Goal: Task Accomplishment & Management: Manage account settings

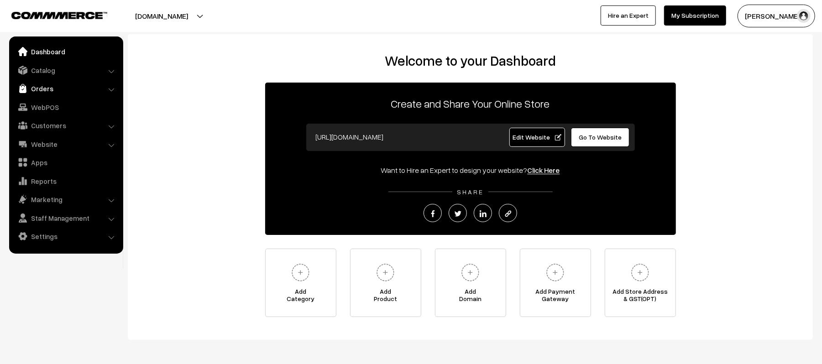
click at [31, 92] on link "Orders" at bounding box center [65, 88] width 109 height 16
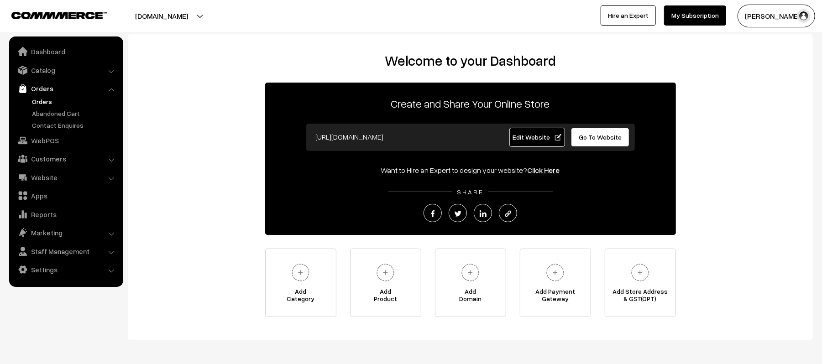
click at [39, 104] on link "Orders" at bounding box center [75, 102] width 90 height 10
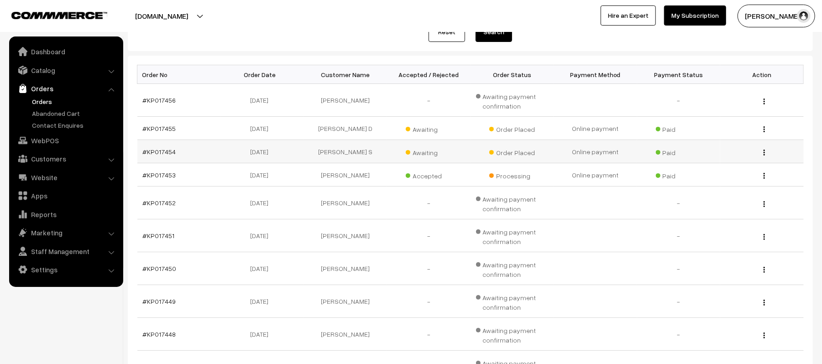
scroll to position [121, 0]
click at [46, 100] on link "Orders" at bounding box center [75, 102] width 90 height 10
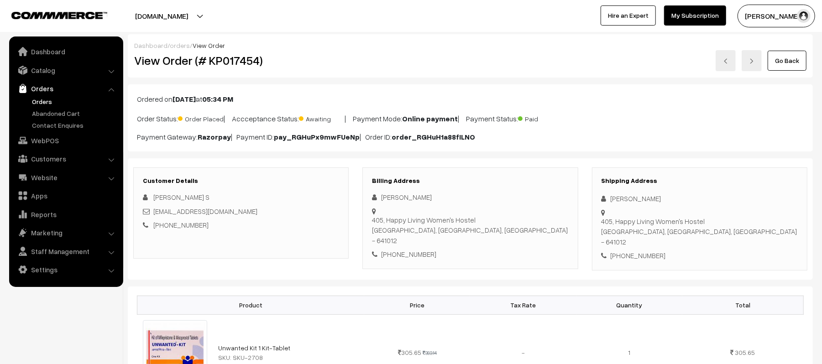
click at [391, 54] on div "Go Back" at bounding box center [585, 60] width 444 height 21
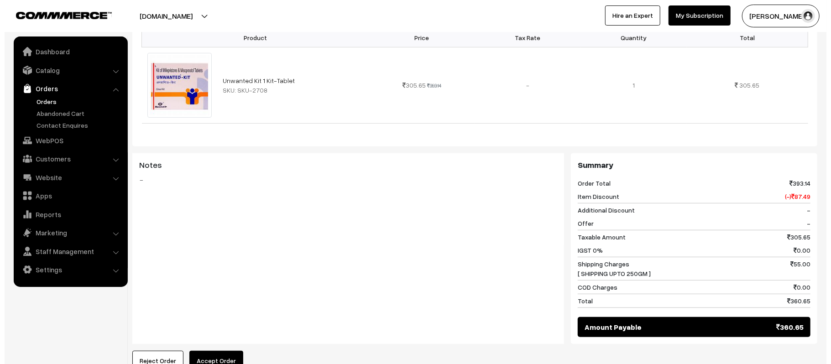
scroll to position [304, 0]
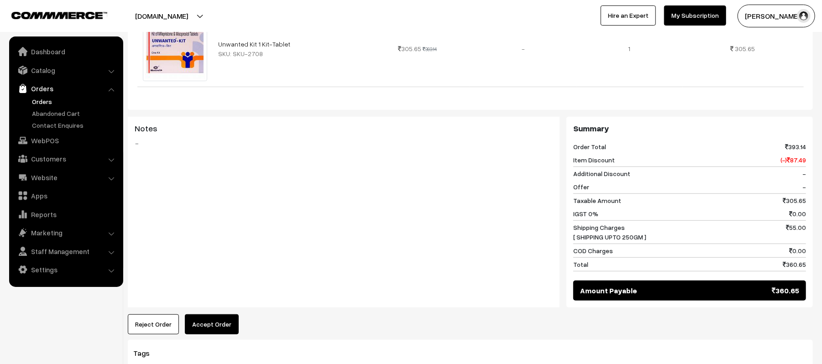
click at [205, 314] on button "Accept Order" at bounding box center [212, 324] width 54 height 20
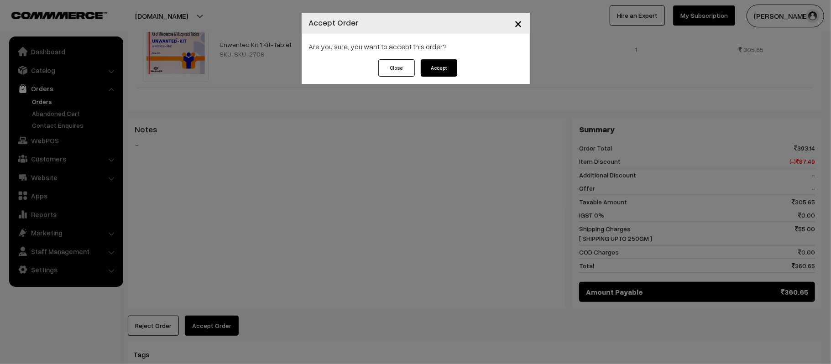
click at [441, 63] on button "Accept" at bounding box center [439, 67] width 37 height 17
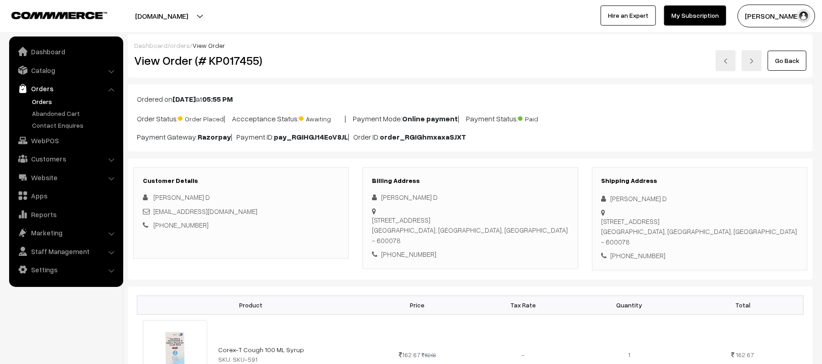
click at [362, 72] on div "Dashboard / orders / View Order View Order (# KP017455) Go Back" at bounding box center [470, 55] width 685 height 43
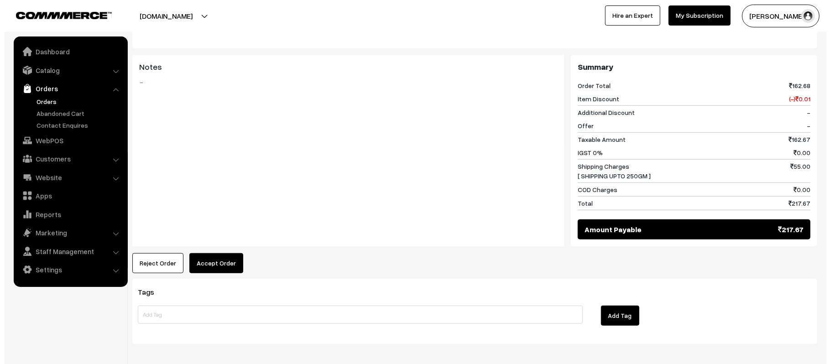
scroll to position [398, 0]
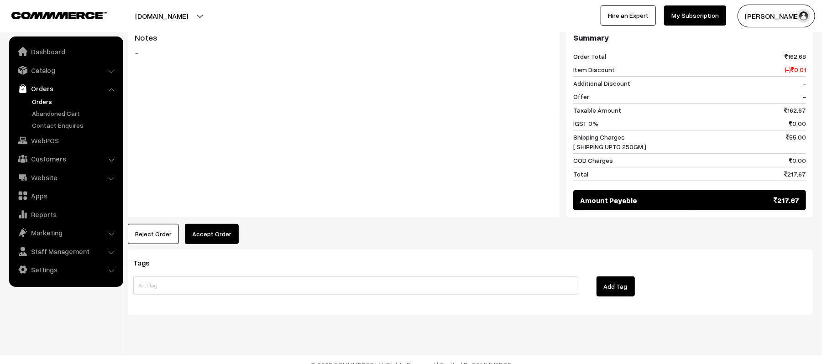
click at [202, 232] on button "Accept Order" at bounding box center [212, 234] width 54 height 20
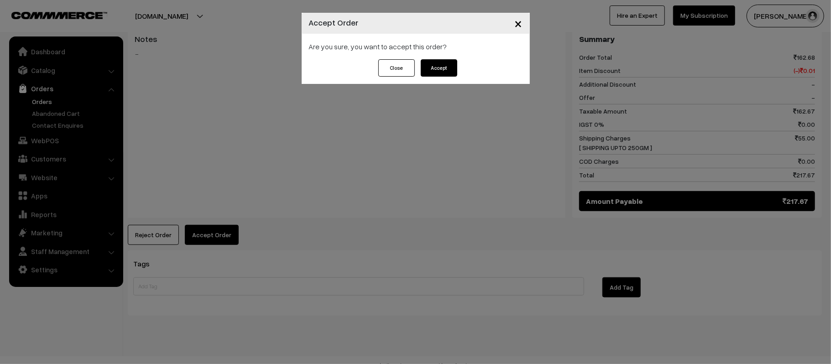
click at [437, 74] on button "Accept" at bounding box center [439, 67] width 37 height 17
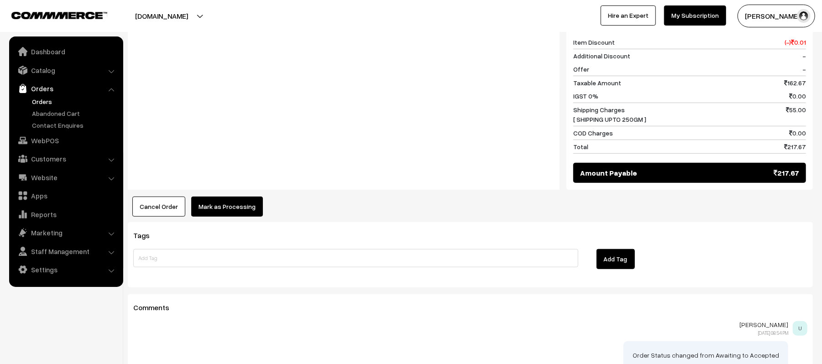
click at [224, 198] on button "Mark as Processing" at bounding box center [227, 207] width 72 height 20
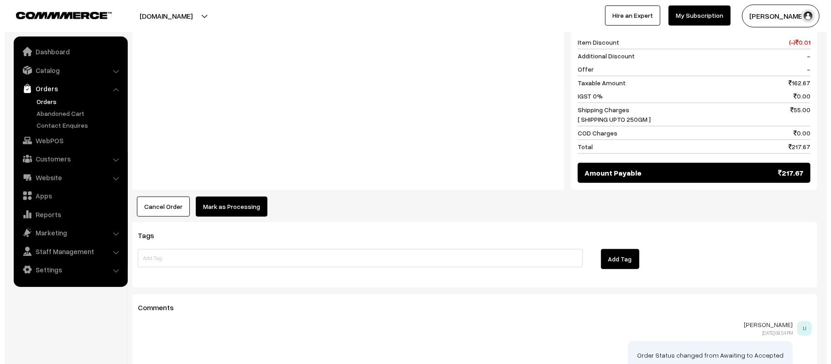
scroll to position [426, 0]
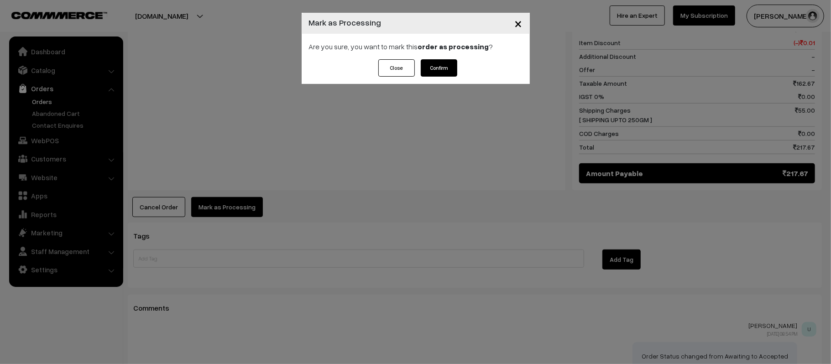
drag, startPoint x: 438, startPoint y: 81, endPoint x: 437, endPoint y: 70, distance: 11.0
click at [438, 81] on div "Close Confirm" at bounding box center [416, 71] width 228 height 25
click at [435, 68] on button "Confirm" at bounding box center [439, 67] width 37 height 17
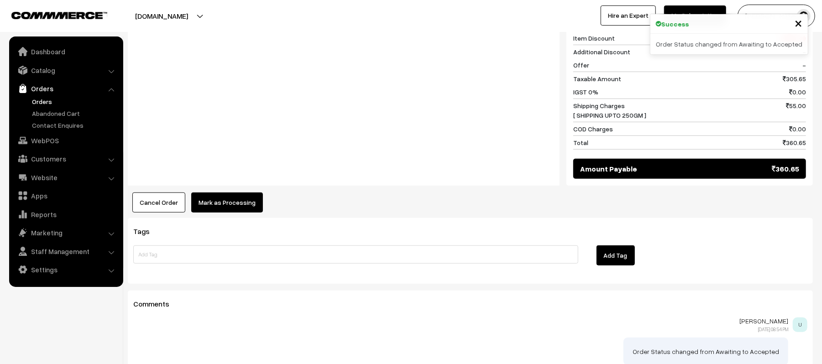
click at [245, 193] on button "Mark as Processing" at bounding box center [227, 203] width 72 height 20
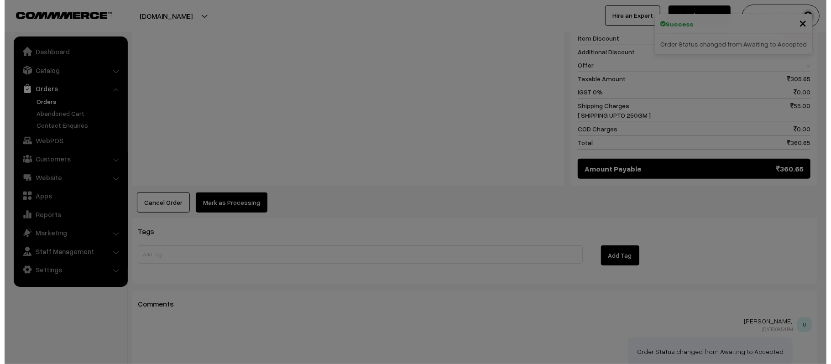
scroll to position [427, 0]
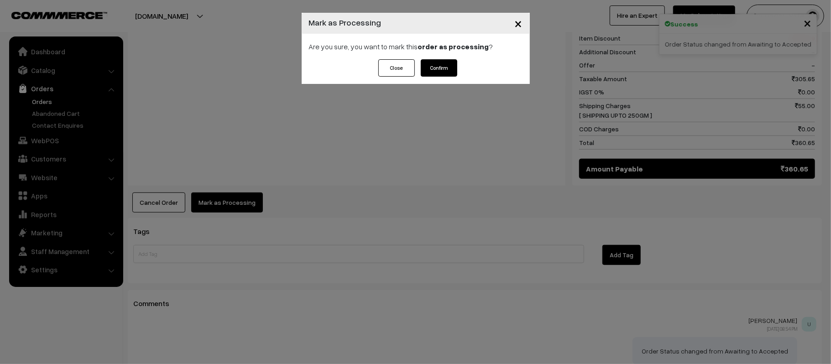
click at [451, 53] on div "Are you sure, you want to mark this order as processing ?" at bounding box center [416, 47] width 228 height 26
click at [447, 69] on button "Confirm" at bounding box center [439, 67] width 37 height 17
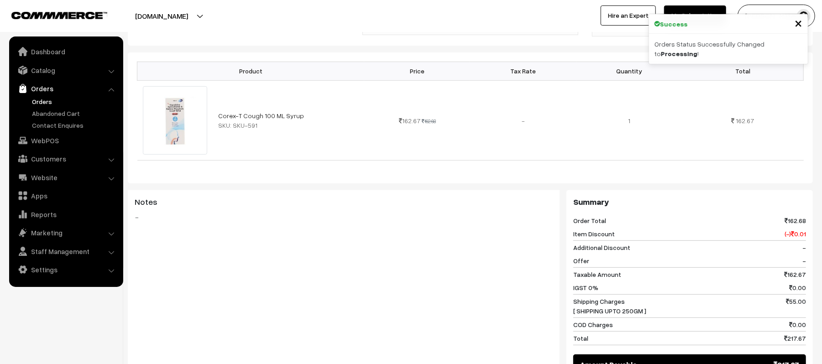
scroll to position [426, 0]
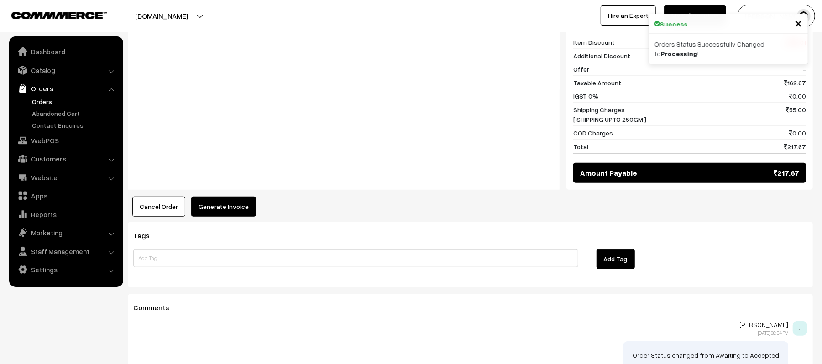
click at [229, 197] on button "Generate Invoice" at bounding box center [223, 207] width 65 height 20
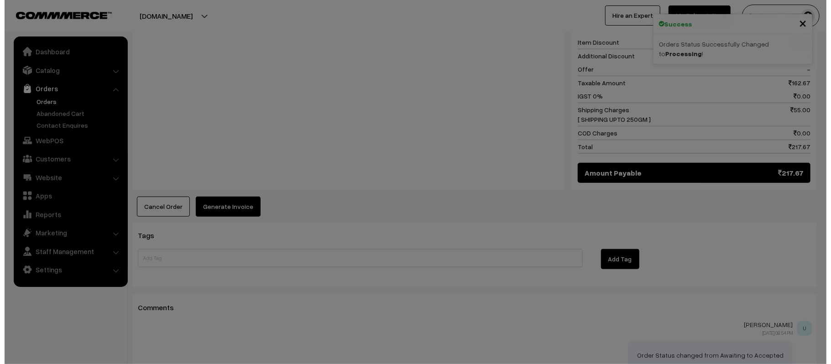
scroll to position [426, 0]
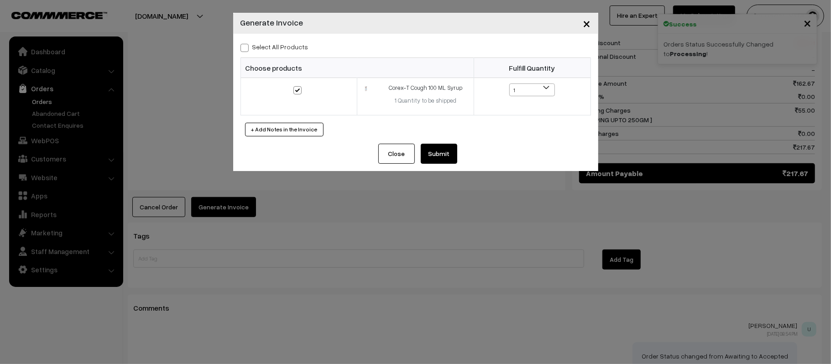
click at [444, 159] on button "Submit" at bounding box center [439, 154] width 37 height 20
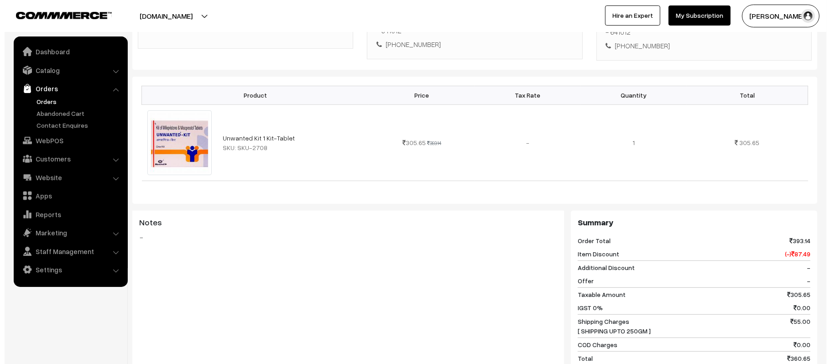
scroll to position [304, 0]
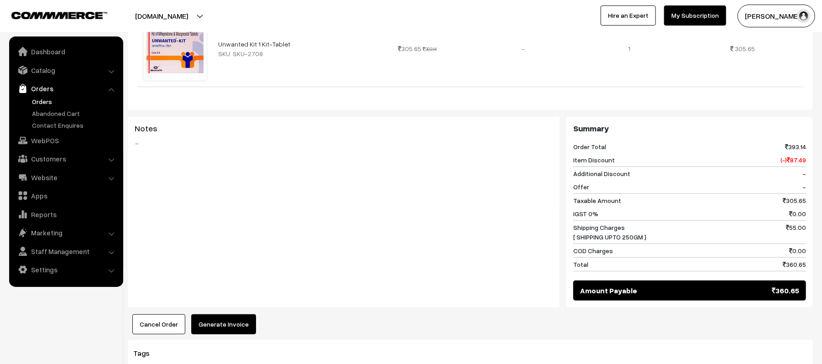
click at [228, 314] on button "Generate Invoice" at bounding box center [223, 324] width 65 height 20
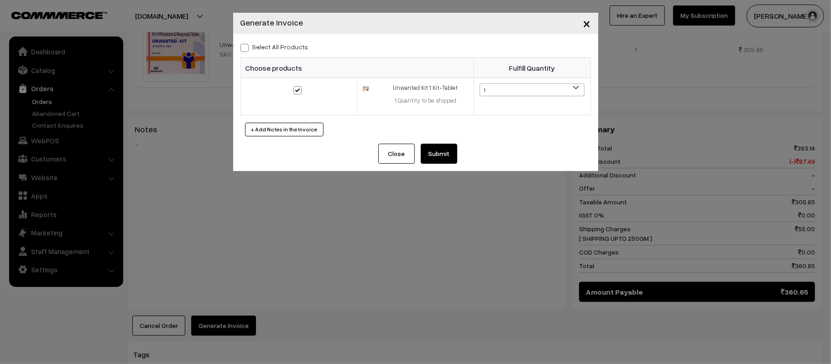
click at [440, 156] on button "Submit" at bounding box center [439, 154] width 37 height 20
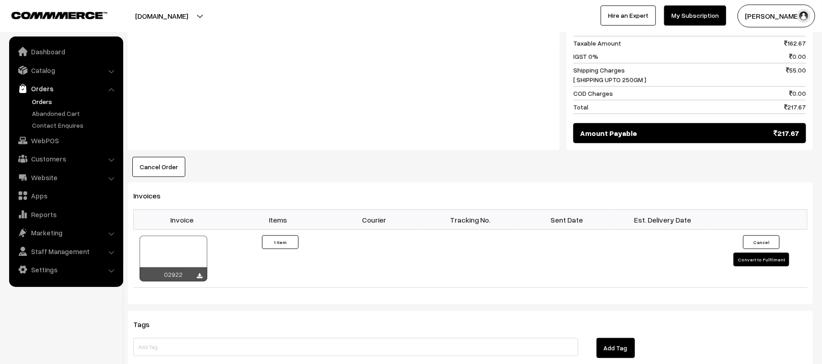
scroll to position [442, 0]
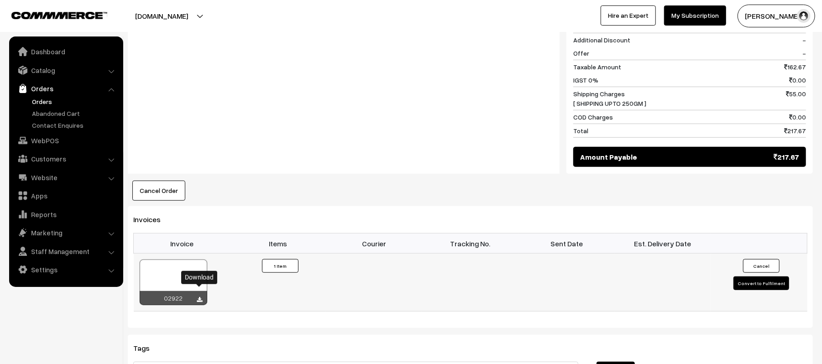
click at [201, 297] on icon at bounding box center [199, 300] width 5 height 6
click at [300, 69] on div "Notes -" at bounding box center [344, 78] width 432 height 191
click at [415, 122] on div "Notes -" at bounding box center [344, 78] width 432 height 191
click at [309, 136] on div "Notes -" at bounding box center [344, 78] width 432 height 191
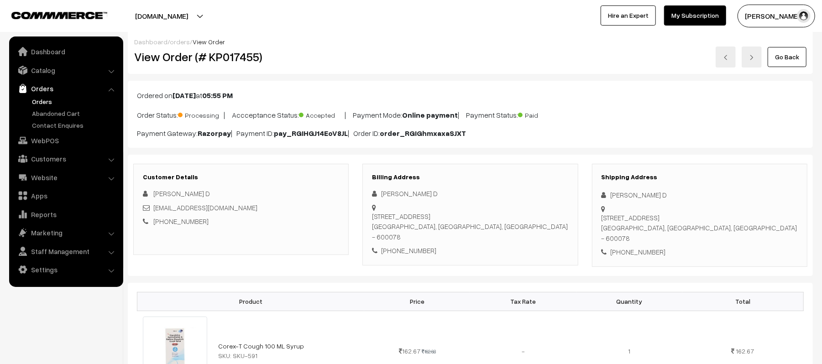
scroll to position [0, 0]
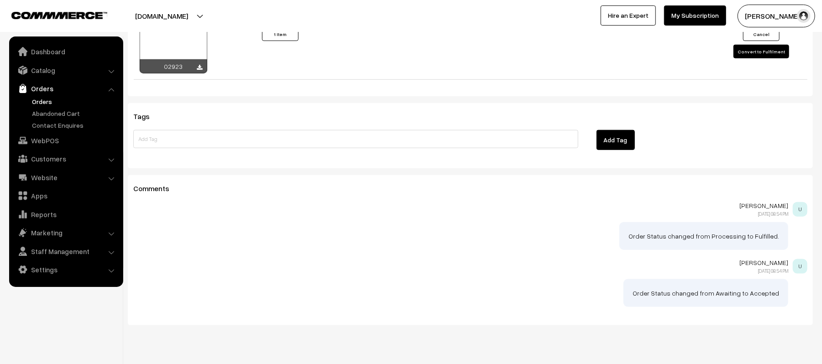
scroll to position [681, 0]
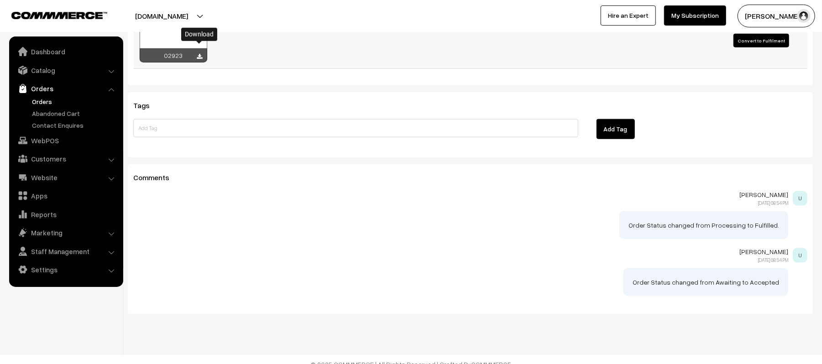
click at [198, 54] on icon at bounding box center [199, 57] width 5 height 6
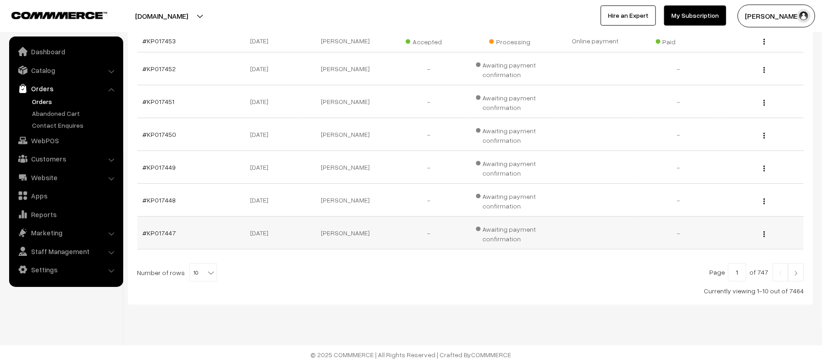
scroll to position [257, 0]
click at [799, 277] on link at bounding box center [796, 272] width 16 height 18
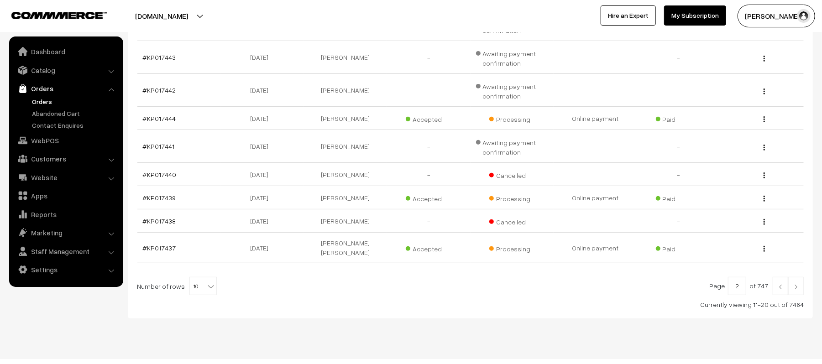
scroll to position [229, 0]
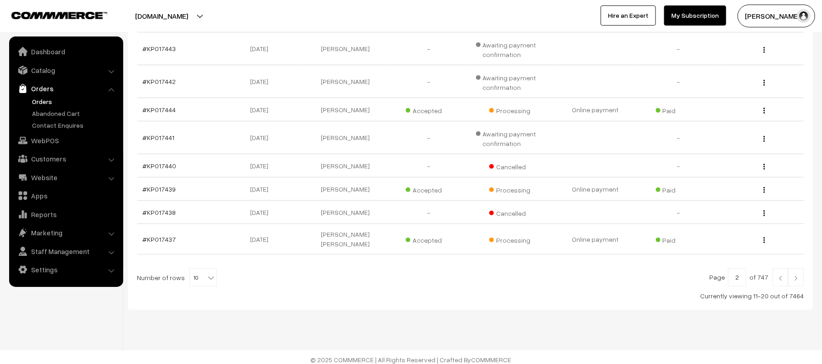
click at [805, 274] on div "Bulk Options Delete Selected Bulk Options Order No Order Date Customer Name Acc…" at bounding box center [470, 129] width 685 height 362
click at [801, 274] on link at bounding box center [796, 277] width 16 height 18
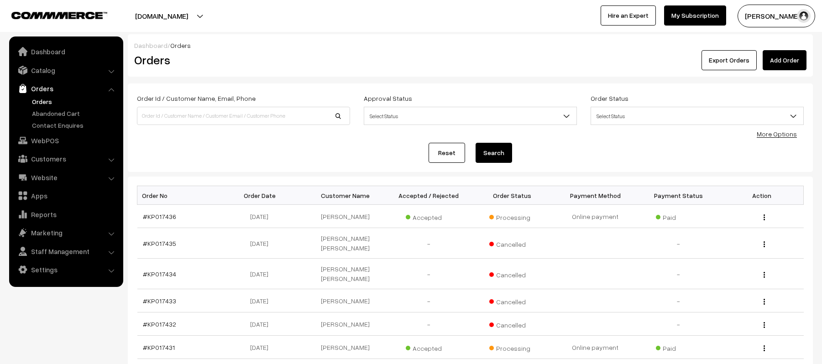
scroll to position [190, 0]
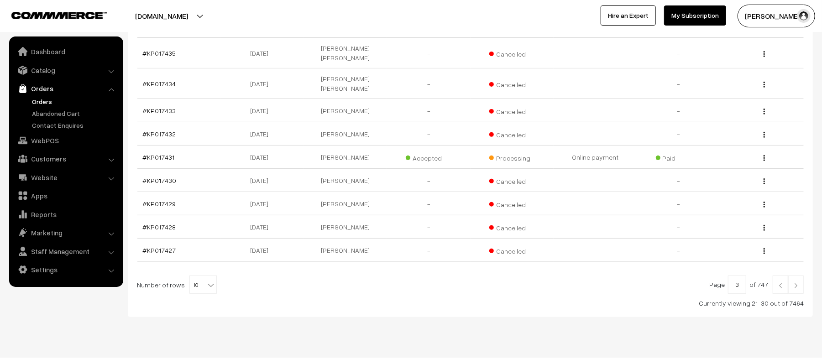
click at [801, 276] on link at bounding box center [796, 285] width 16 height 18
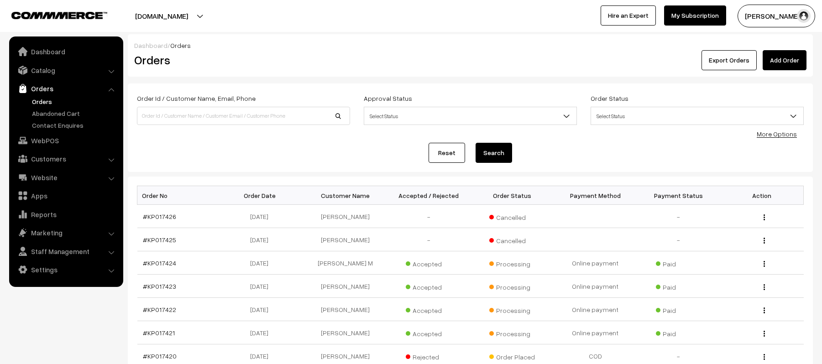
scroll to position [190, 0]
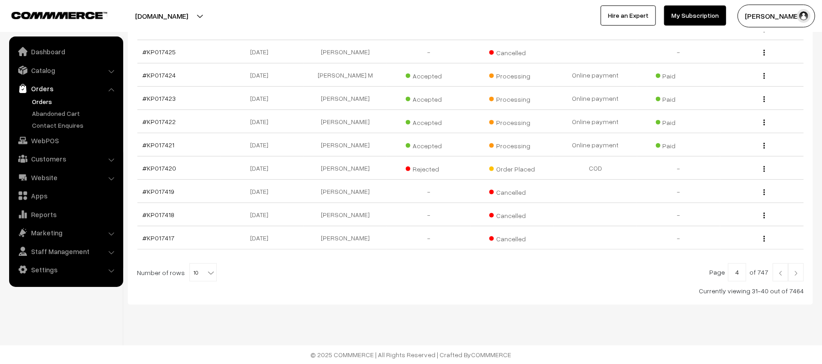
click at [801, 274] on link at bounding box center [796, 272] width 16 height 18
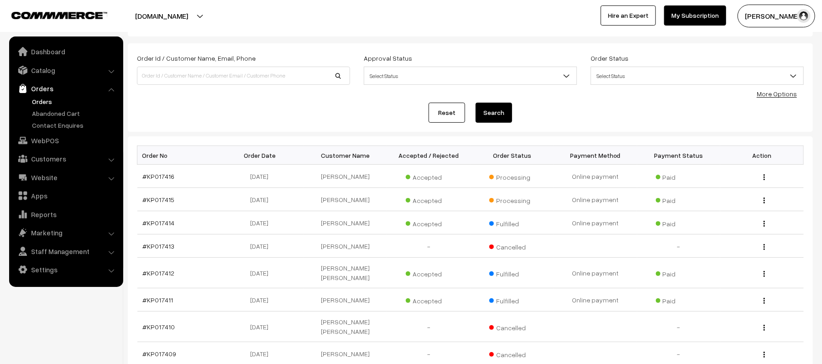
scroll to position [61, 0]
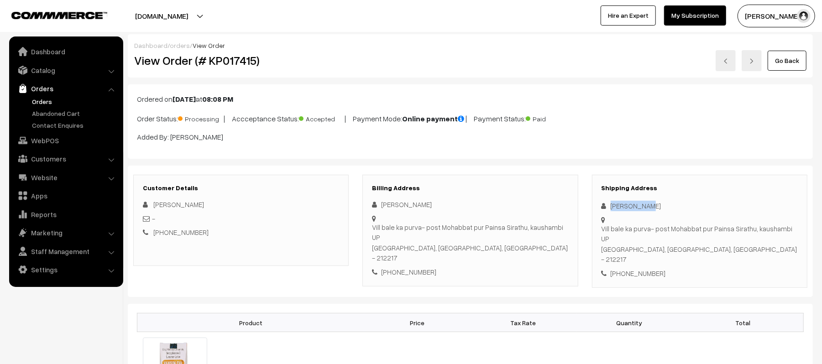
drag, startPoint x: 0, startPoint y: 0, endPoint x: 603, endPoint y: 207, distance: 637.8
click at [603, 207] on div "[PERSON_NAME]" at bounding box center [699, 206] width 196 height 10
copy div "[PERSON_NAME]"
click at [638, 268] on div "[PHONE_NUMBER]" at bounding box center [699, 273] width 196 height 10
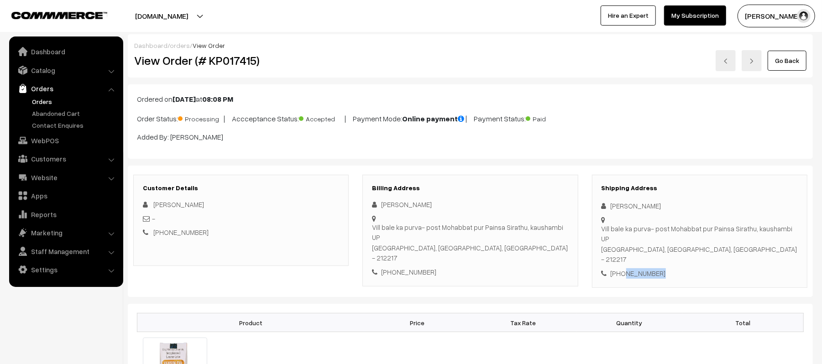
copy div "9839784198"
click at [210, 234] on div "[PHONE_NUMBER]" at bounding box center [241, 232] width 196 height 10
click at [602, 229] on div "Shipping Address [PERSON_NAME] Vill [PERSON_NAME] [PERSON_NAME]- post Mohabbat …" at bounding box center [699, 232] width 215 height 114
copy div "Vill [PERSON_NAME] [PERSON_NAME]- post Mohabbat pur Painsa Sirathu, kaushambi U…"
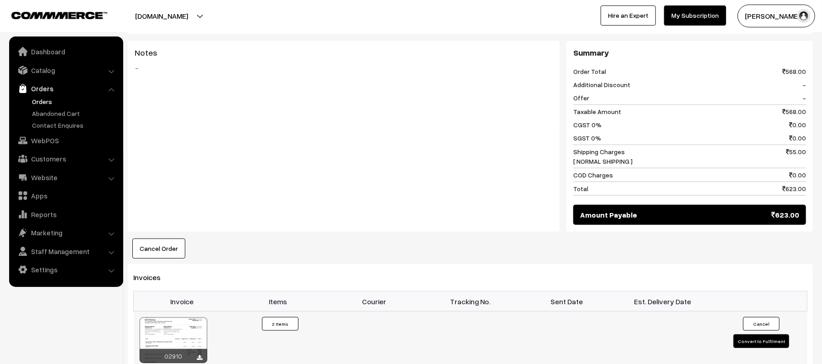
click at [744, 334] on button "Convert to Fulfilment" at bounding box center [761, 341] width 56 height 14
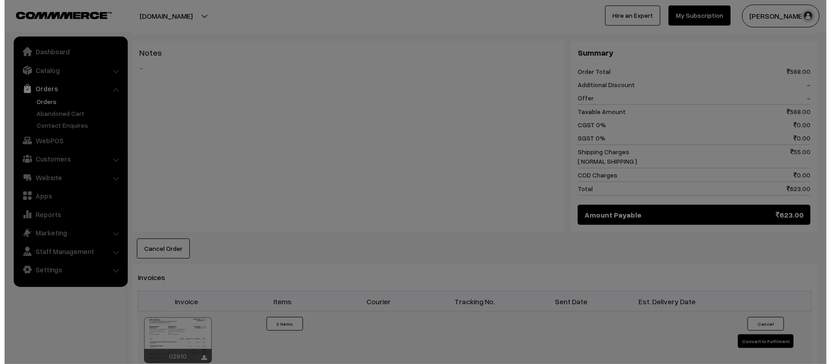
scroll to position [485, 0]
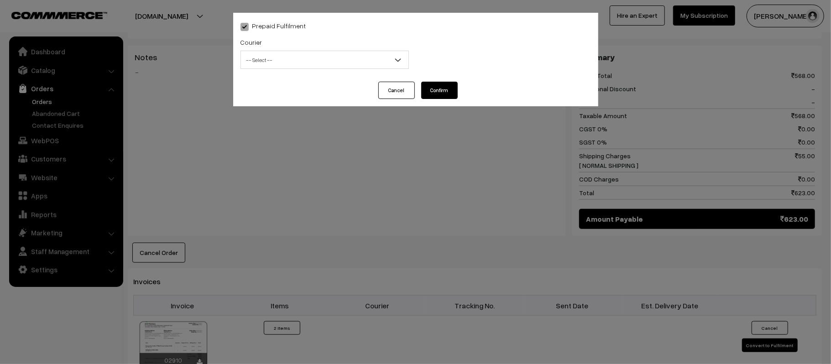
click at [343, 59] on span "-- Select --" at bounding box center [324, 60] width 167 height 16
type input "I"
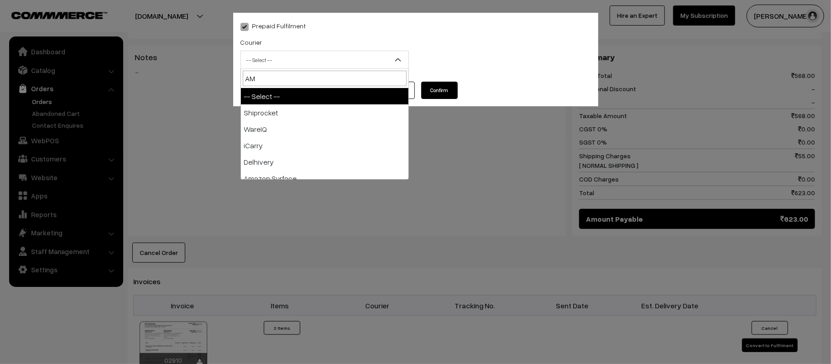
type input "AMA"
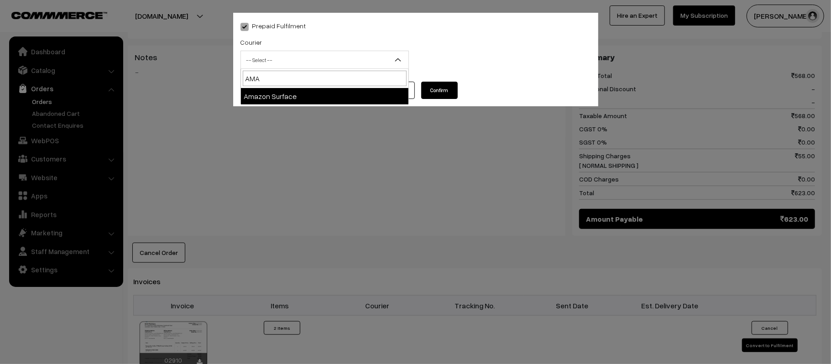
select select "5"
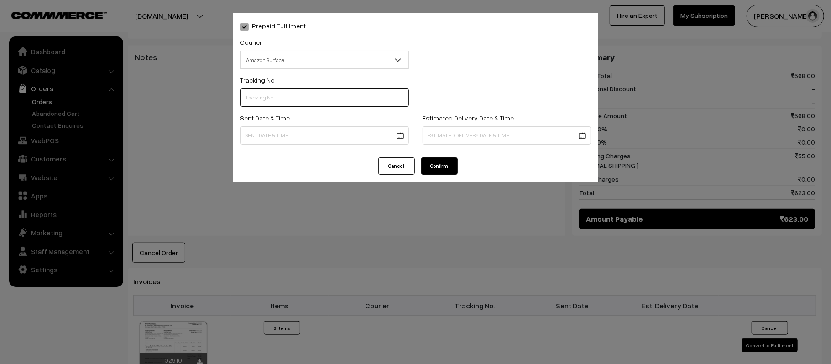
click at [340, 103] on input "text" at bounding box center [324, 98] width 168 height 18
paste input "363377880911"
type input "363377880911"
click at [345, 137] on body "Thank you for showing interest. Our team will call you shortly. Close [DOMAIN_N…" at bounding box center [415, 68] width 831 height 1107
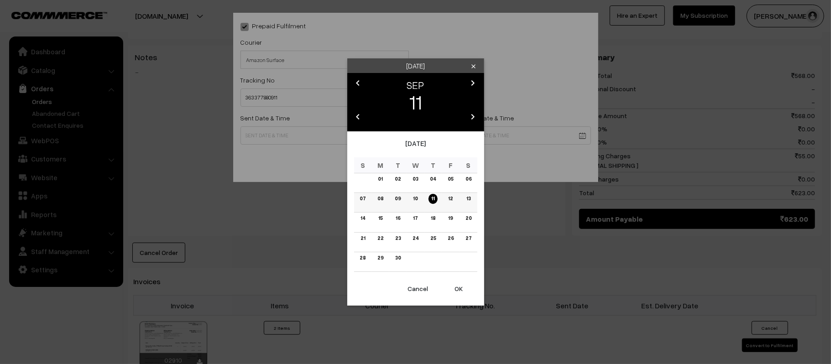
click at [451, 200] on link "12" at bounding box center [450, 199] width 10 height 10
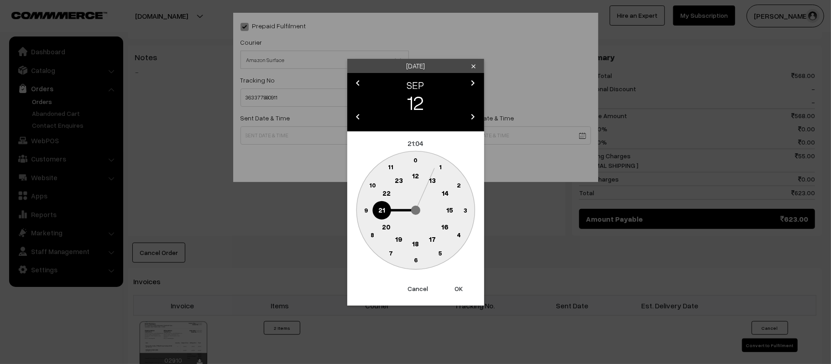
click at [417, 176] on text "12" at bounding box center [415, 176] width 7 height 8
click at [366, 210] on text "45" at bounding box center [366, 210] width 8 height 8
type input "[DATE] 12:45"
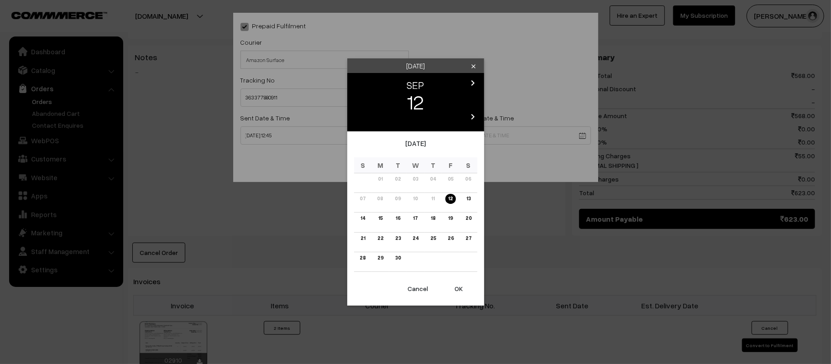
click at [502, 134] on body "Thank you for showing interest. Our team will call you shortly. Close [DOMAIN_N…" at bounding box center [415, 68] width 831 height 1107
click at [417, 219] on link "17" at bounding box center [415, 219] width 10 height 10
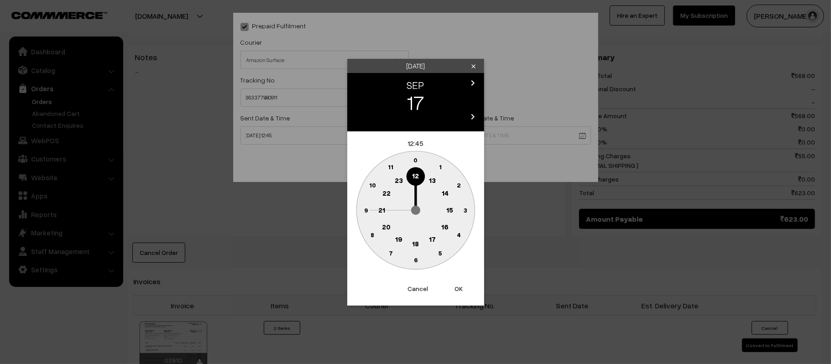
click at [384, 214] on circle at bounding box center [381, 210] width 19 height 19
click at [416, 261] on text "30" at bounding box center [416, 260] width 8 height 8
type input "[DATE] 21:30"
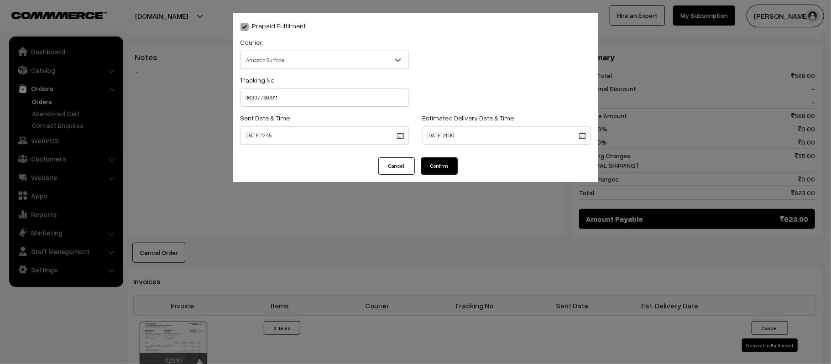
click at [439, 164] on button "Confirm" at bounding box center [439, 165] width 37 height 17
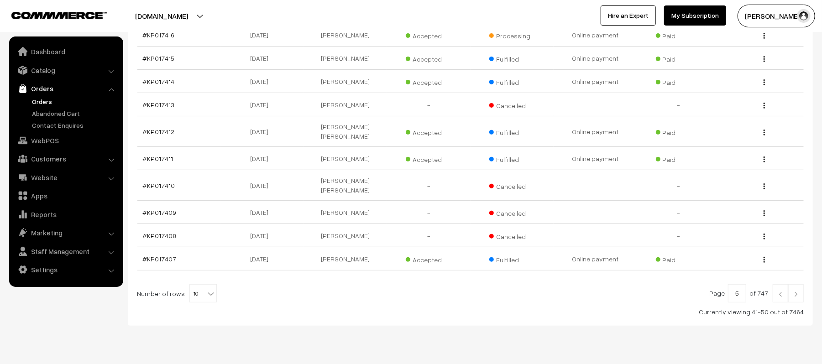
scroll to position [183, 0]
click at [781, 283] on link at bounding box center [781, 292] width 16 height 18
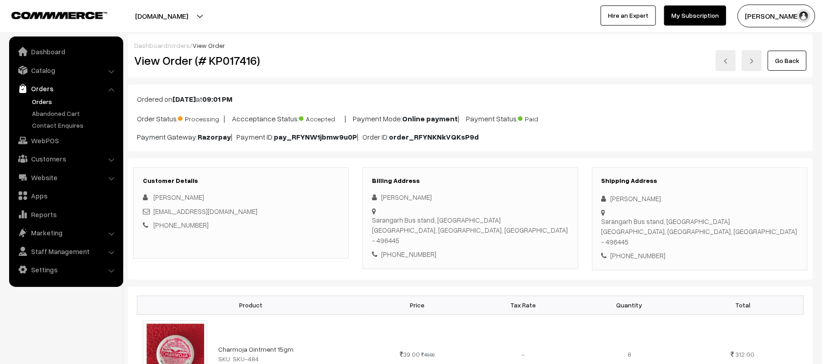
drag, startPoint x: 643, startPoint y: 200, endPoint x: 601, endPoint y: 194, distance: 42.4
click at [601, 194] on div "Shipping Address [PERSON_NAME] [GEOGRAPHIC_DATA], [GEOGRAPHIC_DATA] [GEOGRAPHIC…" at bounding box center [699, 218] width 215 height 103
copy div "[PERSON_NAME]"
click at [644, 251] on div "[PHONE_NUMBER]" at bounding box center [699, 256] width 196 height 10
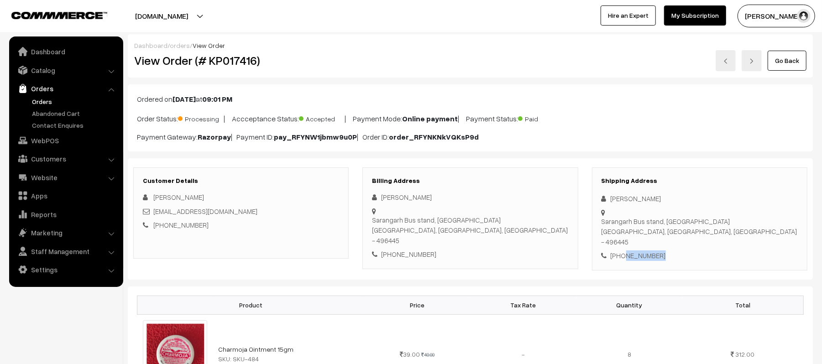
copy div "7355902912"
drag, startPoint x: 223, startPoint y: 211, endPoint x: 154, endPoint y: 212, distance: 69.4
click at [154, 212] on div "[EMAIL_ADDRESS][DOMAIN_NAME]" at bounding box center [241, 211] width 196 height 10
copy link "[EMAIL_ADDRESS][DOMAIN_NAME]"
drag, startPoint x: 611, startPoint y: 214, endPoint x: 736, endPoint y: 222, distance: 124.4
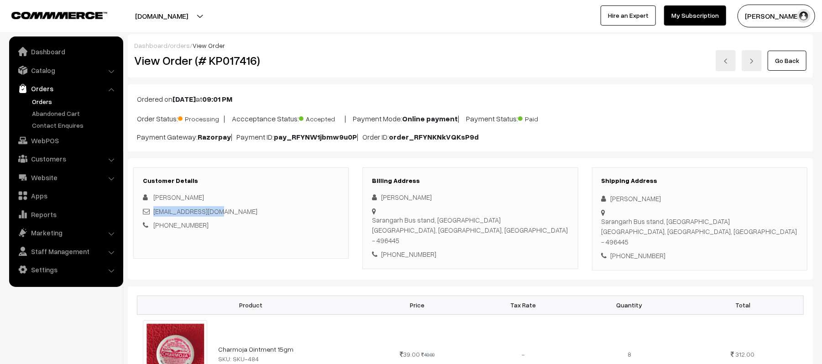
click at [736, 222] on div "Shipping Address [PERSON_NAME] [GEOGRAPHIC_DATA], [GEOGRAPHIC_DATA] [GEOGRAPHIC…" at bounding box center [699, 218] width 215 height 103
copy div "Sarangarh Bus stand, [GEOGRAPHIC_DATA], [GEOGRAPHIC_DATA], [GEOGRAPHIC_DATA] - …"
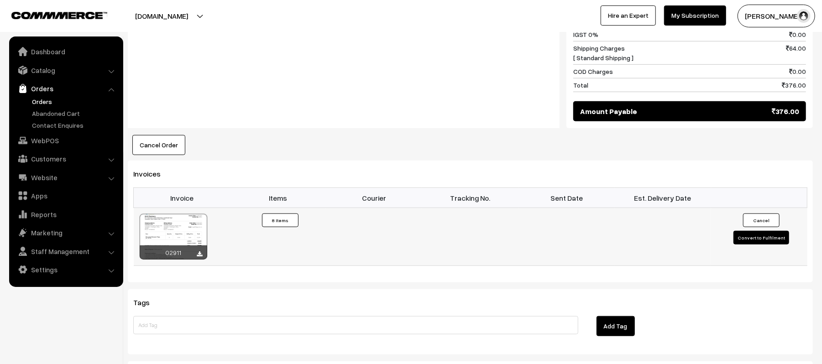
click at [752, 231] on button "Convert to Fulfilment" at bounding box center [761, 238] width 56 height 14
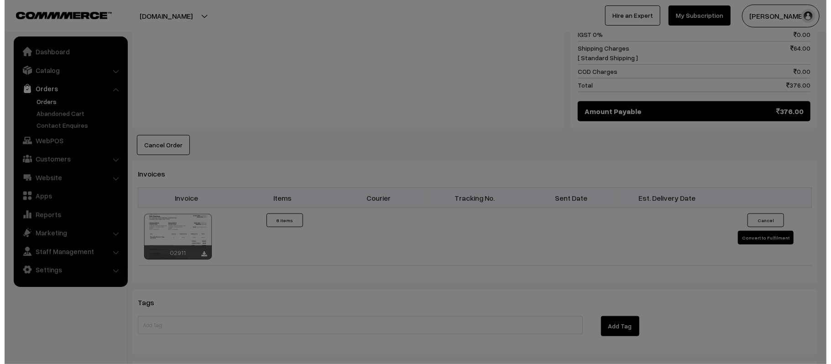
scroll to position [488, 0]
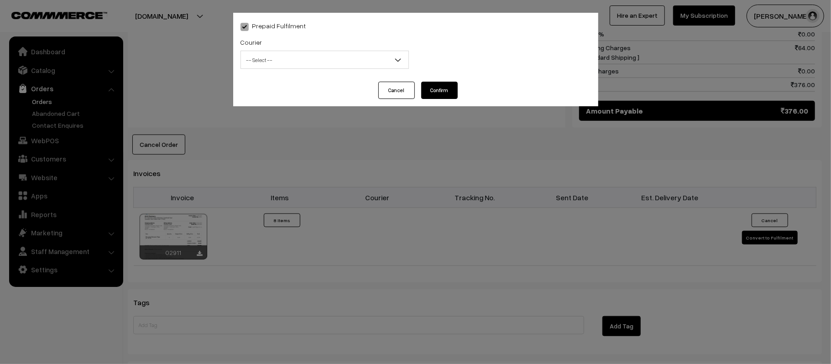
click at [285, 63] on span "-- Select --" at bounding box center [324, 60] width 167 height 16
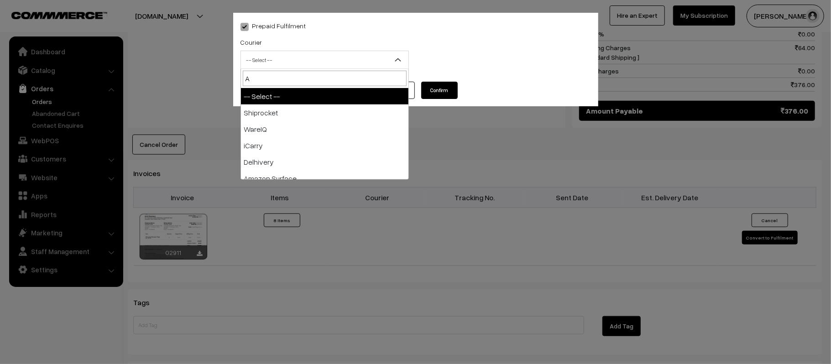
type input "AM"
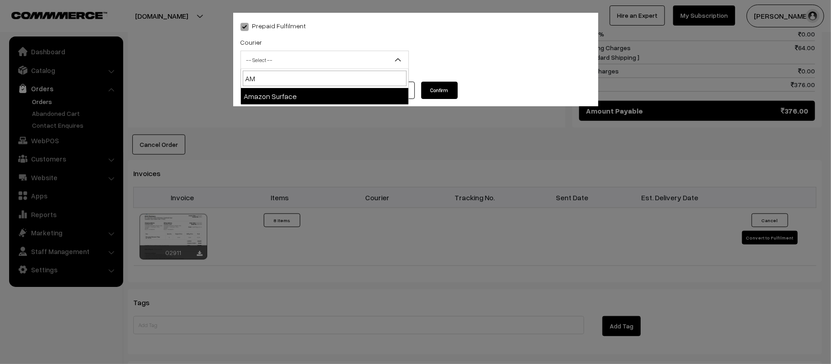
select select "5"
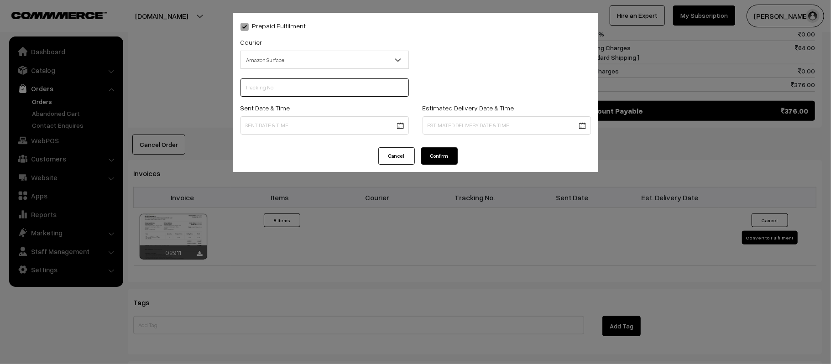
scroll to position [0, 0]
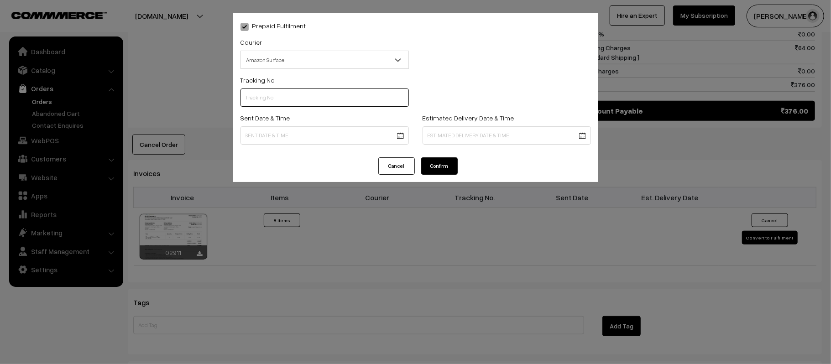
paste input "363377975198"
type input "363377975198"
click at [300, 143] on body "Thank you for showing interest. Our team will call you shortly. Close kirtiphar…" at bounding box center [415, 41] width 831 height 1059
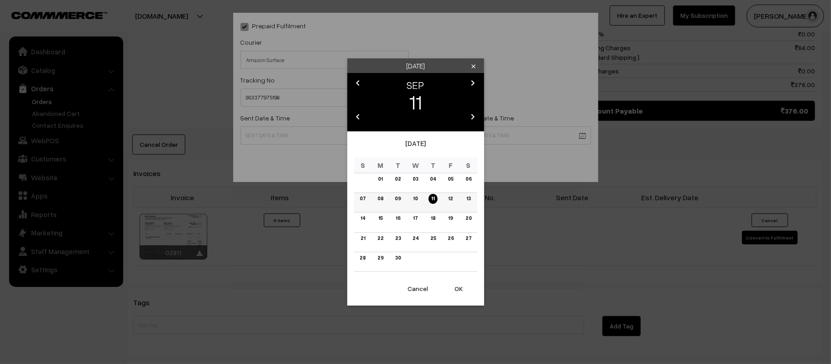
click at [453, 198] on link "12" at bounding box center [450, 199] width 10 height 10
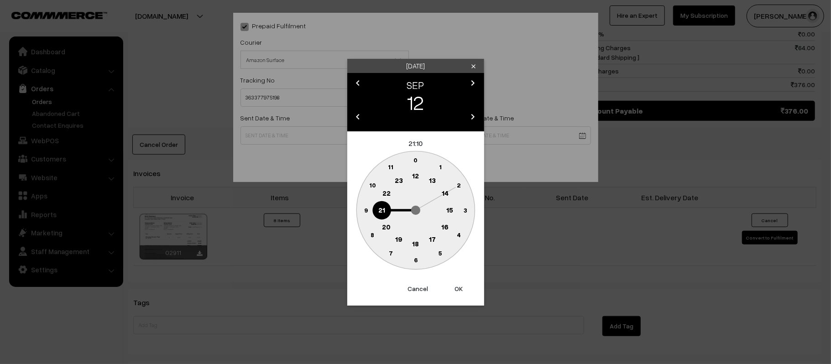
click at [412, 175] on circle at bounding box center [415, 176] width 19 height 19
click at [362, 209] on text "45" at bounding box center [366, 210] width 8 height 8
type input "12-09-2025 12:45"
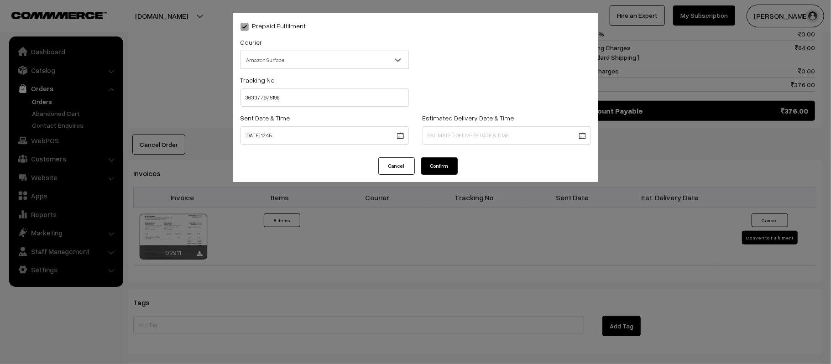
click at [453, 139] on body "Thank you for showing interest. Our team will call you shortly. Close kirtiphar…" at bounding box center [415, 41] width 831 height 1059
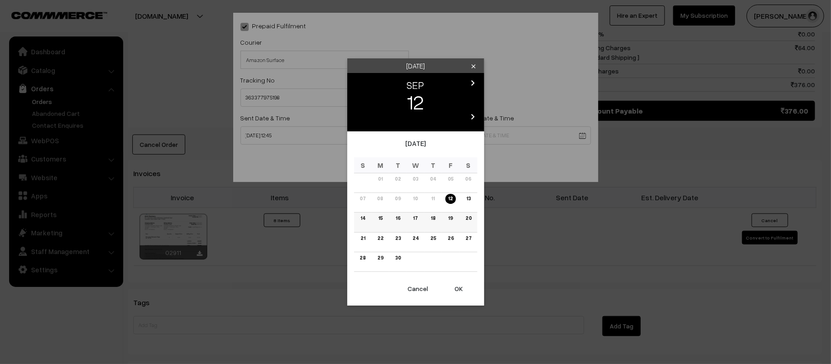
click at [433, 218] on link "18" at bounding box center [433, 219] width 10 height 10
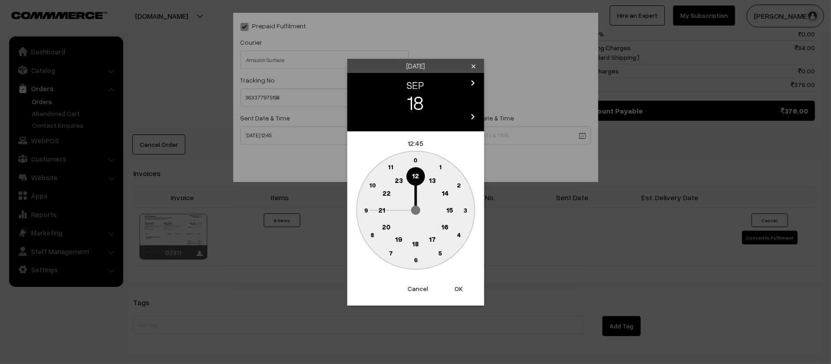
click at [380, 206] on text "21" at bounding box center [381, 209] width 7 height 8
click at [414, 263] on circle at bounding box center [415, 260] width 19 height 19
type input "18-09-2025 21:30"
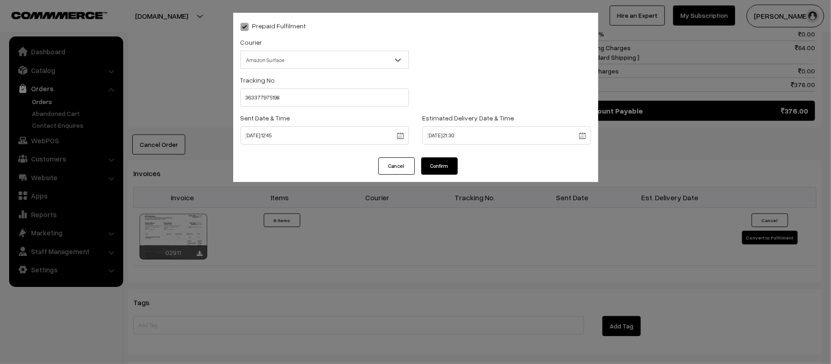
click at [435, 162] on button "Confirm" at bounding box center [439, 165] width 37 height 17
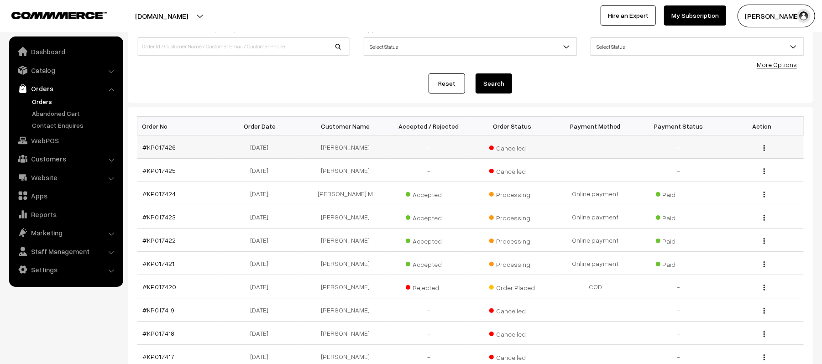
scroll to position [68, 0]
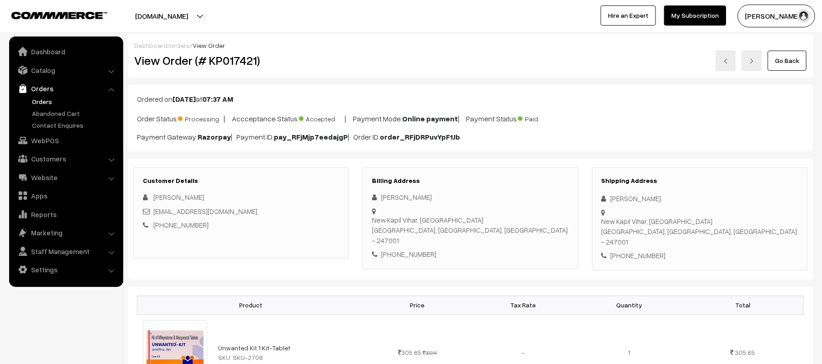
drag, startPoint x: 675, startPoint y: 195, endPoint x: 592, endPoint y: 194, distance: 83.1
click at [592, 194] on div "Shipping Address [PERSON_NAME] [GEOGRAPHIC_DATA], [GEOGRAPHIC_DATA] [GEOGRAPHIC…" at bounding box center [699, 218] width 215 height 103
copy div "[PERSON_NAME]"
click at [641, 245] on div "Shipping Address Shivani Bhardwaj New Kapil Vihar, Saharanpur Saharanpur, Uttar…" at bounding box center [699, 218] width 215 height 103
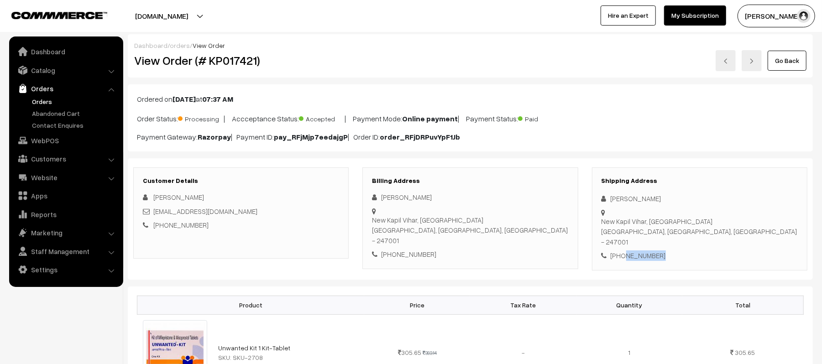
copy div "7818041379"
drag, startPoint x: 260, startPoint y: 211, endPoint x: 154, endPoint y: 216, distance: 105.5
click at [154, 216] on div "shivanisharma199221@gmail.com" at bounding box center [241, 211] width 196 height 10
copy link "shivanisharma199221@gmail.com"
drag, startPoint x: 611, startPoint y: 214, endPoint x: 769, endPoint y: 222, distance: 157.6
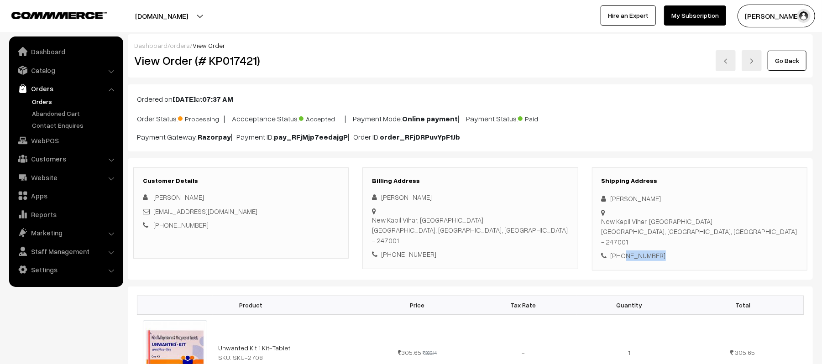
click at [769, 222] on div "Shipping Address Shivani Bhardwaj New Kapil Vihar, Saharanpur Saharanpur, Uttar…" at bounding box center [699, 218] width 215 height 103
copy div "New Kapil Vihar, Saharanpur Saharanpur, Uttar Pradesh, India - 247001"
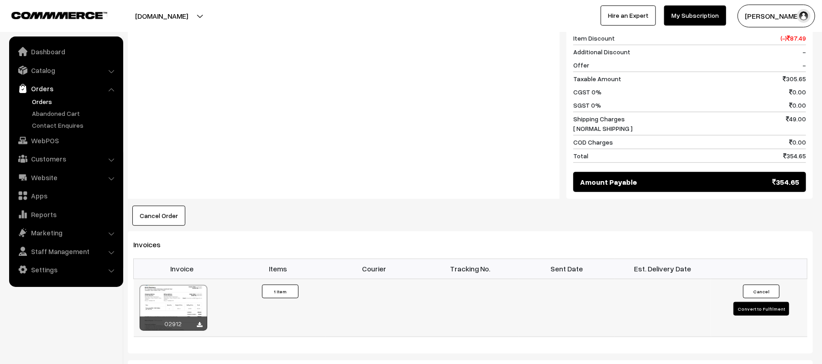
click at [772, 302] on button "Convert to Fulfilment" at bounding box center [761, 309] width 56 height 14
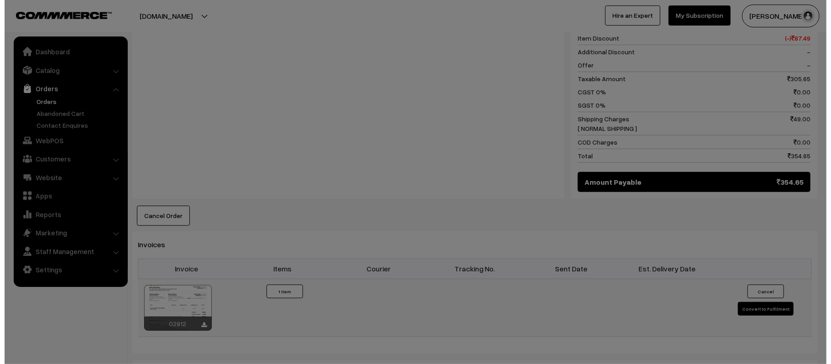
scroll to position [427, 0]
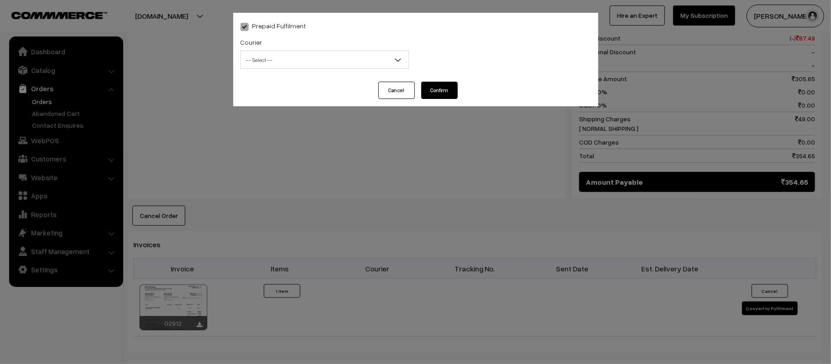
click at [311, 57] on span "-- Select --" at bounding box center [324, 60] width 167 height 16
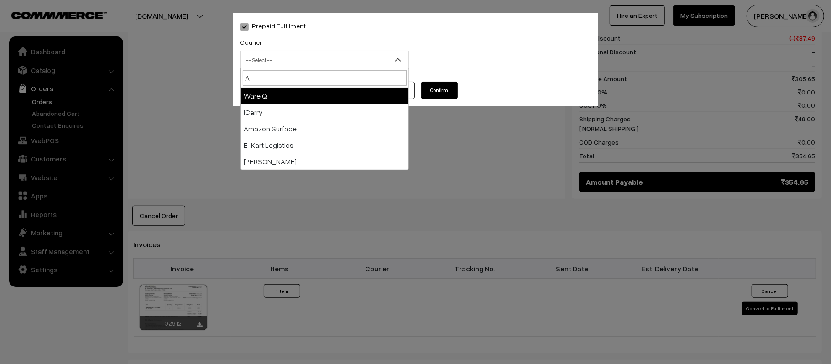
type input "AM"
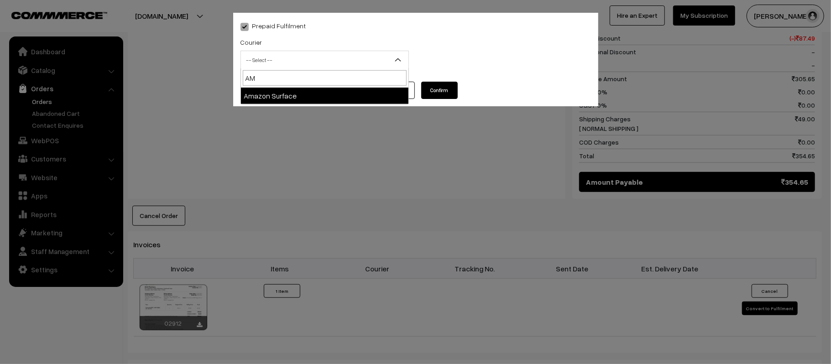
select select "5"
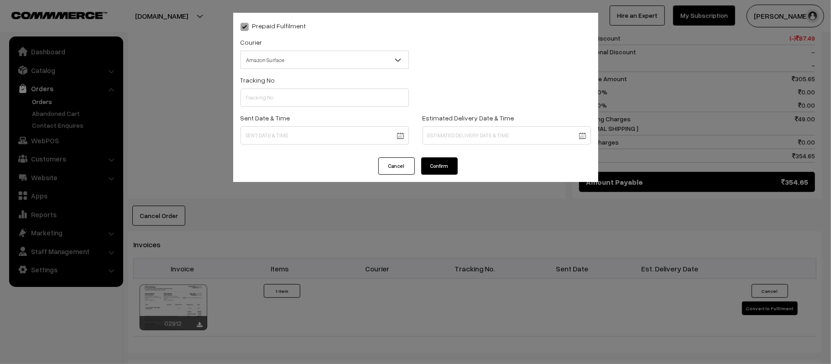
click at [296, 64] on span "Amazon Surface" at bounding box center [324, 60] width 167 height 16
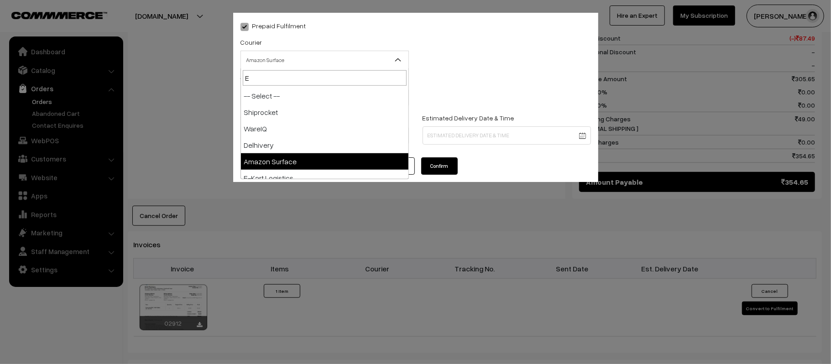
type input "E-"
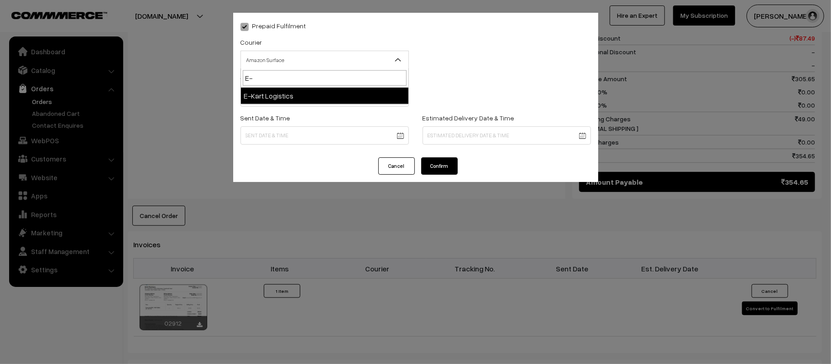
select select "6"
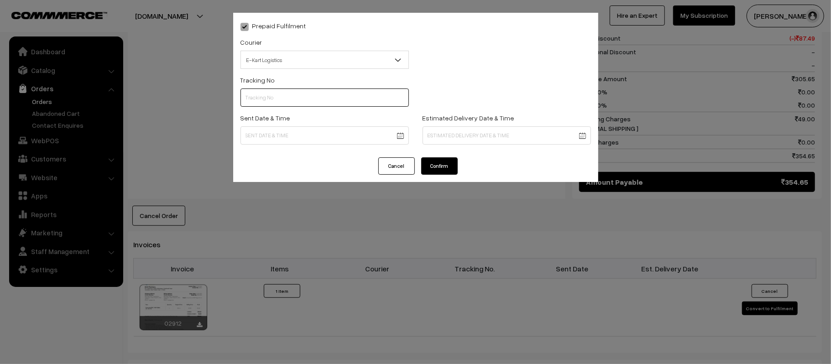
click at [302, 97] on input "text" at bounding box center [324, 98] width 168 height 18
paste input "ICYP0004108940"
type input "ICYP0004108940"
click at [311, 143] on body "Thank you for showing interest. Our team will call you shortly. Close kirtiphar…" at bounding box center [415, 107] width 831 height 1069
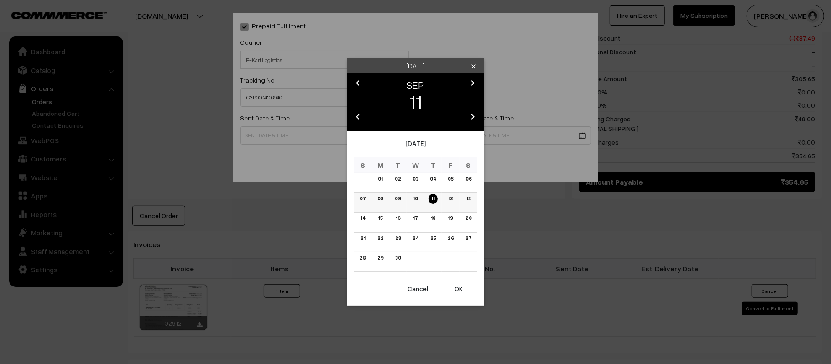
click at [454, 199] on link "12" at bounding box center [450, 199] width 10 height 10
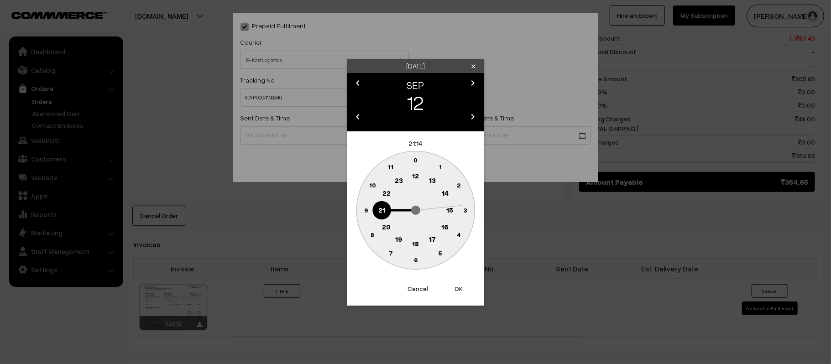
click at [409, 178] on circle at bounding box center [415, 176] width 19 height 19
click at [356, 214] on circle at bounding box center [415, 210] width 118 height 118
click at [367, 208] on text "45" at bounding box center [366, 210] width 8 height 8
type input "12-09-2025 12:45"
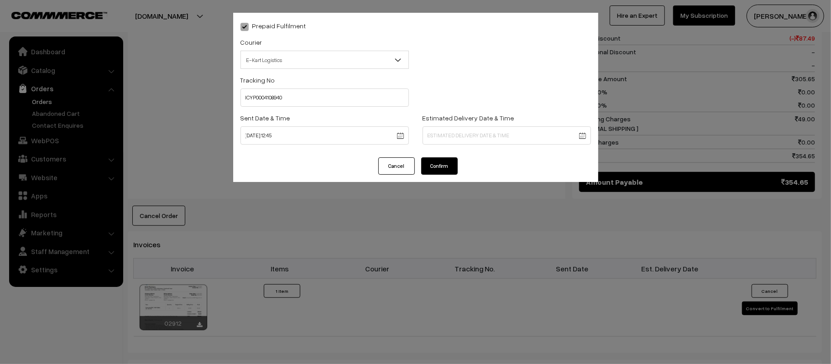
click at [497, 128] on body "Thank you for showing interest. Our team will call you shortly. Close kirtiphar…" at bounding box center [415, 107] width 831 height 1069
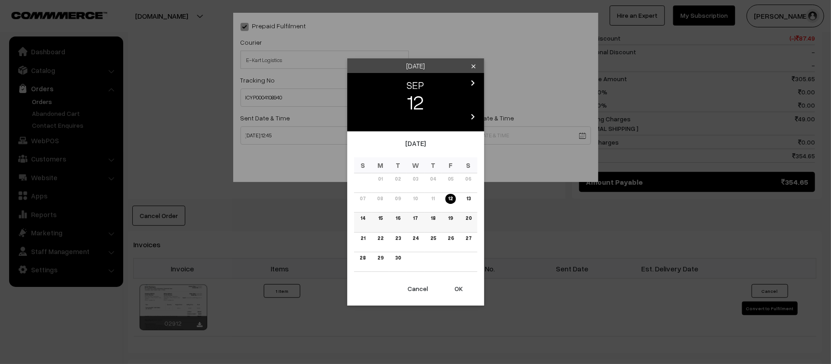
click at [436, 219] on link "18" at bounding box center [433, 219] width 10 height 10
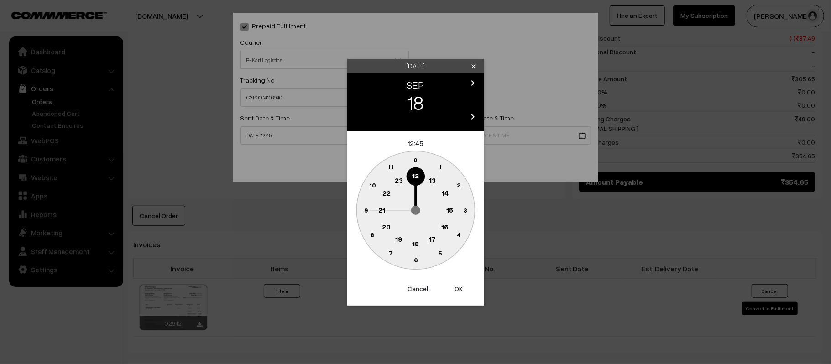
click at [382, 205] on text "21" at bounding box center [381, 209] width 7 height 8
click at [413, 261] on text "30" at bounding box center [416, 260] width 8 height 8
type input "18-09-2025 21:30"
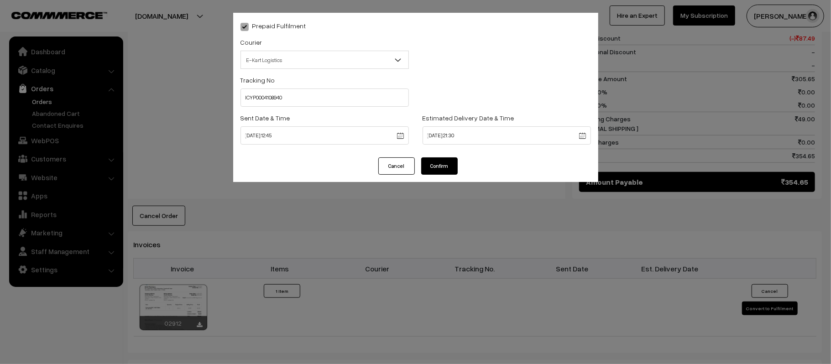
click at [431, 159] on button "Confirm" at bounding box center [439, 165] width 37 height 17
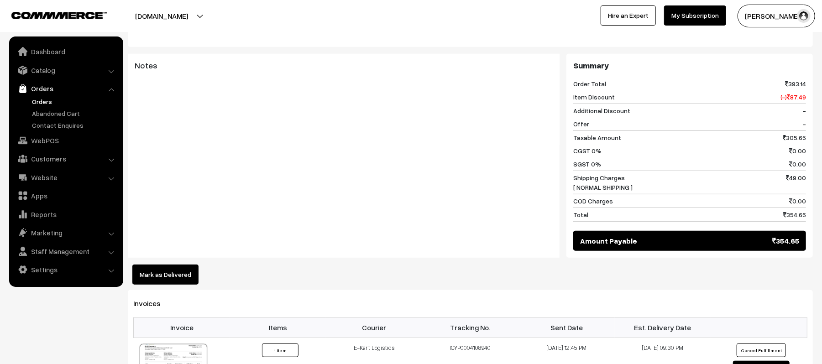
scroll to position [214, 0]
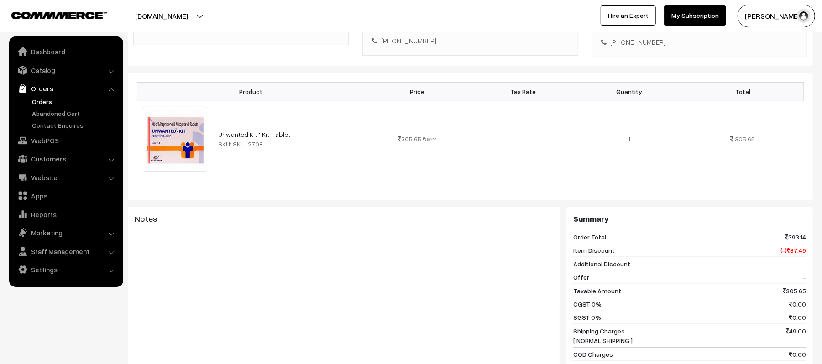
click at [326, 264] on div "Notes -" at bounding box center [344, 252] width 432 height 91
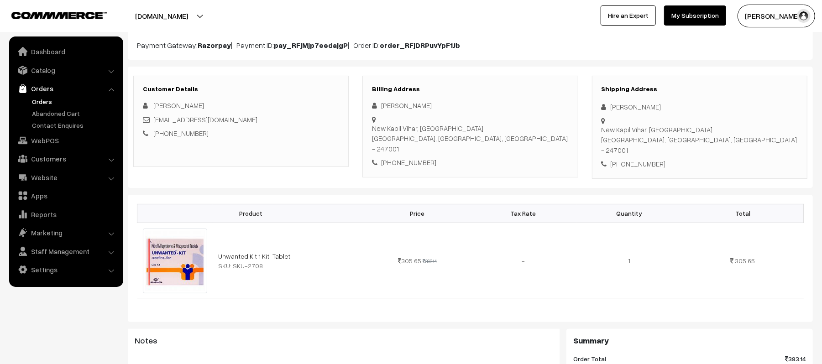
scroll to position [0, 0]
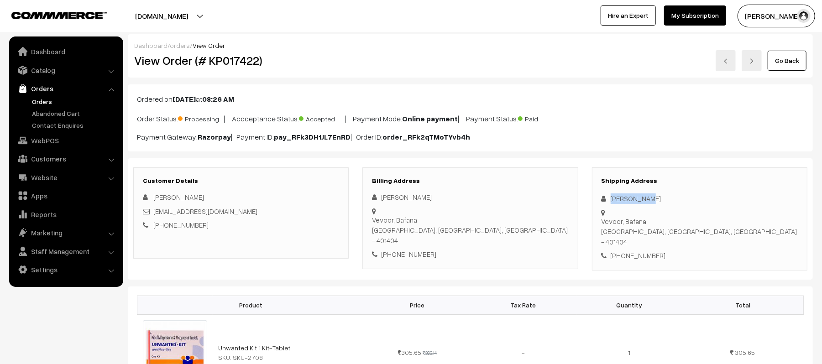
drag, startPoint x: 653, startPoint y: 197, endPoint x: 601, endPoint y: 199, distance: 53.0
click at [601, 199] on div "Shipping Address [PERSON_NAME] [GEOGRAPHIC_DATA], [GEOGRAPHIC_DATA], [GEOGRAPHI…" at bounding box center [699, 218] width 215 height 103
copy div "[PERSON_NAME]"
drag, startPoint x: 244, startPoint y: 212, endPoint x: 155, endPoint y: 216, distance: 88.6
click at [155, 216] on div "nitinkakad5555@gmail.com" at bounding box center [241, 211] width 196 height 10
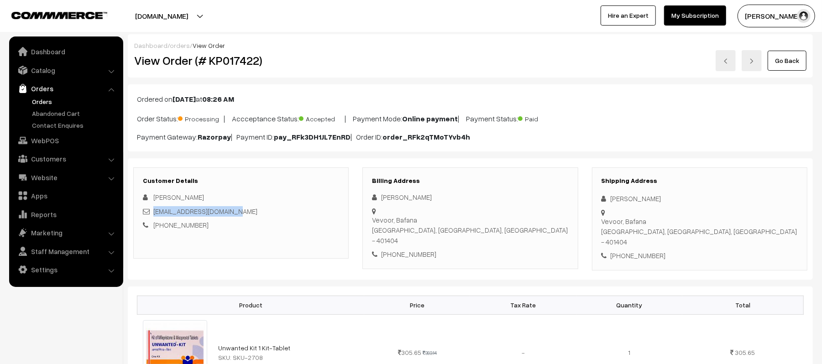
copy link "nitinkakad5555@gmail.com"
click at [639, 251] on div "+91 9370494941" at bounding box center [699, 256] width 196 height 10
copy div "9370494941"
drag, startPoint x: 611, startPoint y: 214, endPoint x: 748, endPoint y: 214, distance: 136.9
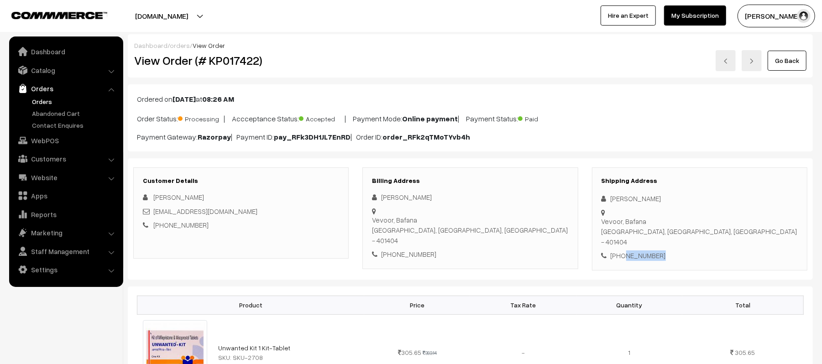
click at [748, 214] on div "Shipping Address Nitin Kakad Vevoor, Bafana Palghar, Maharashtra, India - 40140…" at bounding box center [699, 218] width 215 height 103
copy div "Vevoor, Bafana Palghar, Maharashtra, India - 401404"
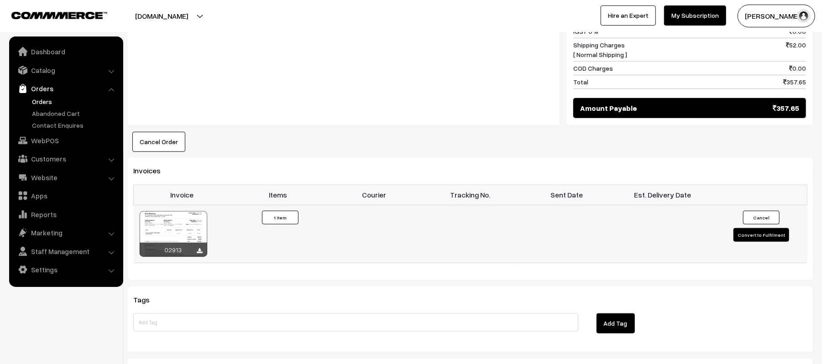
click at [754, 228] on button "Convert to Fulfilment" at bounding box center [761, 235] width 56 height 14
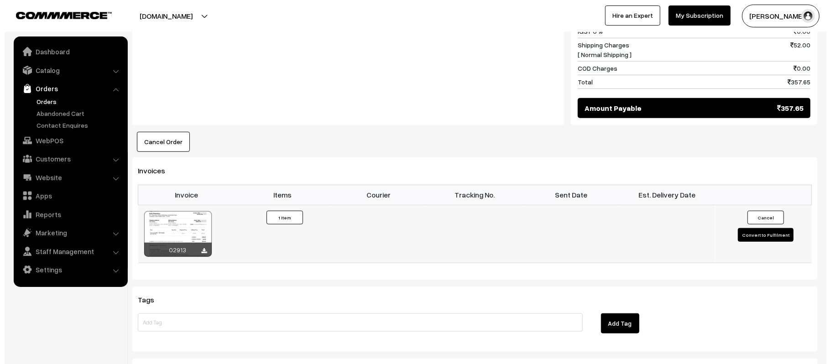
scroll to position [488, 0]
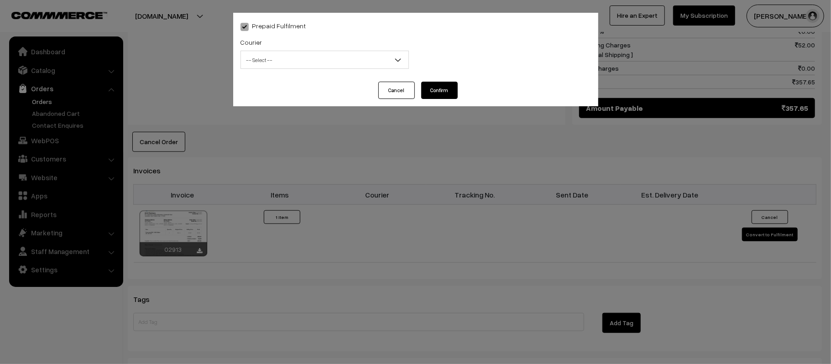
click at [259, 57] on span "-- Select --" at bounding box center [324, 60] width 167 height 16
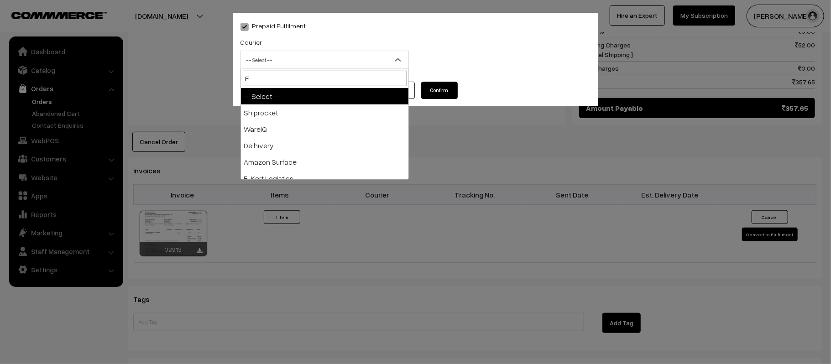
type input "E-"
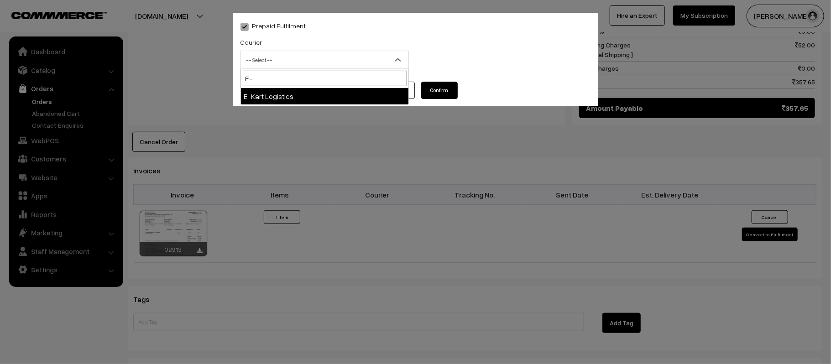
select select "6"
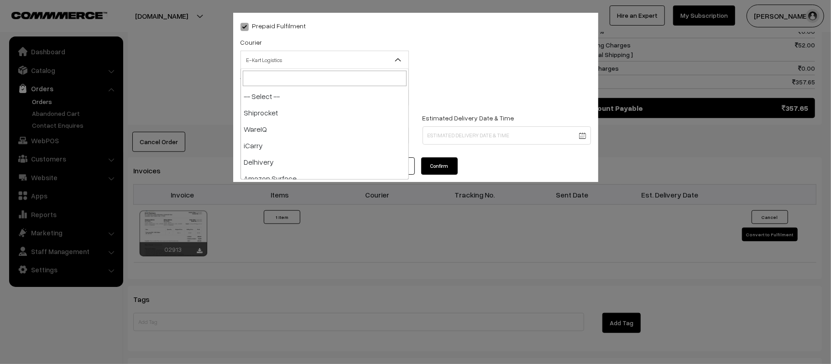
click at [297, 57] on span "E-Kart Logistics" at bounding box center [324, 60] width 167 height 16
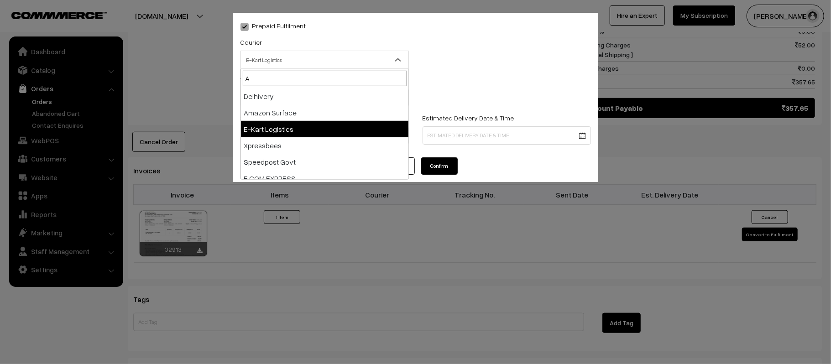
type input "AM"
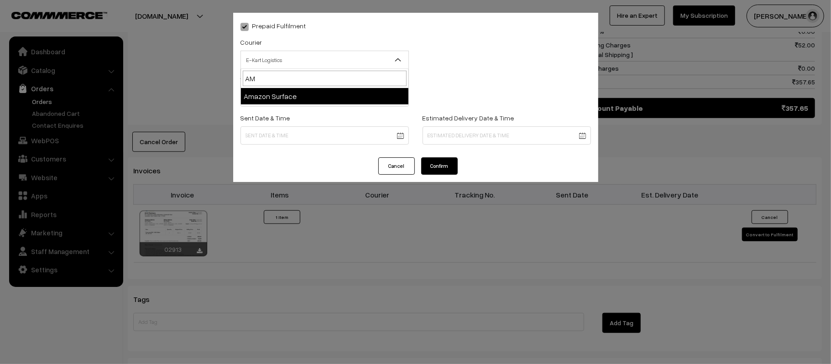
select select "5"
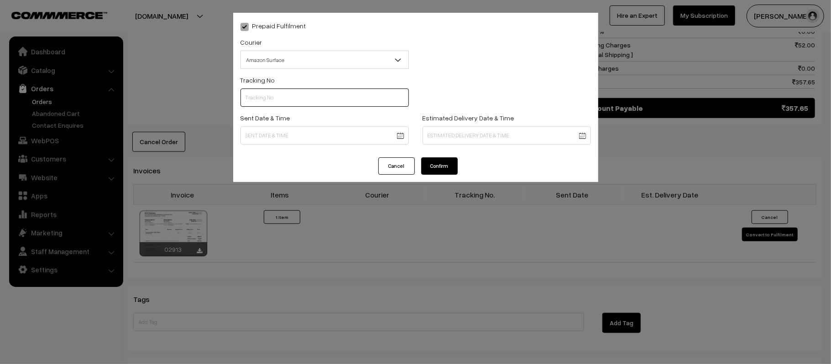
paste input "363378103729"
type input "363378103729"
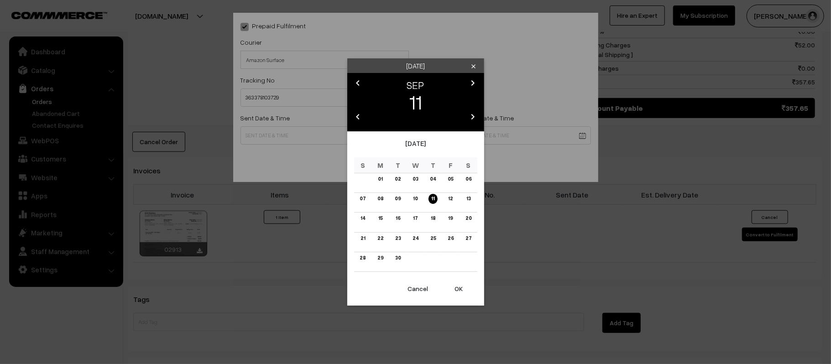
click at [327, 130] on body "Thank you for showing interest. Our team will call you shortly. Close kirtiphar…" at bounding box center [415, 40] width 831 height 1056
click at [449, 194] on link "12" at bounding box center [450, 199] width 10 height 10
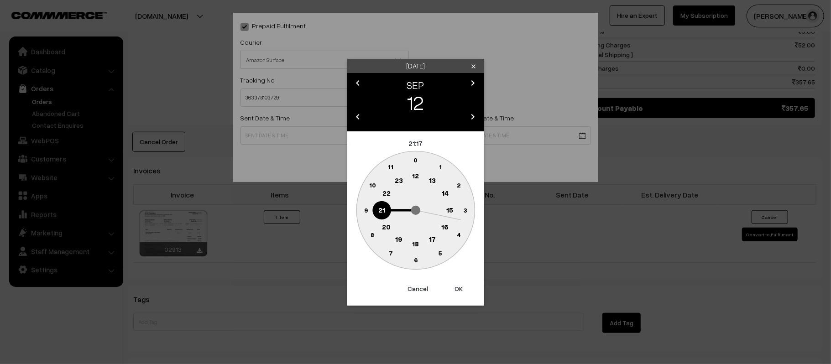
click at [414, 173] on text "12" at bounding box center [415, 176] width 7 height 8
click at [362, 207] on text "45" at bounding box center [366, 210] width 8 height 8
type input "[DATE] 12:45"
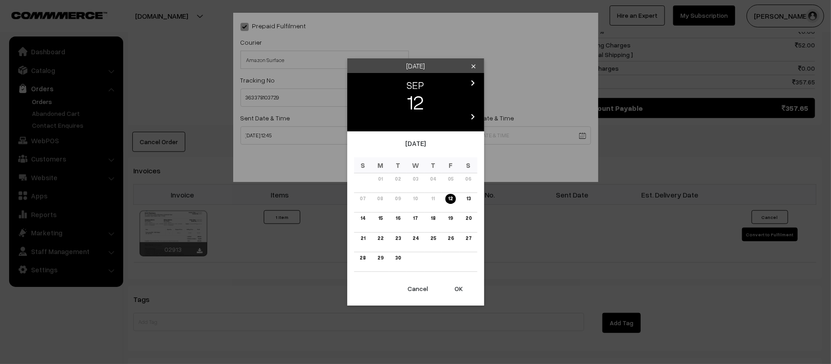
click at [496, 133] on body "Thank you for showing interest. Our team will call you shortly. Close [DOMAIN_N…" at bounding box center [415, 40] width 831 height 1056
click at [431, 216] on link "18" at bounding box center [433, 219] width 10 height 10
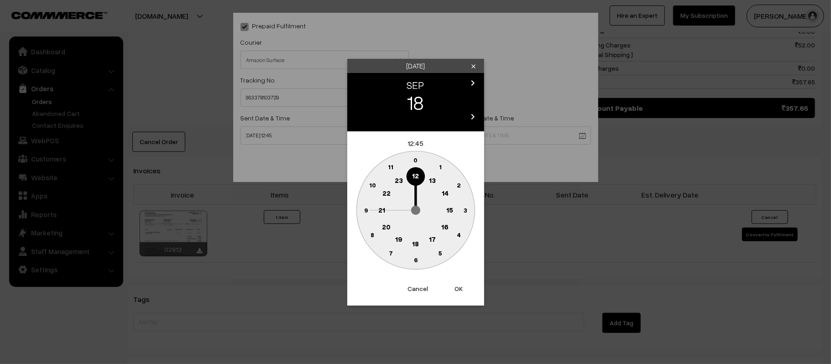
click at [382, 211] on text "21" at bounding box center [381, 209] width 7 height 8
click at [413, 260] on text "30" at bounding box center [416, 260] width 8 height 8
type input "18-09-2025 21:30"
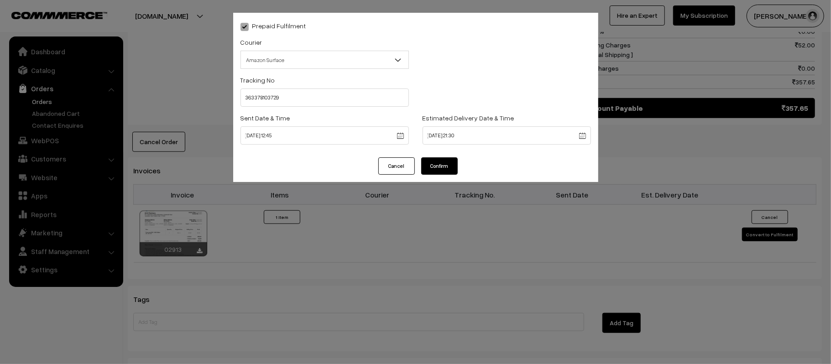
click at [444, 170] on button "Confirm" at bounding box center [439, 165] width 37 height 17
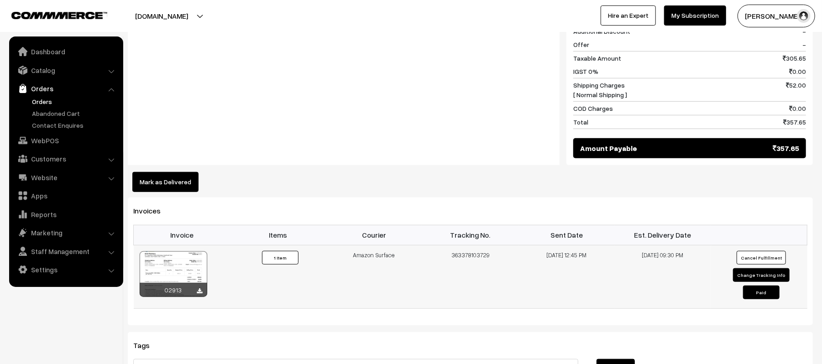
scroll to position [426, 0]
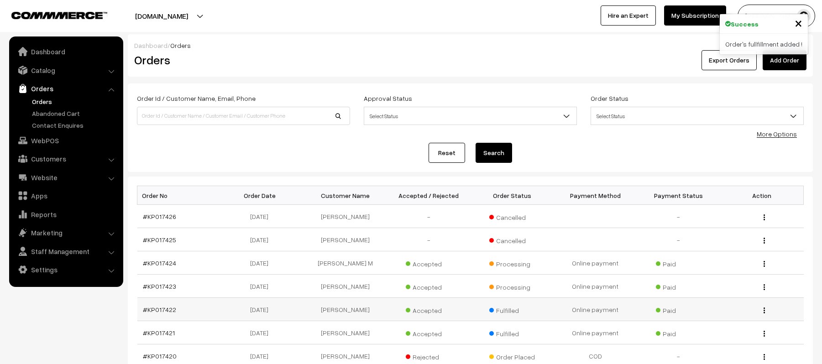
scroll to position [68, 0]
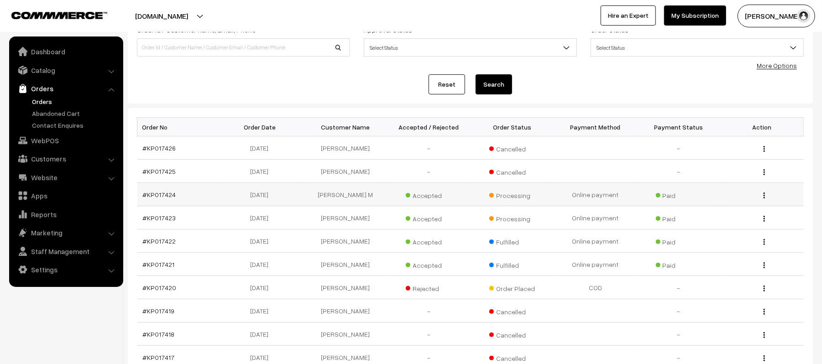
drag, startPoint x: 146, startPoint y: 196, endPoint x: 174, endPoint y: 203, distance: 29.1
click at [174, 203] on td "#KP017424" at bounding box center [179, 194] width 84 height 23
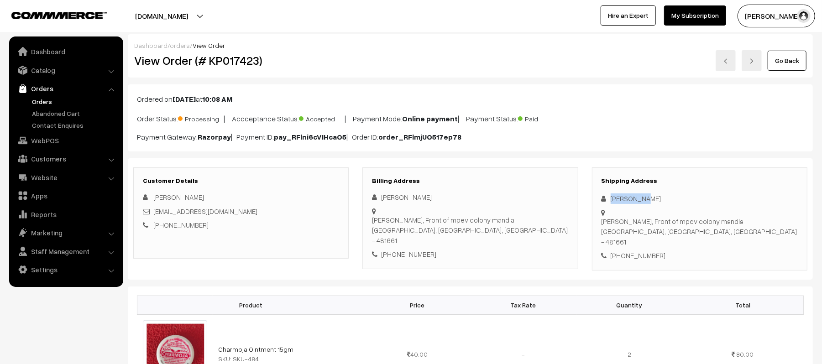
drag, startPoint x: 0, startPoint y: 0, endPoint x: 601, endPoint y: 198, distance: 632.8
click at [602, 199] on div "[PERSON_NAME]" at bounding box center [699, 198] width 196 height 10
copy div "[PERSON_NAME]"
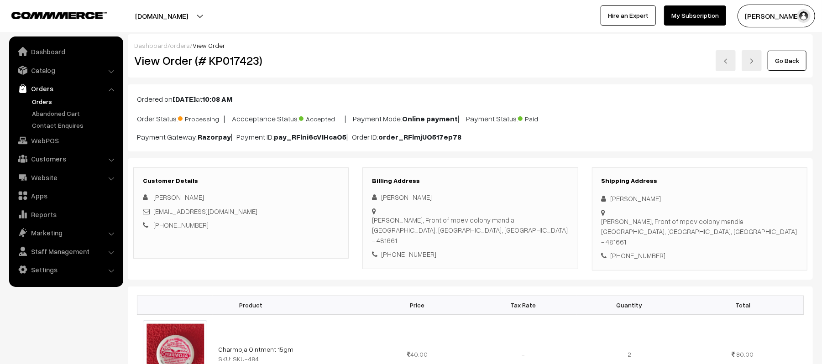
click at [632, 251] on div "[PHONE_NUMBER]" at bounding box center [699, 256] width 196 height 10
click at [632, 251] on div "+91 6261379101" at bounding box center [699, 256] width 196 height 10
copy div "6261379101"
drag, startPoint x: 225, startPoint y: 212, endPoint x: 153, endPoint y: 213, distance: 71.2
click at [153, 213] on div "fk4559970@gmail.com" at bounding box center [241, 211] width 196 height 10
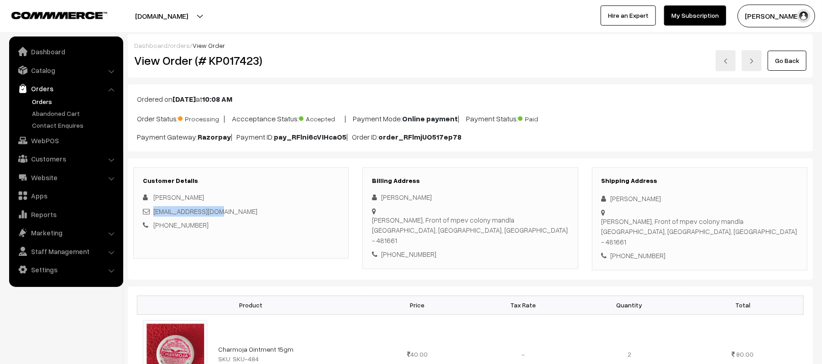
copy link "fk4559970@gmail.com"
drag, startPoint x: 611, startPoint y: 214, endPoint x: 752, endPoint y: 228, distance: 141.2
click at [752, 228] on div "Shipping Address Falak Khan Jawahar ward, Front of mpev colony mandla Mandla, M…" at bounding box center [699, 218] width 215 height 103
copy div "Jawahar ward, Front of mpev colony mandla Mandla, Madhya Pradesh, India - 481661"
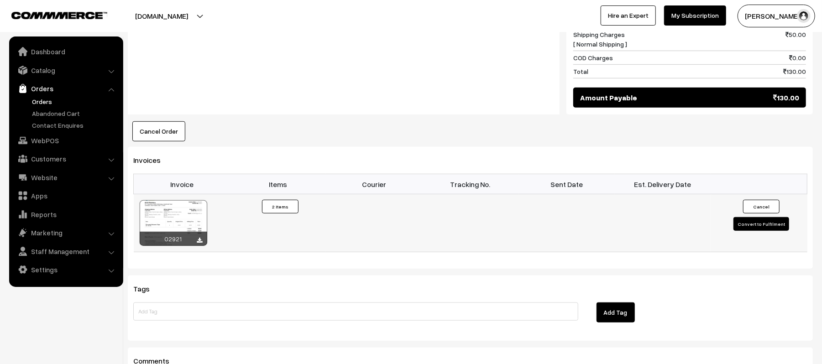
click at [754, 219] on button "Convert to Fulfilment" at bounding box center [761, 224] width 56 height 14
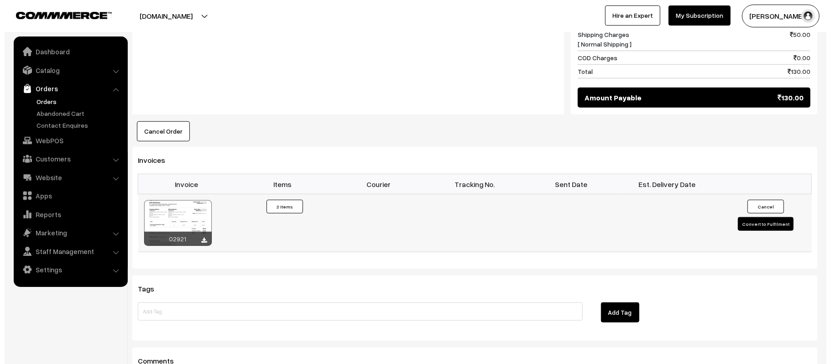
scroll to position [488, 0]
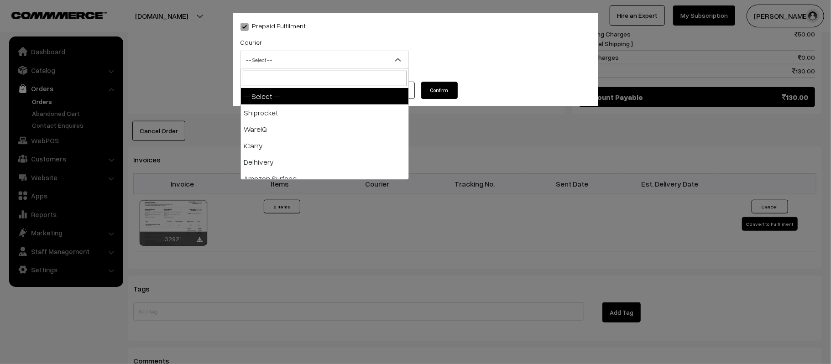
click at [344, 56] on span "-- Select --" at bounding box center [324, 60] width 167 height 16
type input "AM"
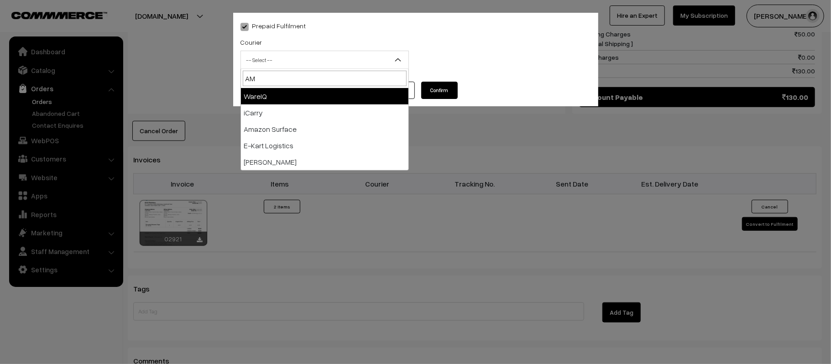
select select "5"
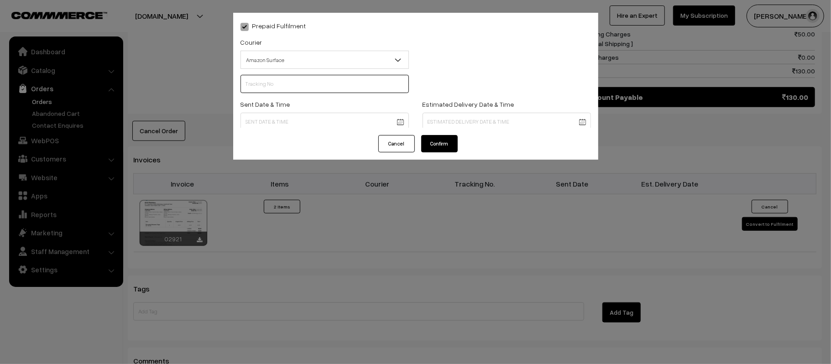
scroll to position [0, 0]
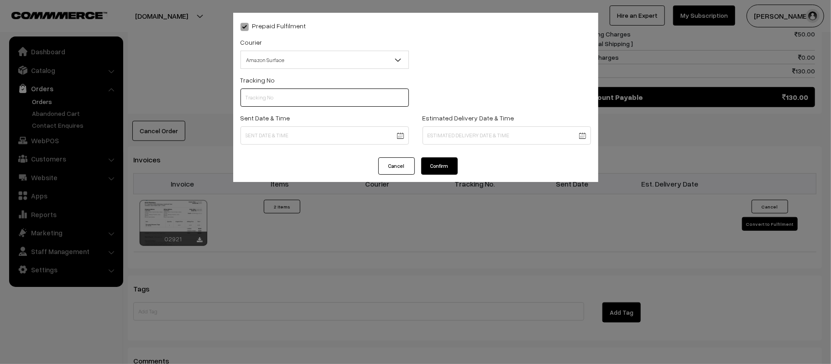
paste input "363378088620"
type input "363378088620"
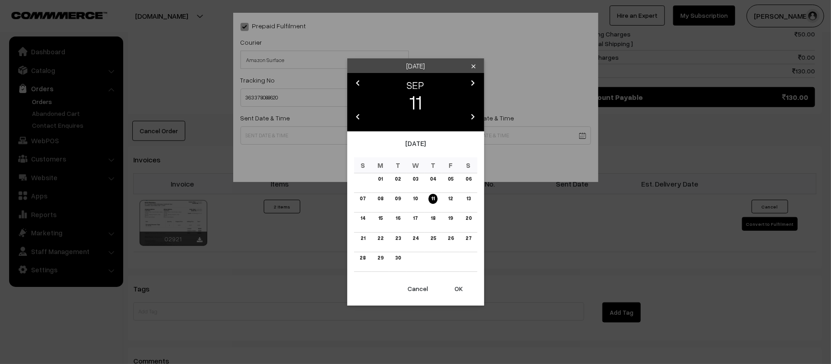
click at [293, 137] on body "Thank you for showing interest. Our team will call you shortly. Close [DOMAIN_N…" at bounding box center [415, 34] width 831 height 1045
click at [449, 198] on link "12" at bounding box center [450, 199] width 10 height 10
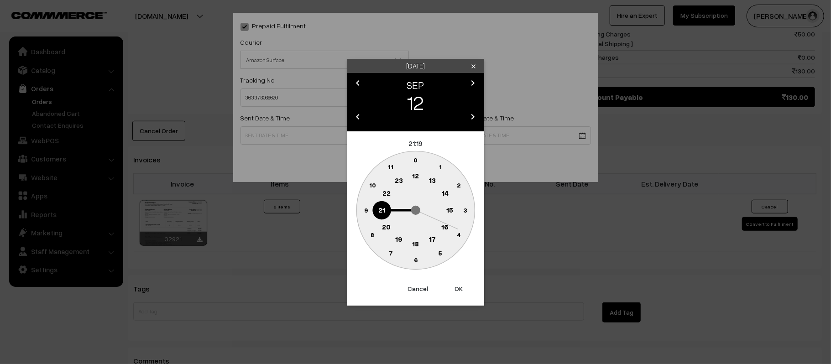
click at [420, 177] on circle at bounding box center [415, 176] width 19 height 19
click at [368, 214] on circle at bounding box center [365, 210] width 19 height 19
type input "12-09-2025 12:45"
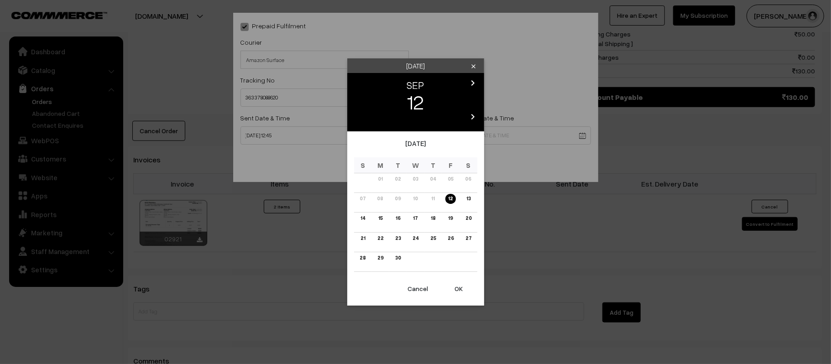
click at [493, 141] on body "Thank you for showing interest. Our team will call you shortly. Close kirtiphar…" at bounding box center [415, 34] width 831 height 1045
click at [433, 217] on link "18" at bounding box center [433, 219] width 10 height 10
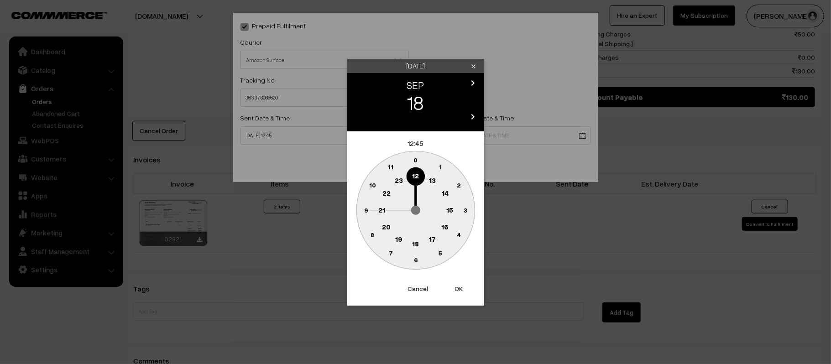
click at [378, 206] on circle at bounding box center [381, 210] width 19 height 19
click at [417, 265] on circle at bounding box center [415, 260] width 19 height 19
type input "18-09-2025 21:30"
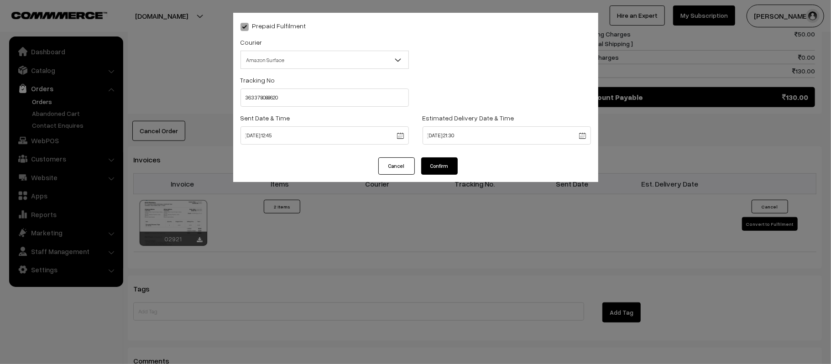
click at [440, 161] on button "Confirm" at bounding box center [439, 165] width 37 height 17
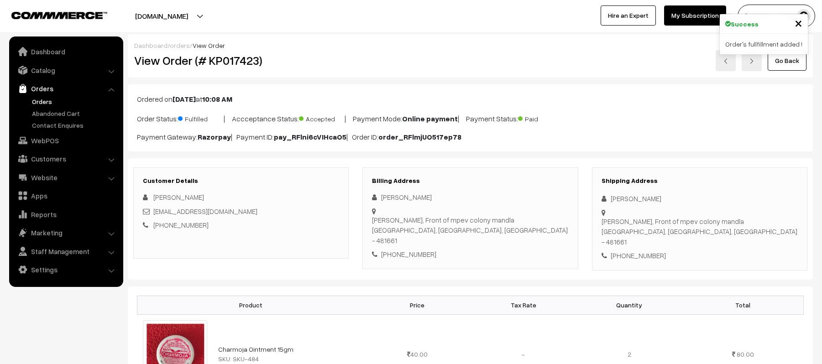
scroll to position [486, 0]
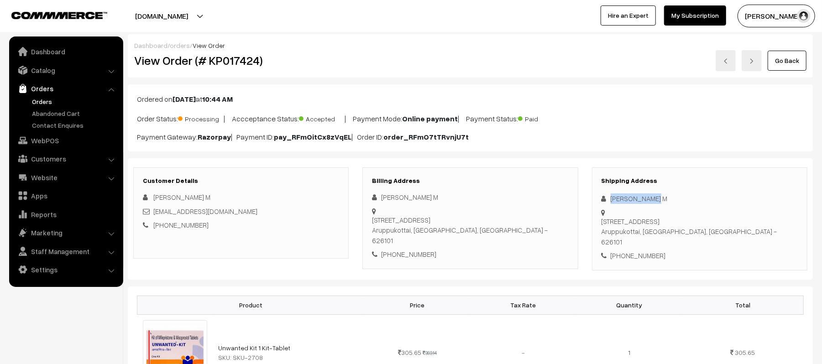
drag, startPoint x: 661, startPoint y: 200, endPoint x: 594, endPoint y: 193, distance: 67.4
click at [594, 193] on div "Shipping Address [PERSON_NAME] M [STREET_ADDRESS] [PHONE_NUMBER]" at bounding box center [699, 218] width 215 height 103
copy div "[PERSON_NAME] M"
click at [639, 251] on div "+91 8883478302" at bounding box center [699, 256] width 196 height 10
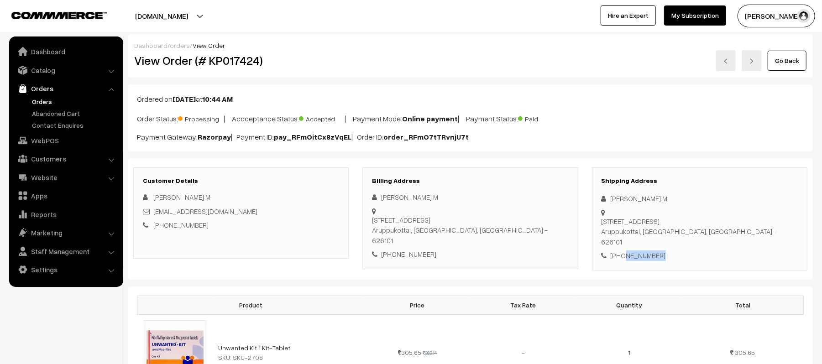
copy div "8883478302"
drag, startPoint x: 238, startPoint y: 210, endPoint x: 154, endPoint y: 215, distance: 84.1
click at [154, 215] on div "papahasini5@gmail.com" at bounding box center [241, 211] width 196 height 10
copy link "papahasini5@gmail.com"
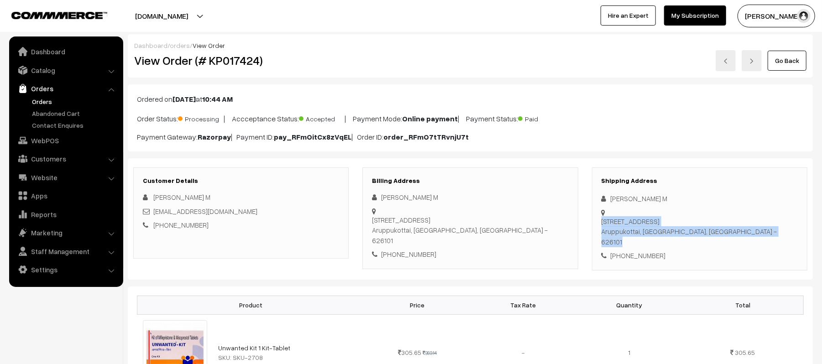
drag, startPoint x: 607, startPoint y: 211, endPoint x: 760, endPoint y: 224, distance: 153.9
click at [760, 224] on div "Shipping Address Sivaranjani M 115, Main Bazar, Thiruchuli Road Aruppukottai, T…" at bounding box center [699, 218] width 215 height 103
copy div "115, Main Bazar, Thiruchuli Road Aruppukottai, Tamil Nadu, India - 626101"
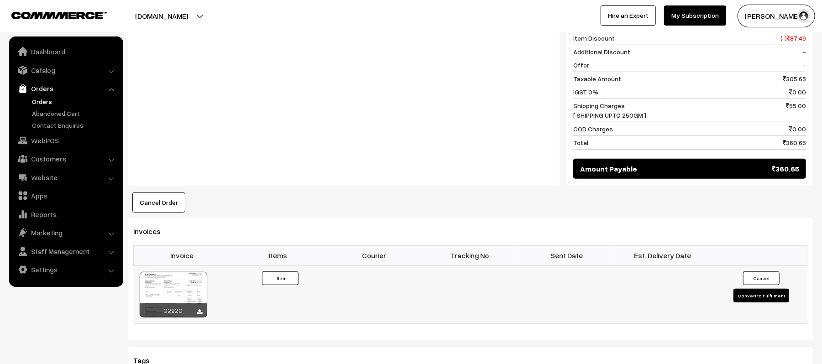
click at [758, 289] on button "Convert to Fulfilment" at bounding box center [761, 296] width 56 height 14
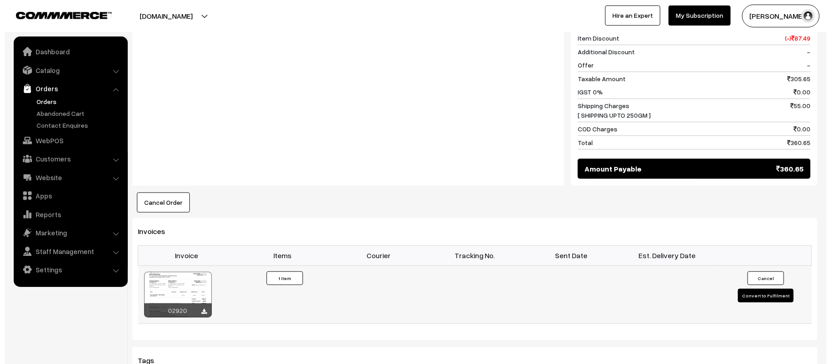
scroll to position [427, 0]
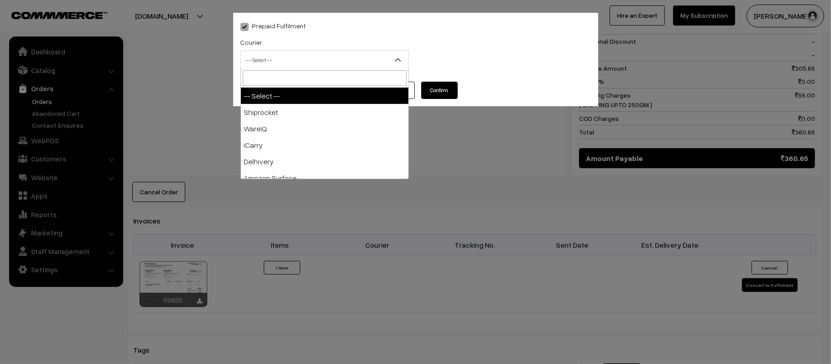
click at [310, 58] on span "-- Select --" at bounding box center [324, 60] width 167 height 16
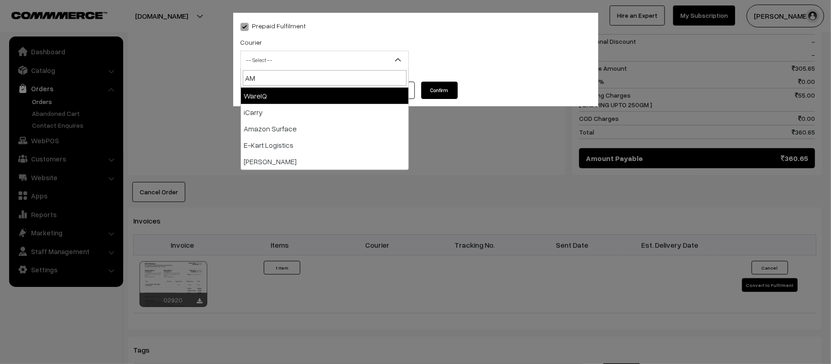
type input "AMA"
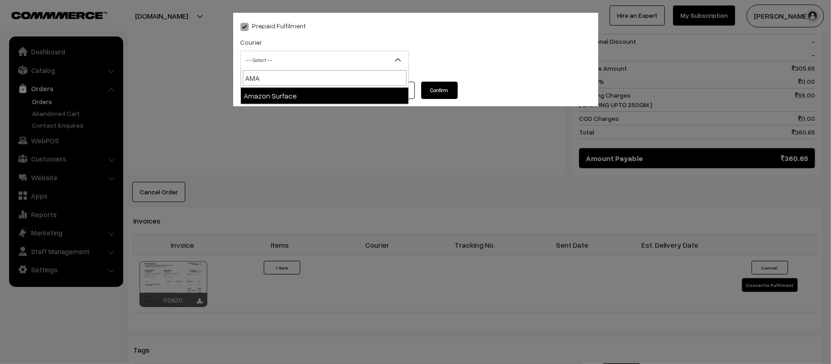
select select "5"
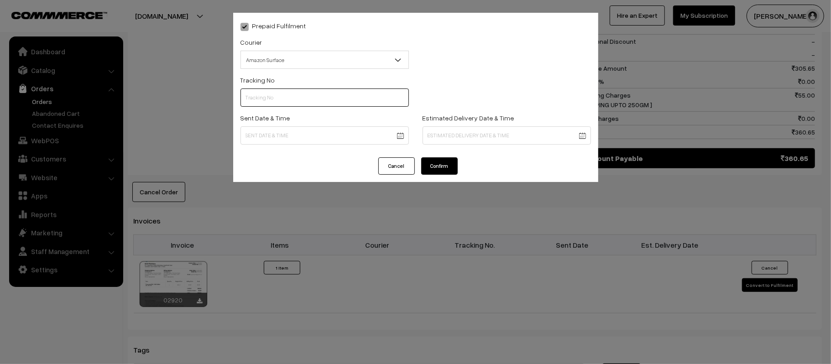
click at [298, 106] on input "text" at bounding box center [324, 98] width 168 height 18
paste input "363378131609"
type input "363378131609"
click at [327, 139] on body "Thank you for showing interest. Our team will call you shortly. Close [DOMAIN_N…" at bounding box center [415, 95] width 831 height 1045
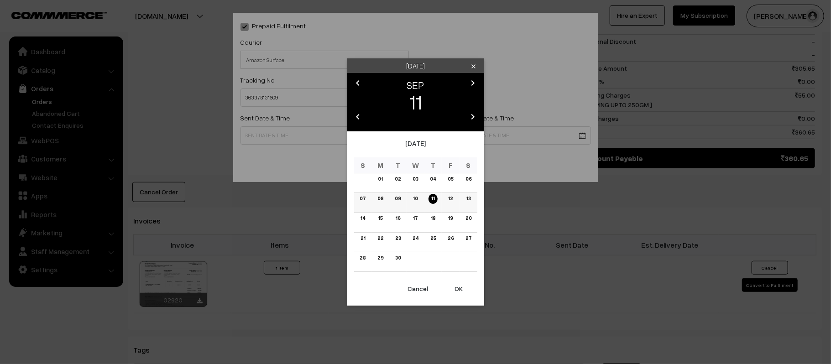
click at [453, 198] on link "12" at bounding box center [450, 199] width 10 height 10
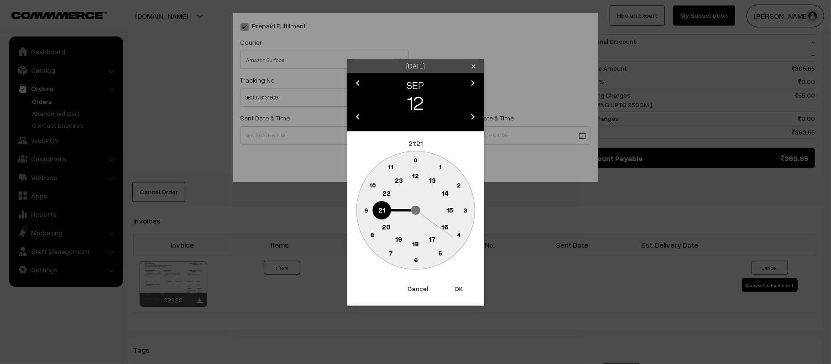
click at [418, 174] on text "12" at bounding box center [415, 176] width 7 height 8
click at [362, 211] on text "45" at bounding box center [366, 210] width 8 height 8
type input "[DATE] 12:45"
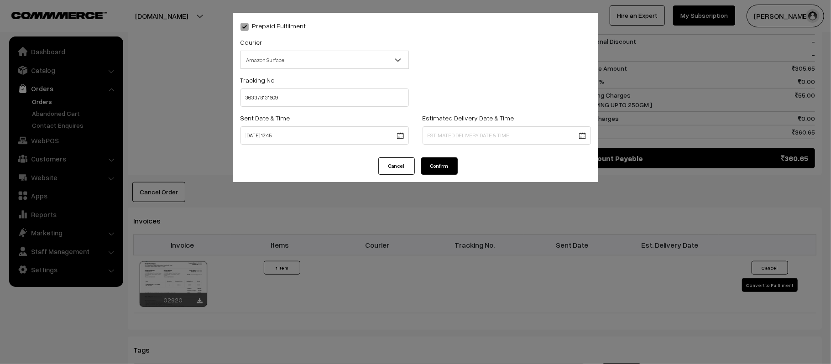
click at [464, 134] on body "Thank you for showing interest. Our team will call you shortly. Close [DOMAIN_N…" at bounding box center [415, 95] width 831 height 1045
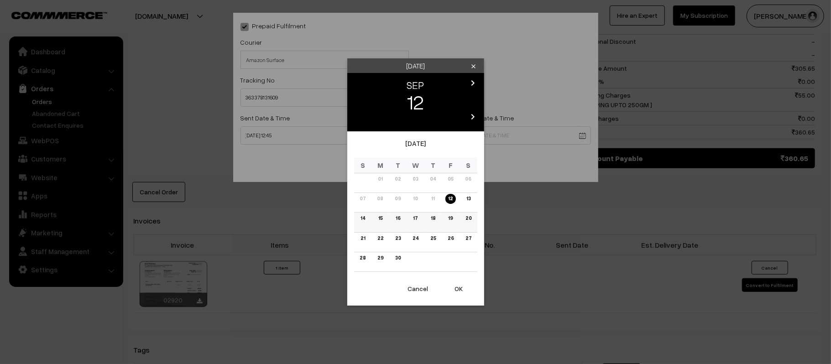
click at [432, 218] on link "18" at bounding box center [433, 219] width 10 height 10
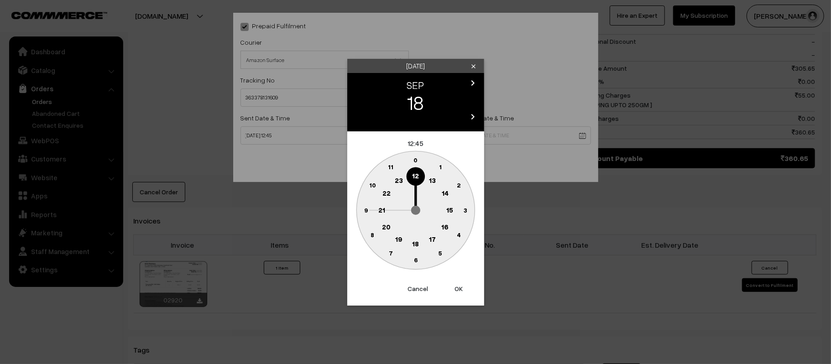
click at [380, 207] on text "21" at bounding box center [381, 209] width 7 height 8
click at [417, 259] on text "30" at bounding box center [416, 260] width 8 height 8
type input "[DATE] 21:30"
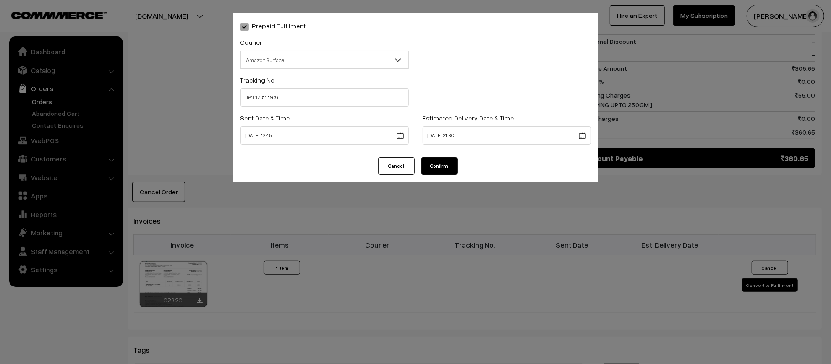
click at [437, 165] on button "Confirm" at bounding box center [439, 165] width 37 height 17
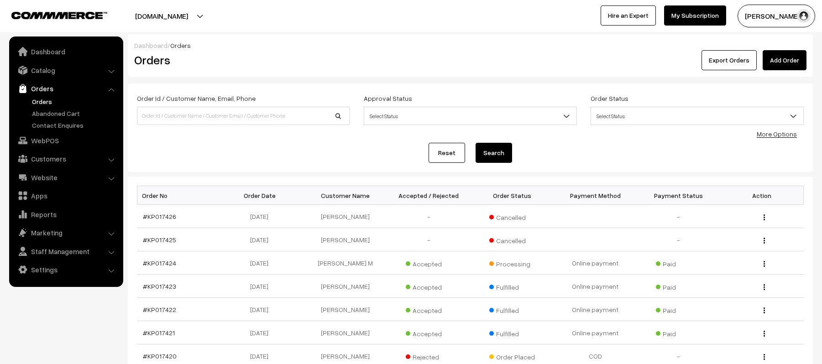
scroll to position [68, 0]
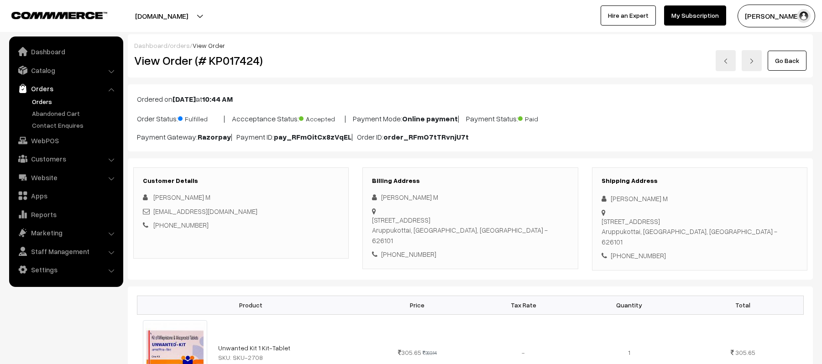
scroll to position [426, 0]
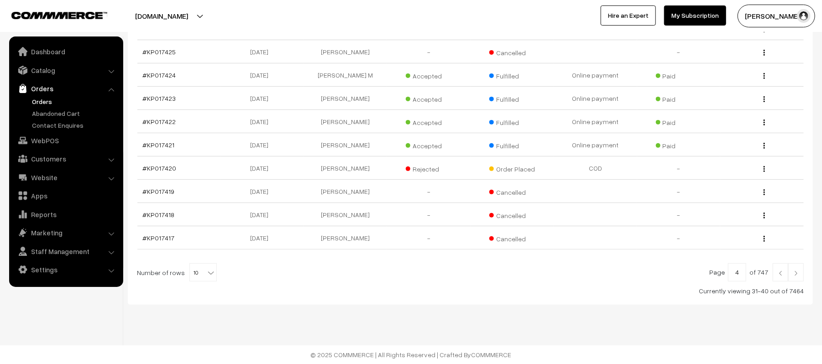
scroll to position [190, 0]
click at [783, 271] on img at bounding box center [780, 273] width 8 height 5
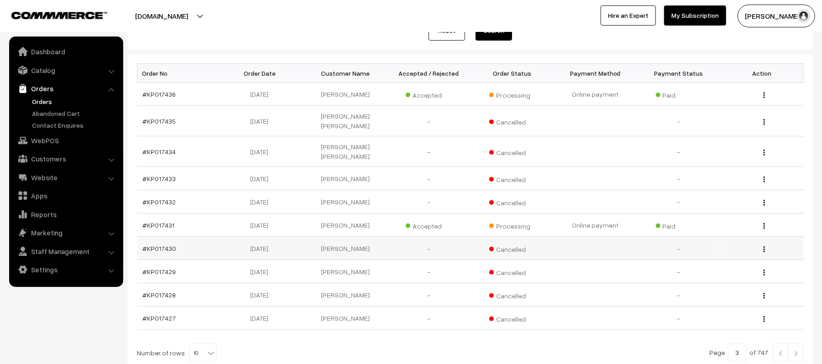
scroll to position [121, 0]
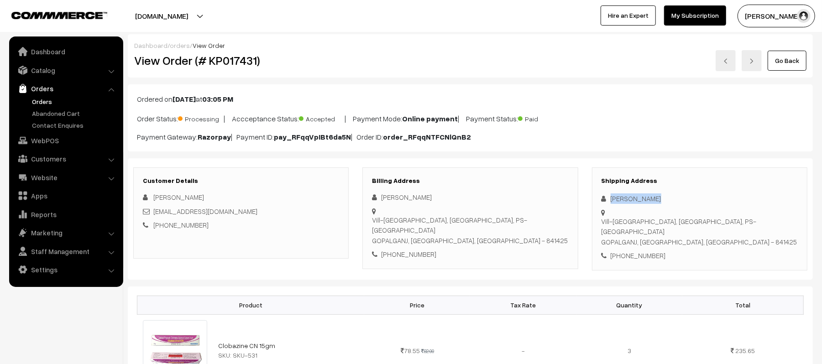
drag, startPoint x: 659, startPoint y: 203, endPoint x: 600, endPoint y: 201, distance: 59.8
click at [600, 201] on div "Shipping Address Shivam Tiwari Vill-Lakri Bishunpur, post-Bathua bazar, PS-PHUL…" at bounding box center [699, 218] width 215 height 103
copy div "Shivam Tiwari"
click at [636, 251] on div "+91 8809831153" at bounding box center [699, 256] width 196 height 10
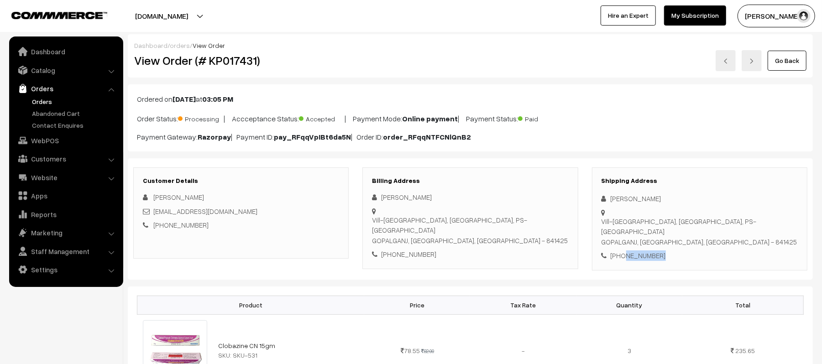
copy div "8809831153"
drag, startPoint x: 271, startPoint y: 209, endPoint x: 154, endPoint y: 216, distance: 117.5
click at [154, 216] on div "[EMAIL_ADDRESS][DOMAIN_NAME]" at bounding box center [241, 211] width 196 height 10
copy link "[EMAIL_ADDRESS][DOMAIN_NAME]"
drag, startPoint x: 610, startPoint y: 212, endPoint x: 764, endPoint y: 225, distance: 154.8
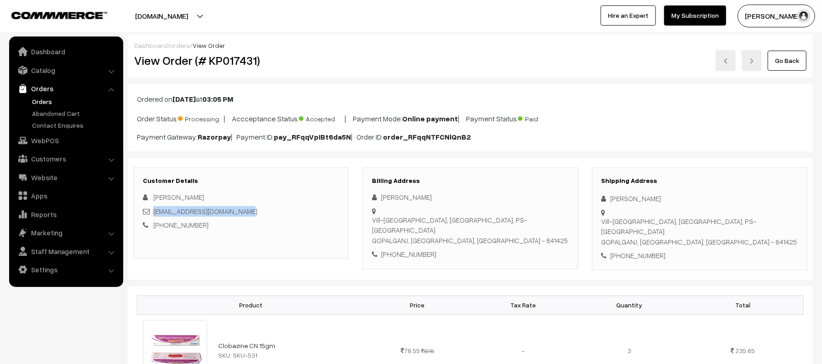
click at [764, 208] on div "Vill-Lakri Bishunpur, post-Bathua bazar, PS-PHULWARIA GOPALGANJ, Bihar, India -…" at bounding box center [699, 208] width 196 height 0
copy div "Vill-Lakri Bishunpur, post-Bathua bazar, PS-PHULWARIA GOPALGANJ, Bihar, India -…"
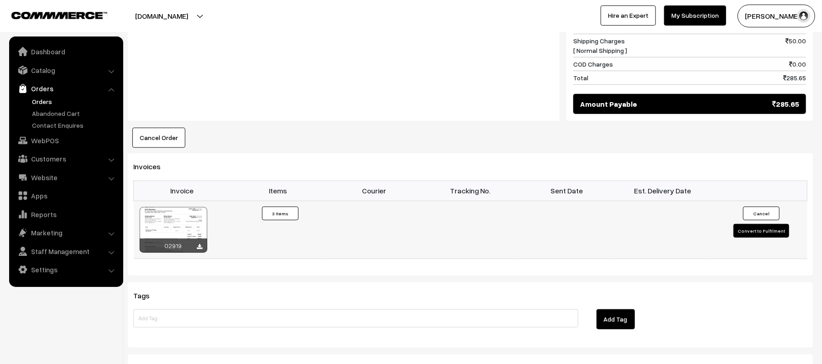
click at [747, 224] on button "Convert to Fulfilment" at bounding box center [761, 231] width 56 height 14
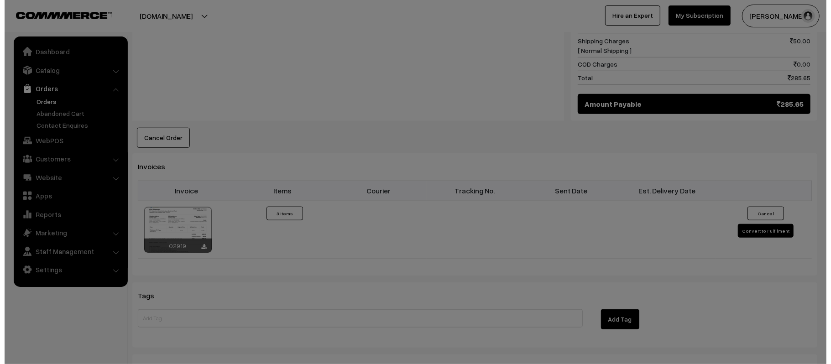
scroll to position [488, 0]
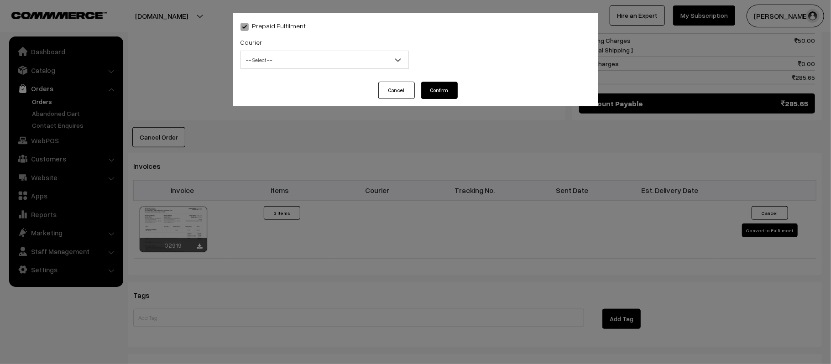
click at [366, 58] on span "-- Select --" at bounding box center [324, 60] width 167 height 16
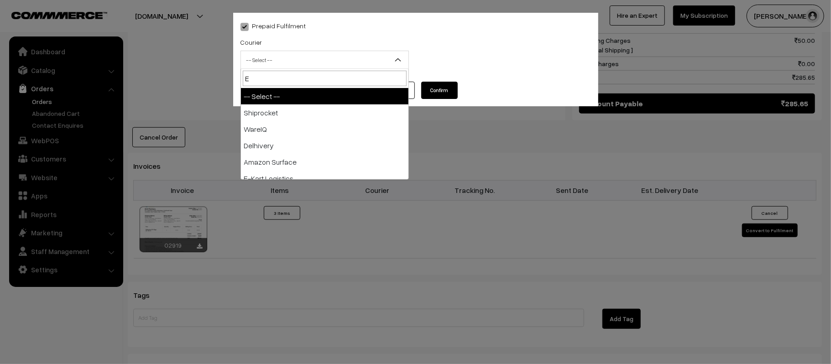
type input "E-"
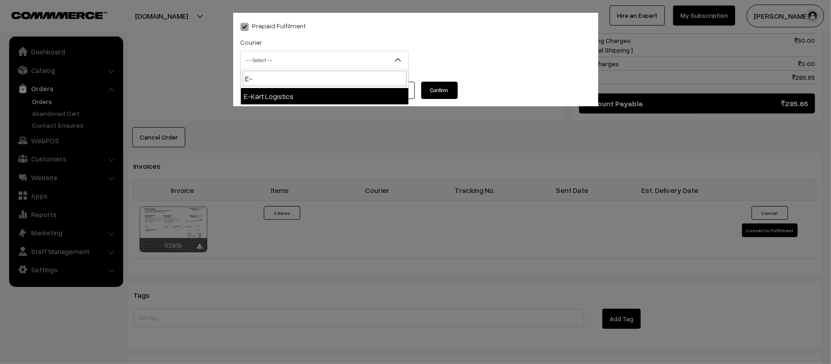
select select "6"
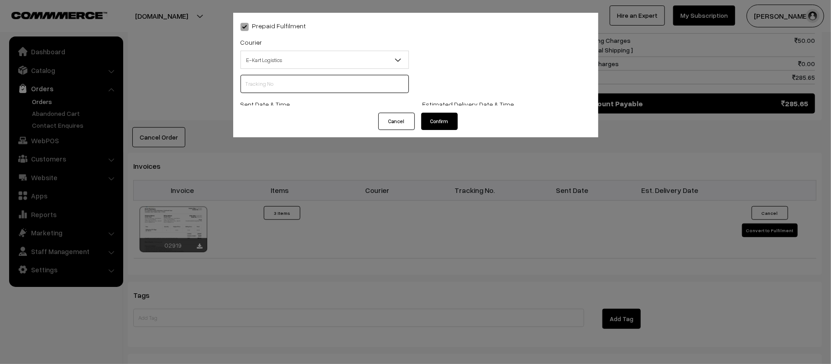
scroll to position [0, 0]
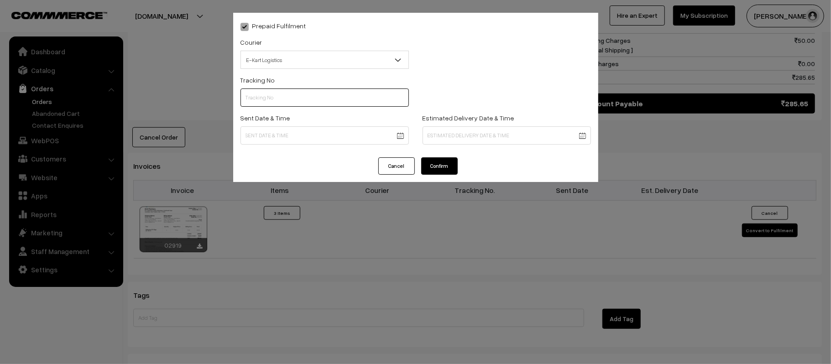
paste input "ICYP0004109029"
type input "ICYP0004109029"
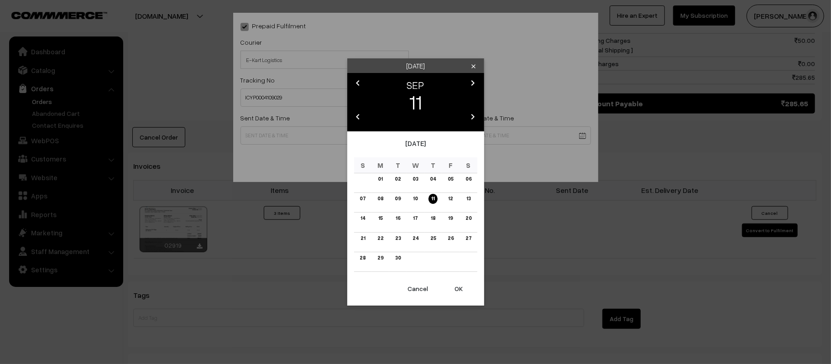
click at [373, 139] on body "Thank you for showing interest. Our team will call you shortly. Close [DOMAIN_N…" at bounding box center [415, 37] width 831 height 1051
click at [449, 198] on link "12" at bounding box center [450, 199] width 10 height 10
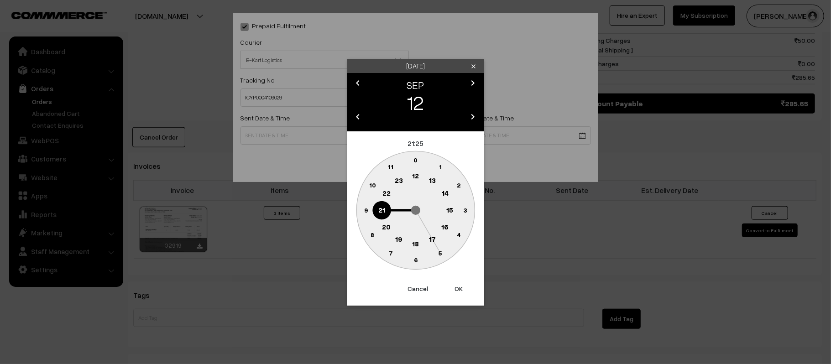
click at [416, 179] on text "12" at bounding box center [415, 176] width 7 height 8
click at [365, 211] on text "45" at bounding box center [366, 210] width 8 height 8
type input "12-09-2025 12:45"
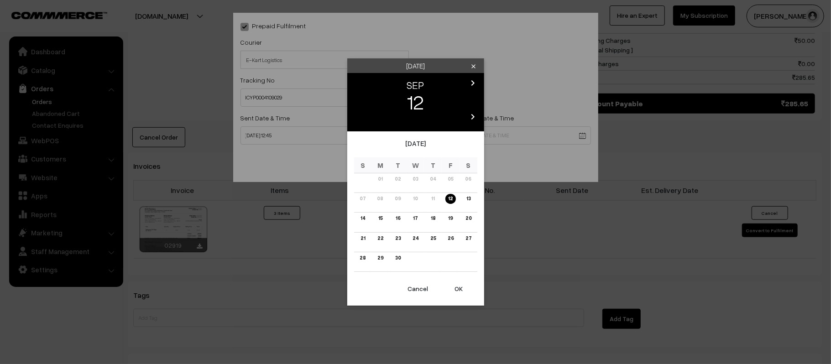
click at [525, 125] on body "Thank you for showing interest. Our team will call you shortly. Close [DOMAIN_N…" at bounding box center [415, 37] width 831 height 1051
click at [413, 218] on link "17" at bounding box center [415, 219] width 10 height 10
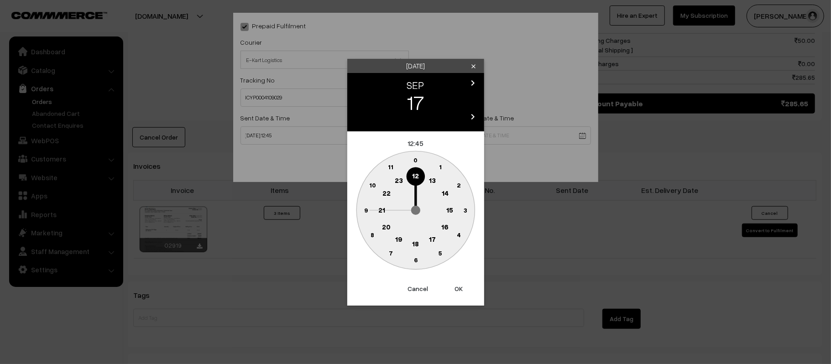
click at [381, 209] on text "21" at bounding box center [381, 209] width 7 height 8
click at [413, 260] on text "30" at bounding box center [416, 260] width 8 height 8
type input "17-09-2025 21:30"
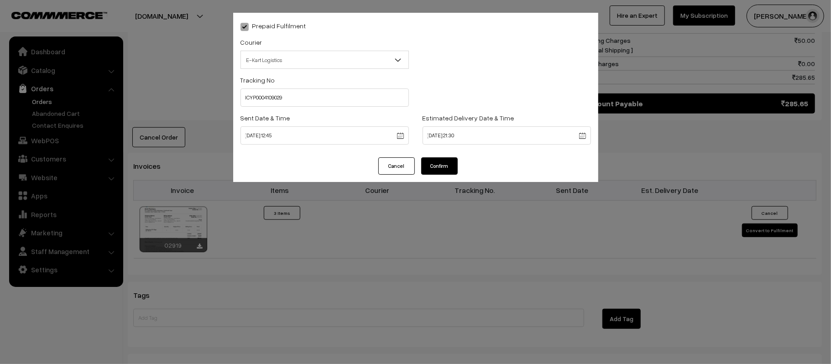
click at [446, 167] on button "Confirm" at bounding box center [439, 165] width 37 height 17
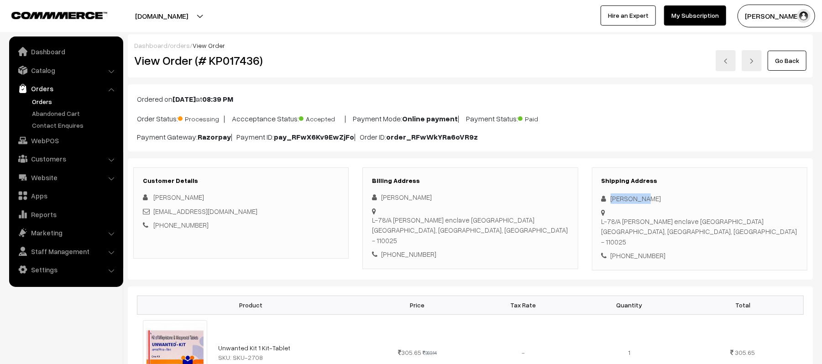
drag, startPoint x: 648, startPoint y: 201, endPoint x: 597, endPoint y: 203, distance: 51.1
click at [597, 203] on div "Shipping Address [PERSON_NAME] [STREET_ADDRESS][PERSON_NAME] [PHONE_NUMBER]" at bounding box center [699, 218] width 215 height 103
copy div "[PERSON_NAME]"
click at [641, 251] on div "[PHONE_NUMBER]" at bounding box center [699, 256] width 196 height 10
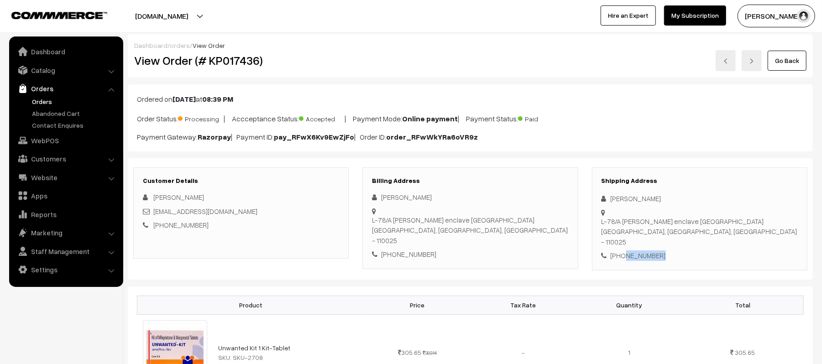
copy div "9716420772"
drag, startPoint x: 237, startPoint y: 209, endPoint x: 153, endPoint y: 212, distance: 84.0
click at [153, 212] on div "[EMAIL_ADDRESS][DOMAIN_NAME]" at bounding box center [241, 211] width 196 height 10
copy link "[EMAIL_ADDRESS][DOMAIN_NAME]"
drag, startPoint x: 611, startPoint y: 214, endPoint x: 736, endPoint y: 225, distance: 125.1
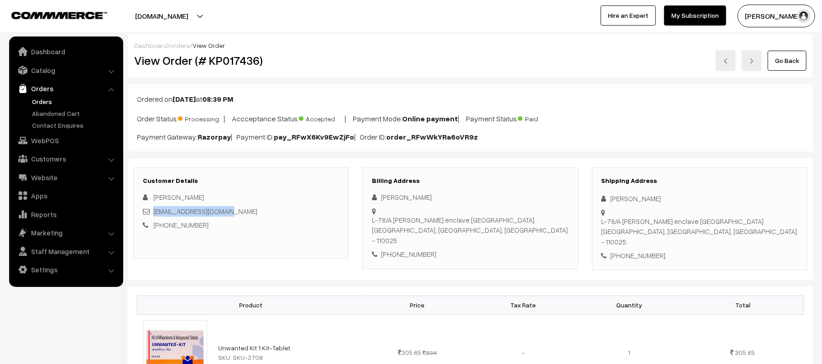
click at [736, 225] on div "Shipping Address [PERSON_NAME] [STREET_ADDRESS][PERSON_NAME] [PHONE_NUMBER]" at bounding box center [699, 218] width 215 height 103
copy div "L-[STREET_ADDRESS][PERSON_NAME]"
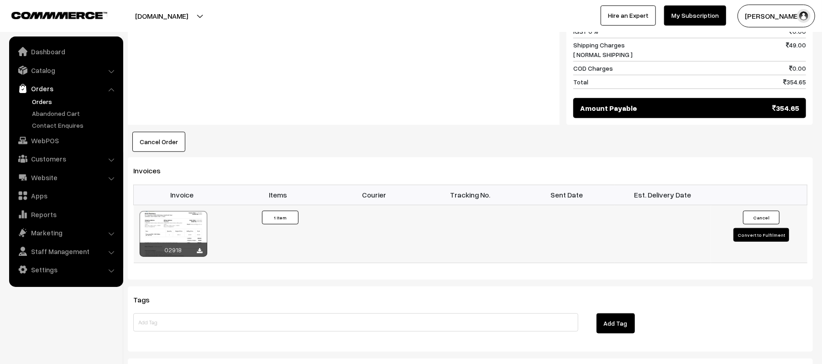
click at [743, 228] on button "Convert to Fulfilment" at bounding box center [761, 235] width 56 height 14
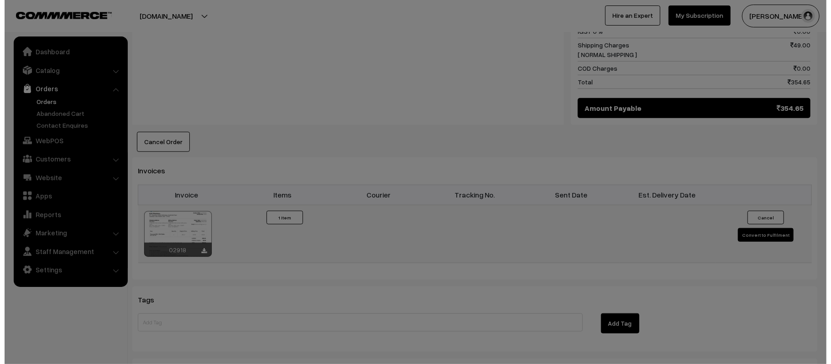
scroll to position [488, 0]
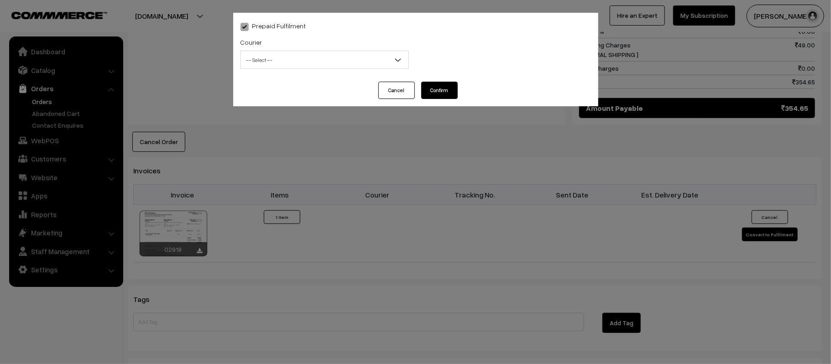
click at [301, 66] on span "-- Select --" at bounding box center [324, 60] width 167 height 16
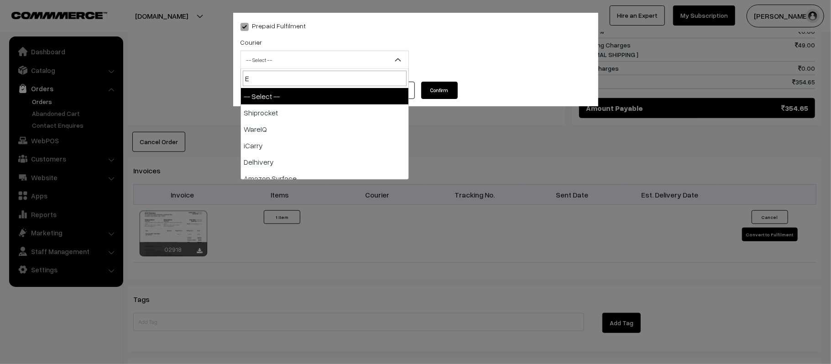
type input "E-"
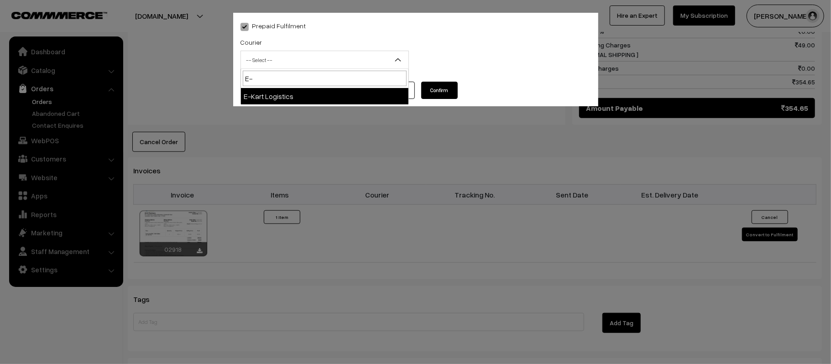
select select "6"
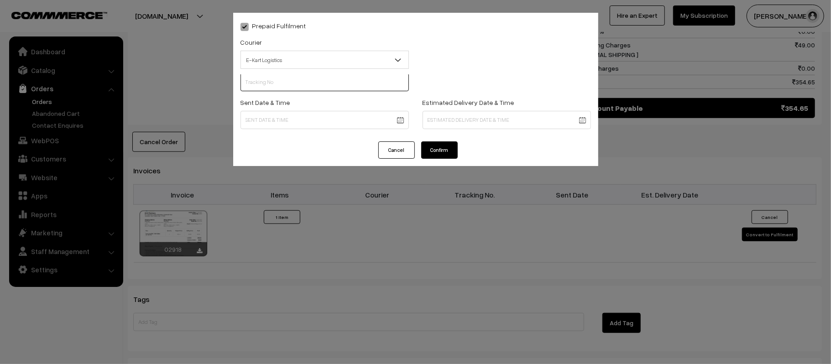
scroll to position [0, 0]
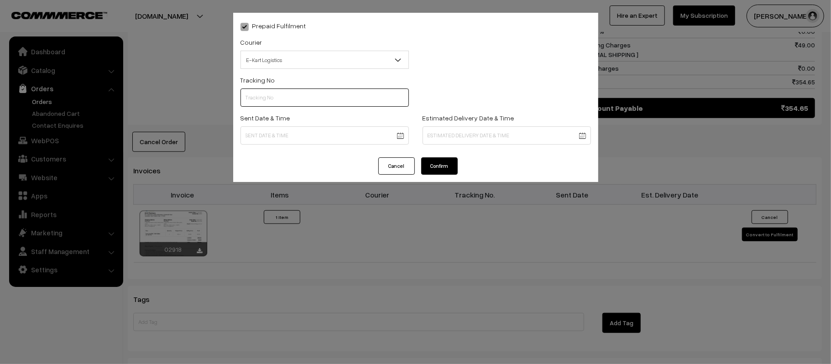
paste input "ICYP0004109036"
type input "ICYP0004109036"
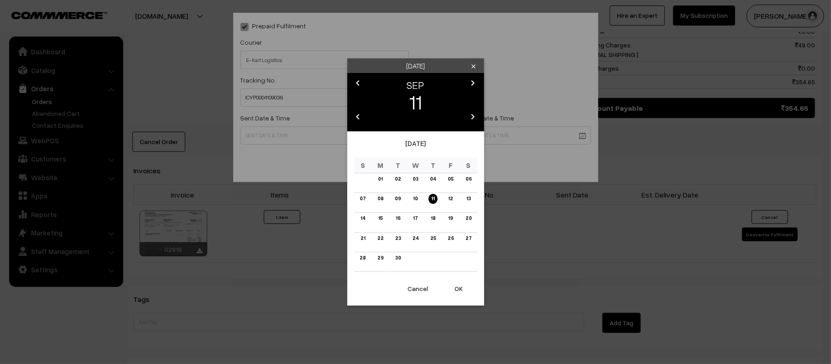
click at [298, 138] on body "Thank you for showing interest. Our team will call you shortly. Close [DOMAIN_N…" at bounding box center [415, 40] width 831 height 1056
click at [447, 201] on link "12" at bounding box center [450, 199] width 10 height 10
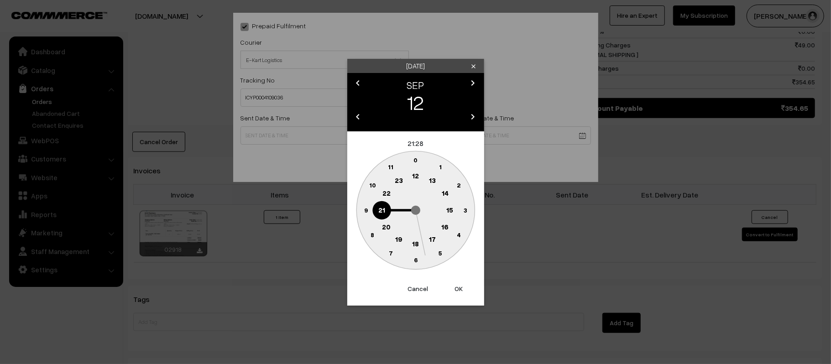
click at [415, 172] on text "12" at bounding box center [415, 176] width 7 height 8
click at [360, 207] on circle at bounding box center [365, 210] width 19 height 19
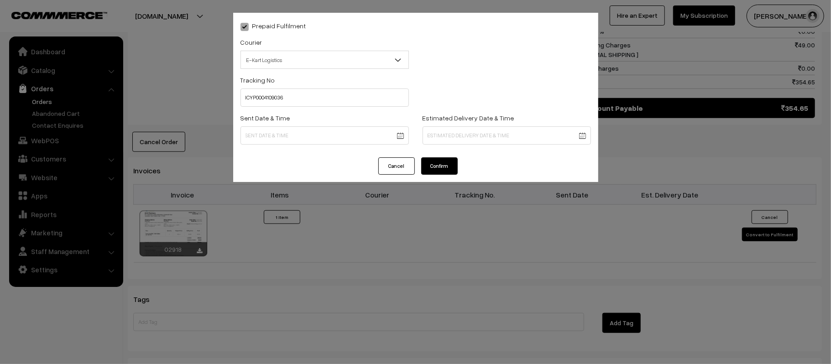
type input "[DATE] 12:45"
click at [499, 126] on body "Thank you for showing interest. Our team will call you shortly. Close [DOMAIN_N…" at bounding box center [415, 40] width 831 height 1056
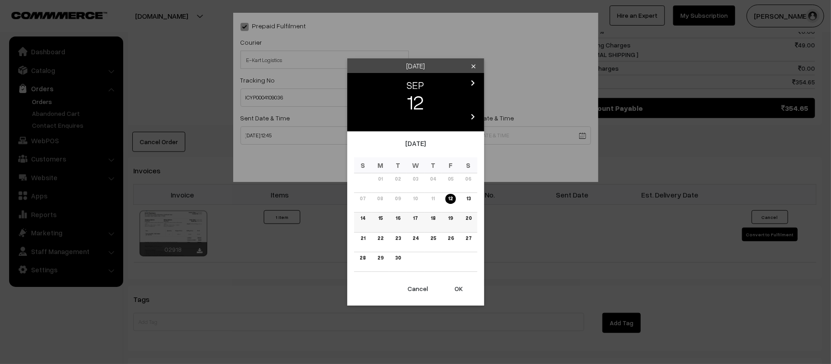
click at [415, 221] on link "17" at bounding box center [415, 219] width 10 height 10
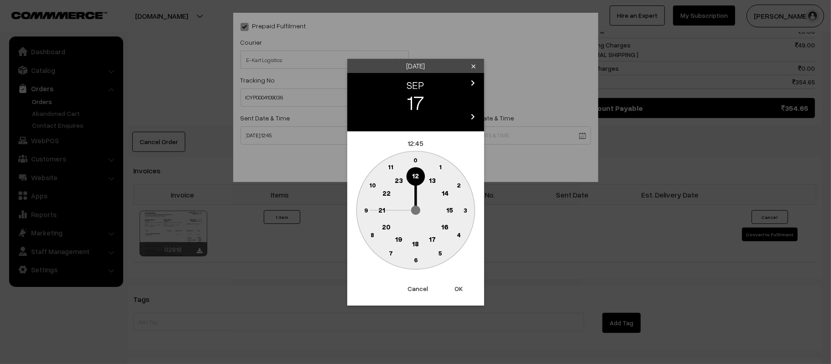
click at [380, 207] on text "21" at bounding box center [381, 209] width 7 height 8
click at [415, 267] on circle at bounding box center [415, 260] width 19 height 19
type input "[DATE] 21:30"
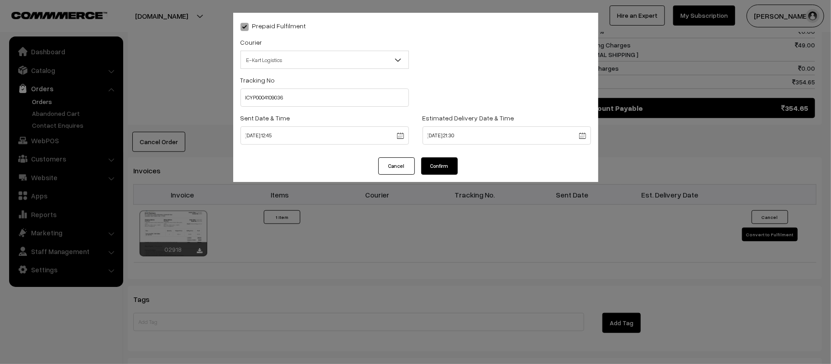
click at [438, 162] on button "Confirm" at bounding box center [439, 165] width 37 height 17
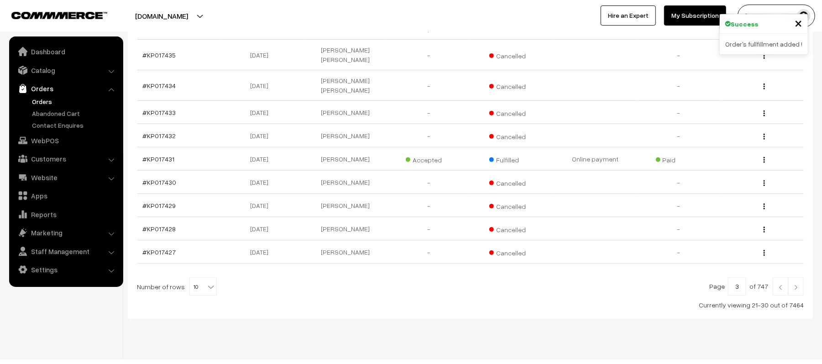
scroll to position [190, 0]
click at [776, 283] on img at bounding box center [780, 285] width 8 height 5
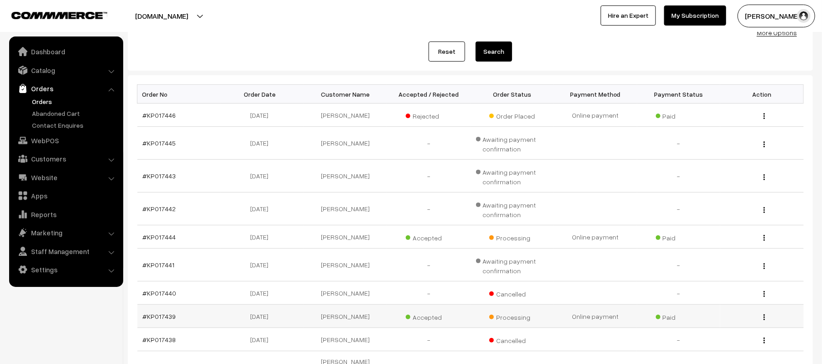
scroll to position [229, 0]
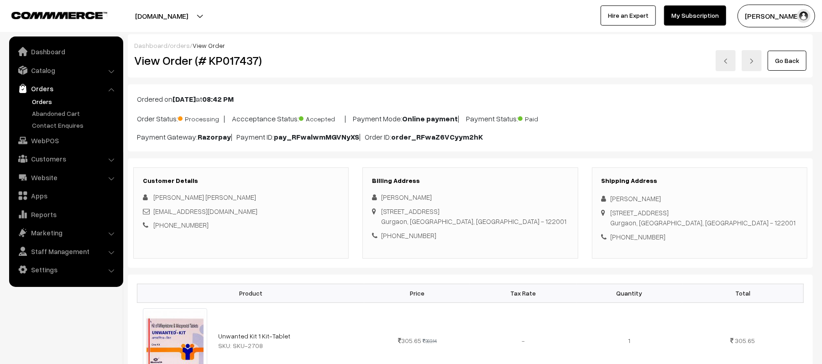
drag, startPoint x: 663, startPoint y: 198, endPoint x: 601, endPoint y: 198, distance: 62.5
click at [601, 198] on div "Shipping Address [PERSON_NAME] [STREET_ADDRESS] [PHONE_NUMBER]" at bounding box center [699, 212] width 215 height 91
copy div "[PERSON_NAME]"
click at [628, 231] on div "Shipping Address [PERSON_NAME] [STREET_ADDRESS] [PHONE_NUMBER]" at bounding box center [699, 212] width 215 height 91
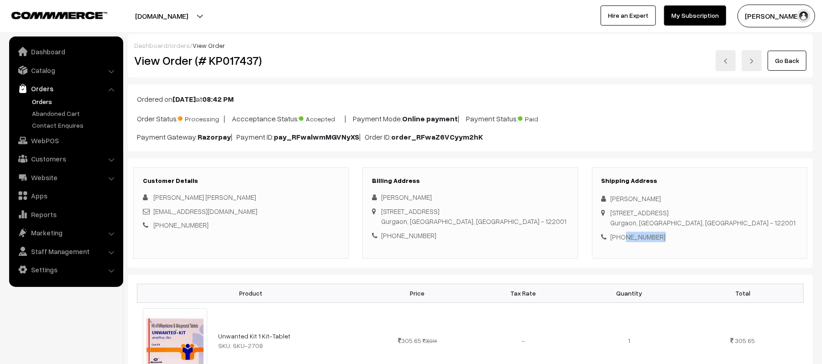
copy div "9113399150"
drag, startPoint x: 224, startPoint y: 214, endPoint x: 153, endPoint y: 213, distance: 70.3
click at [153, 213] on div "[EMAIL_ADDRESS][DOMAIN_NAME]" at bounding box center [241, 211] width 196 height 10
copy link "[EMAIL_ADDRESS][DOMAIN_NAME]"
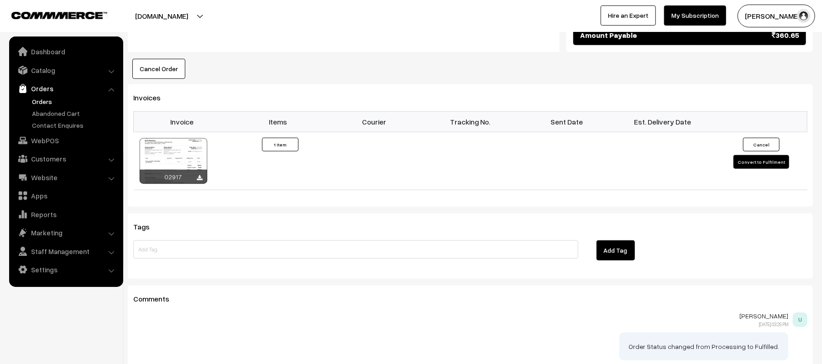
scroll to position [61, 0]
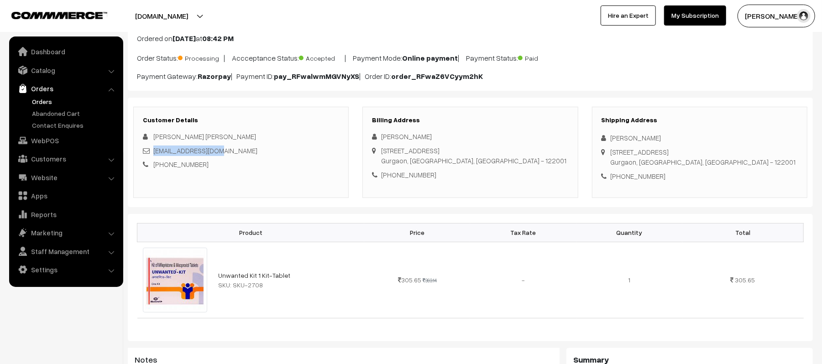
drag, startPoint x: 611, startPoint y: 153, endPoint x: 736, endPoint y: 161, distance: 124.3
click at [736, 161] on div "2047/3 Rajeev nagar gurgaon churi wali gali 3 Gurgaon, Haryana, India - 122001" at bounding box center [703, 157] width 185 height 21
copy div "2047/3 Rajeev nagar gurgaon churi wali gali 3 Gurgaon, Haryana, India - 122001"
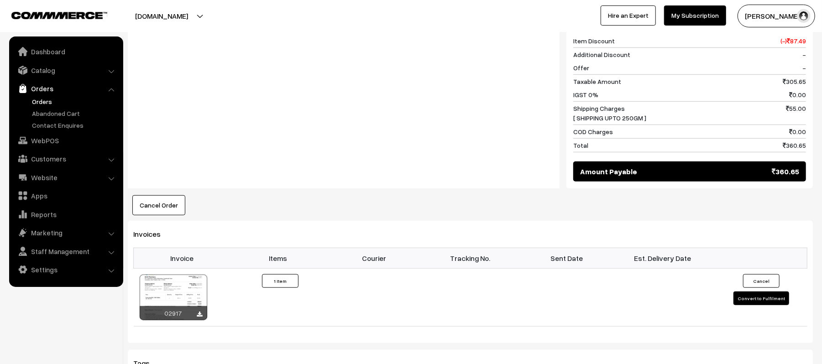
scroll to position [548, 0]
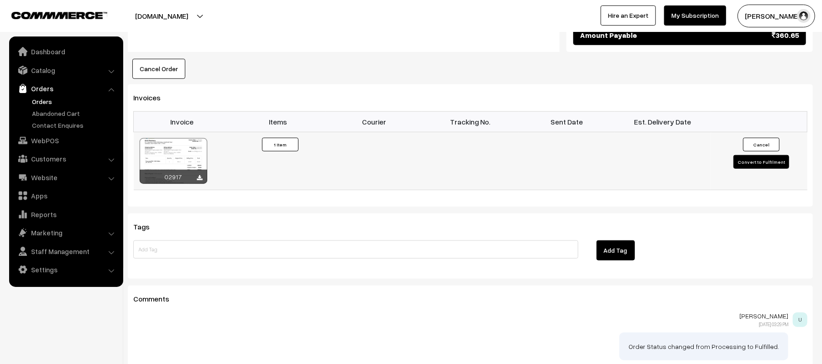
click at [757, 159] on button "Convert to Fulfilment" at bounding box center [761, 162] width 56 height 14
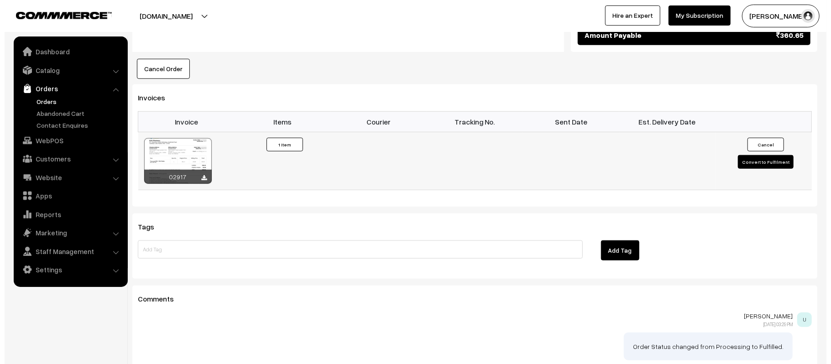
scroll to position [548, 0]
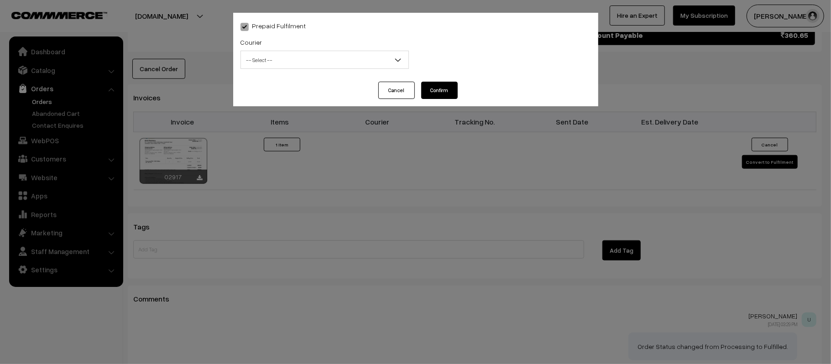
click at [309, 64] on span "-- Select --" at bounding box center [324, 60] width 167 height 16
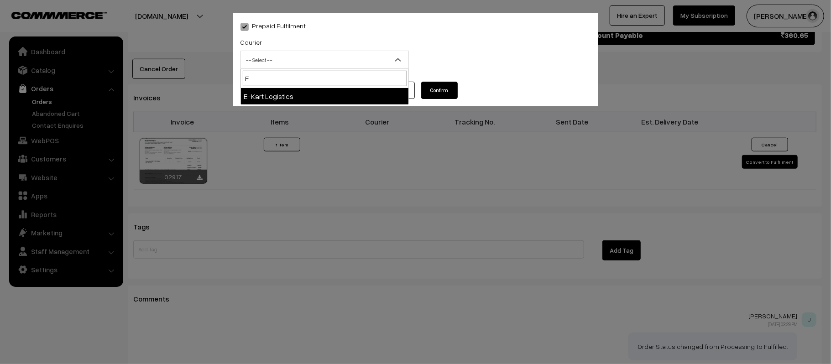
type input "E-"
select select "6"
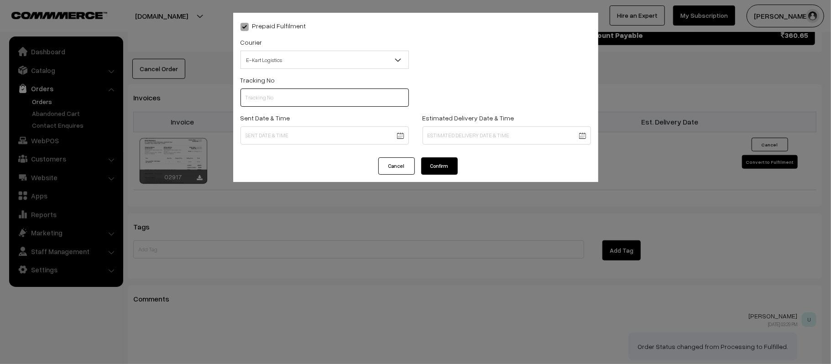
scroll to position [0, 0]
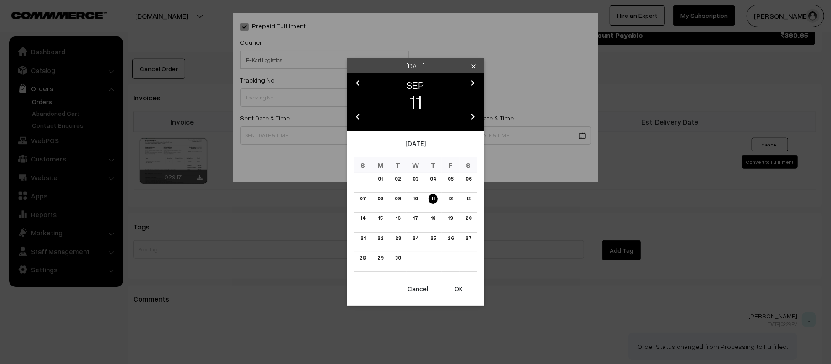
click at [447, 199] on link "12" at bounding box center [450, 199] width 10 height 10
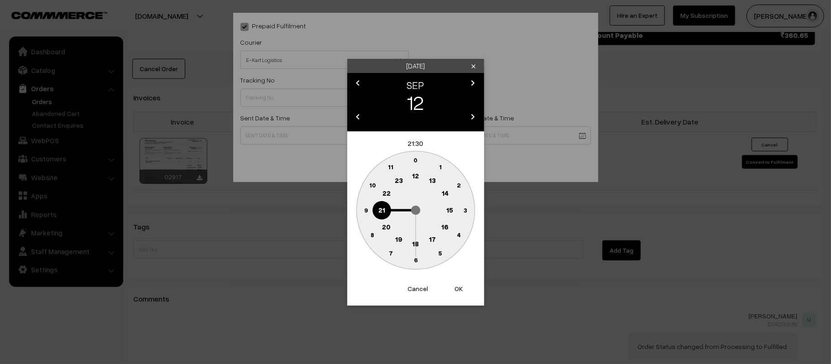
click at [417, 177] on text "12" at bounding box center [415, 176] width 7 height 8
click at [362, 214] on circle at bounding box center [365, 210] width 19 height 19
type input "12-09-2025 12:45"
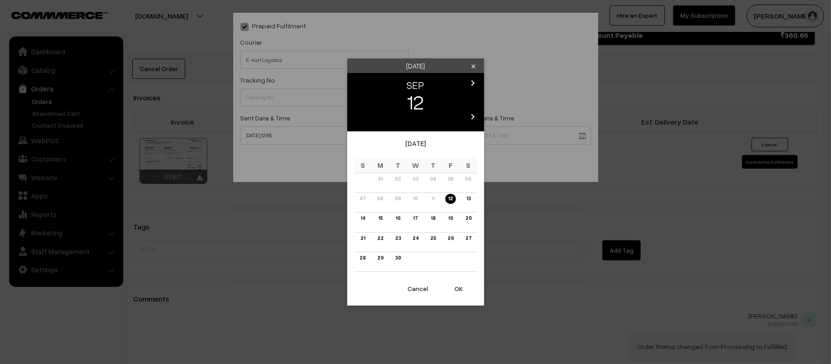
click at [411, 221] on td "17" at bounding box center [416, 223] width 18 height 20
click at [416, 219] on link "17" at bounding box center [415, 219] width 10 height 10
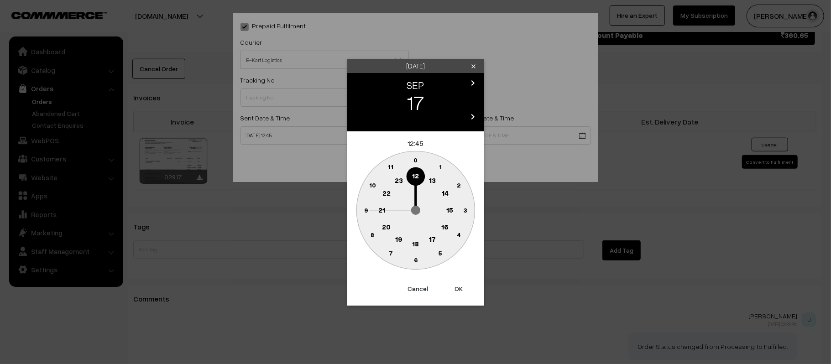
click at [383, 212] on text "21" at bounding box center [381, 209] width 7 height 8
click at [414, 260] on text "30" at bounding box center [416, 260] width 8 height 8
type input "17-09-2025 21:30"
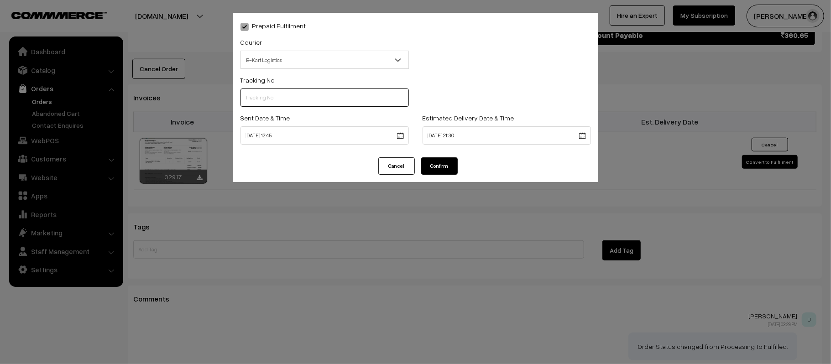
click at [274, 95] on input "text" at bounding box center [324, 98] width 168 height 18
paste input "ICYP0004109056"
type input "ICYP0004109056"
click at [435, 158] on button "Confirm" at bounding box center [439, 165] width 37 height 17
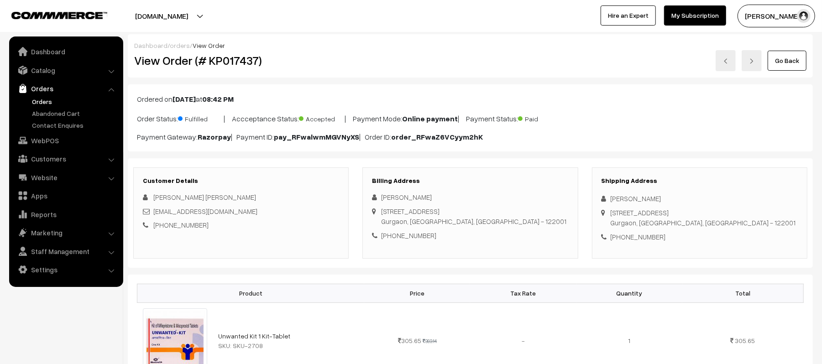
click at [306, 218] on div "[PERSON_NAME] [PERSON_NAME] [EMAIL_ADDRESS][DOMAIN_NAME] [PHONE_NUMBER]" at bounding box center [241, 211] width 196 height 38
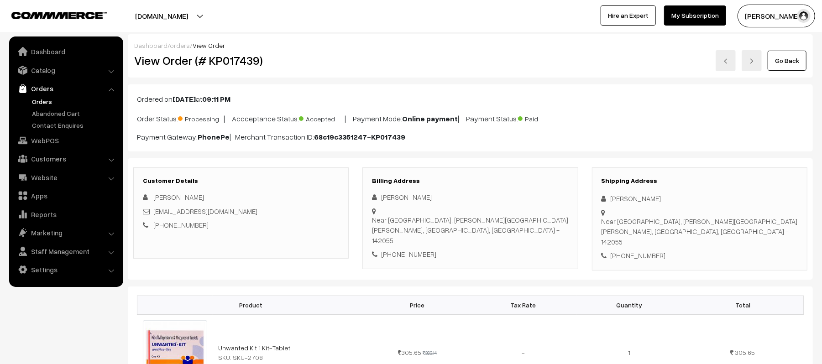
drag, startPoint x: 674, startPoint y: 196, endPoint x: 601, endPoint y: 195, distance: 73.5
click at [601, 195] on div "[PERSON_NAME]" at bounding box center [699, 198] width 196 height 10
copy div "[PERSON_NAME]"
click at [652, 251] on div "[PHONE_NUMBER]" at bounding box center [699, 256] width 196 height 10
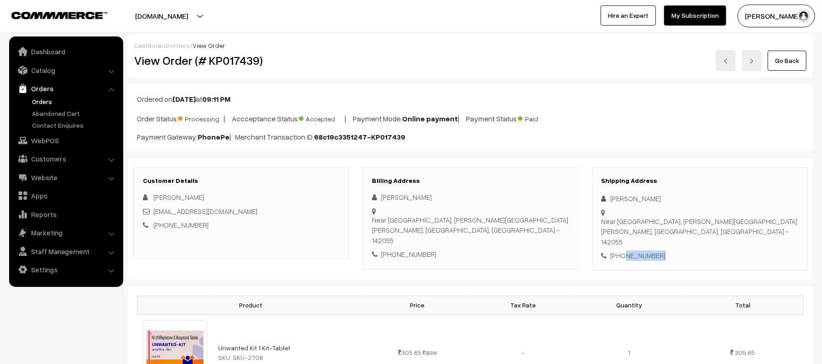
copy div "9876077054"
drag, startPoint x: 237, startPoint y: 213, endPoint x: 155, endPoint y: 214, distance: 82.1
click at [155, 214] on div "[EMAIL_ADDRESS][DOMAIN_NAME]" at bounding box center [241, 211] width 196 height 10
copy link "[EMAIL_ADDRESS][DOMAIN_NAME]"
drag, startPoint x: 611, startPoint y: 213, endPoint x: 737, endPoint y: 229, distance: 127.0
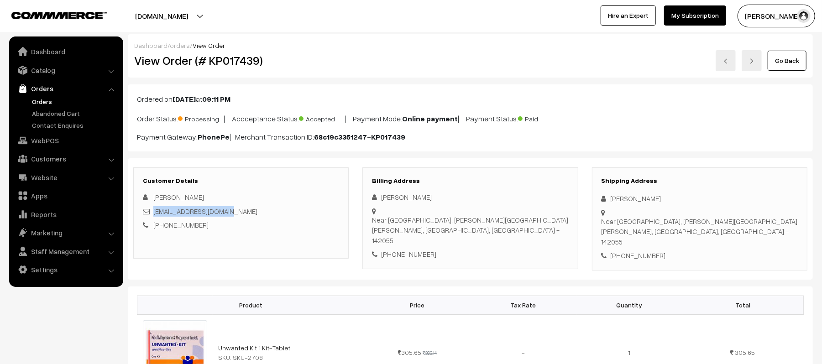
click at [737, 229] on div "Shipping Address [PERSON_NAME] Near tehsil complex, [PERSON_NAME][GEOGRAPHIC_DA…" at bounding box center [699, 218] width 215 height 103
copy div "Near [GEOGRAPHIC_DATA], [PERSON_NAME][GEOGRAPHIC_DATA][PERSON_NAME], [GEOGRAPHI…"
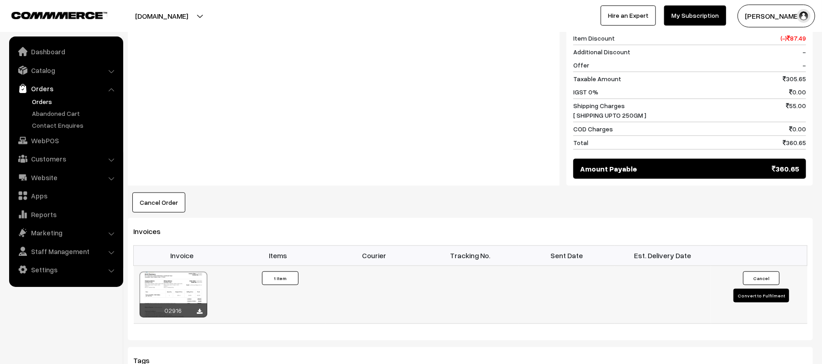
click at [746, 289] on button "Convert to Fulfilment" at bounding box center [761, 296] width 56 height 14
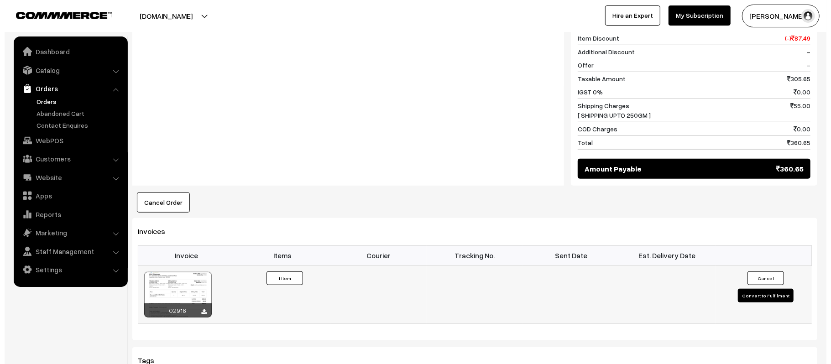
scroll to position [427, 0]
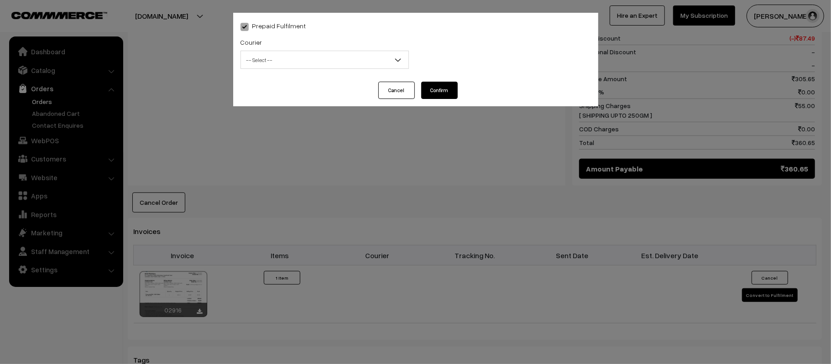
click at [286, 59] on span "-- Select --" at bounding box center [324, 60] width 167 height 16
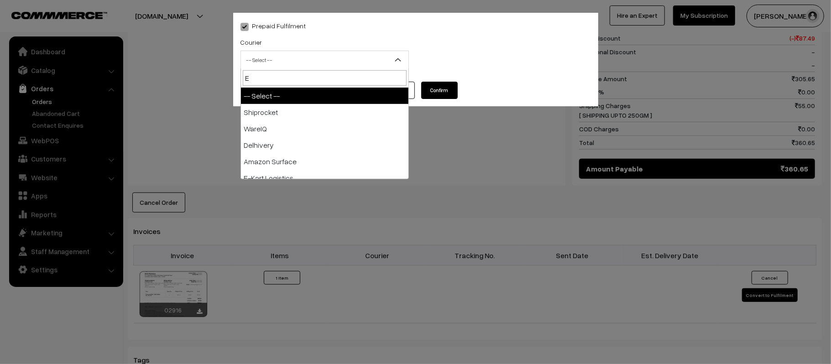
type input "E-"
select select "6"
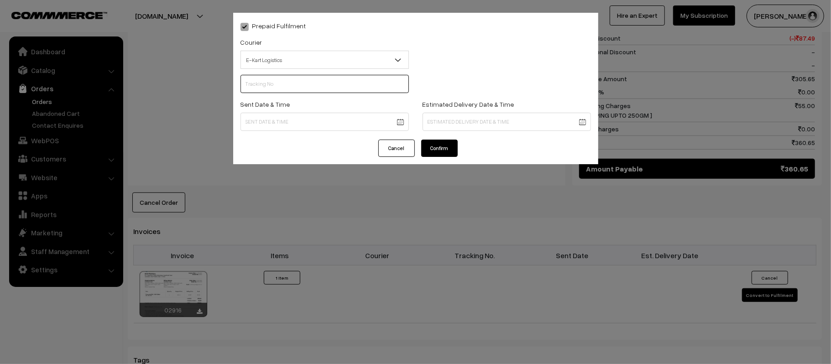
scroll to position [0, 0]
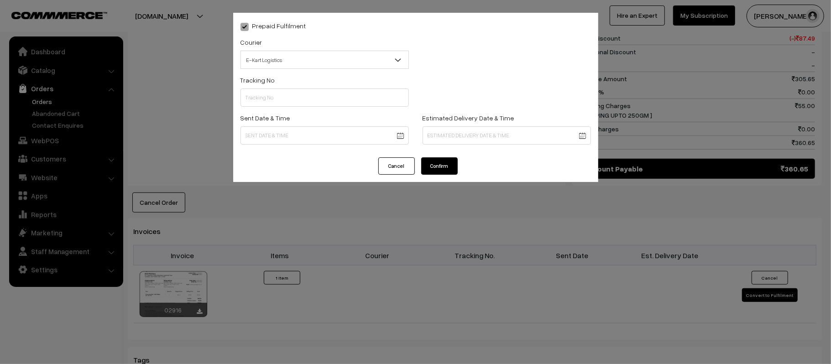
click at [277, 135] on body "Thank you for showing interest. Our team will call you shortly. Close [DOMAIN_N…" at bounding box center [415, 101] width 831 height 1056
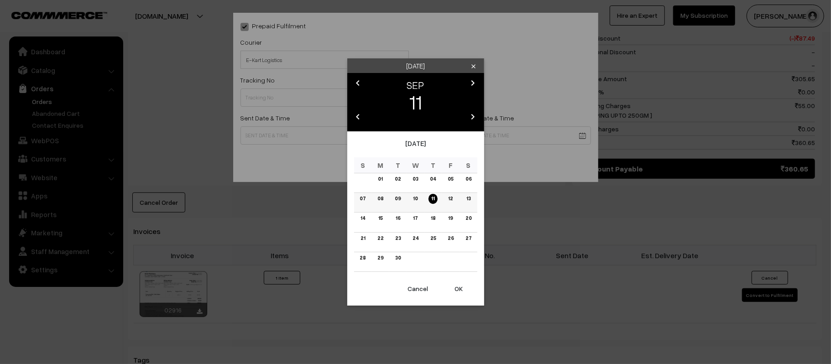
click at [448, 196] on link "12" at bounding box center [450, 199] width 10 height 10
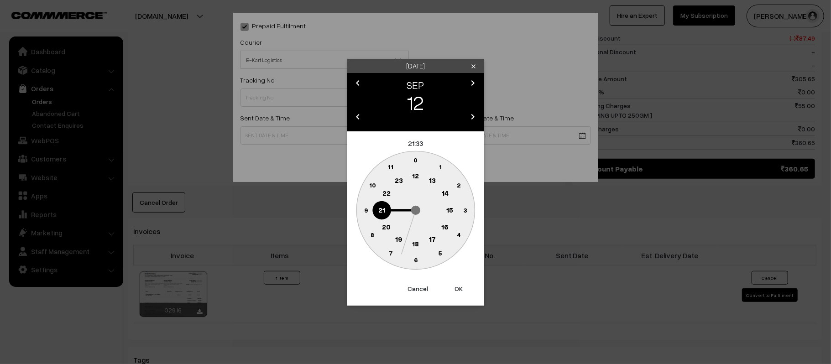
click at [417, 176] on text "12" at bounding box center [415, 176] width 7 height 8
click at [360, 209] on circle at bounding box center [365, 210] width 19 height 19
type input "12-09-2025 12:45"
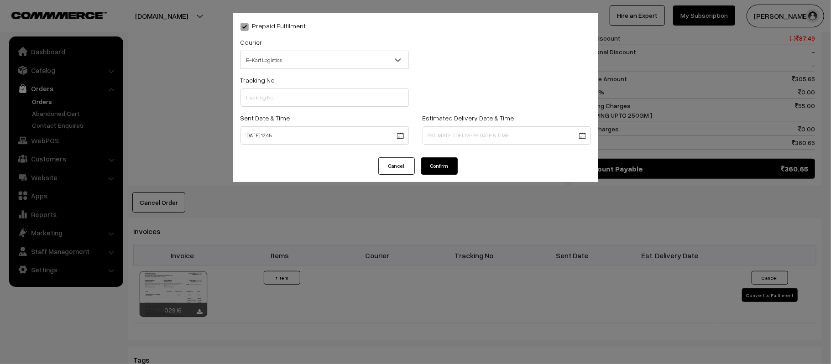
click at [512, 143] on body "Thank you for showing interest. Our team will call you shortly. Close kirtiphar…" at bounding box center [415, 101] width 831 height 1056
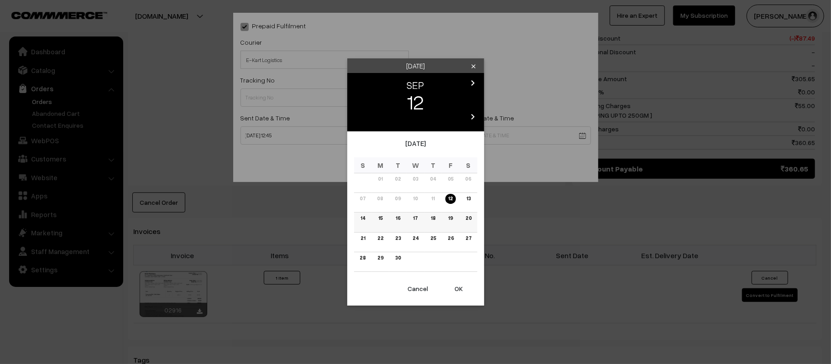
click at [430, 218] on link "18" at bounding box center [433, 219] width 10 height 10
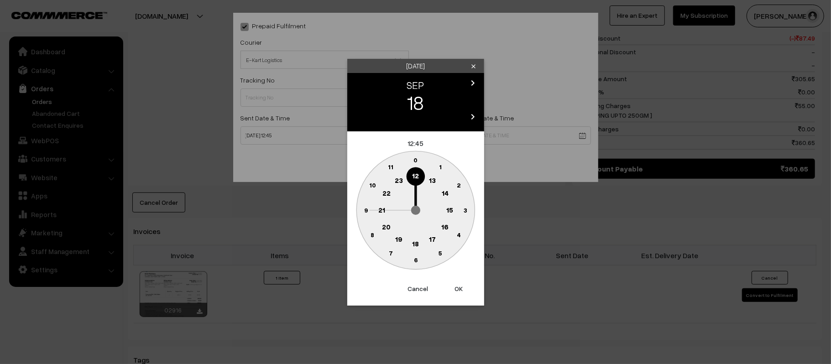
click at [386, 211] on circle at bounding box center [381, 210] width 19 height 19
click at [416, 261] on text "30" at bounding box center [416, 260] width 8 height 8
type input "18-09-2025 21:30"
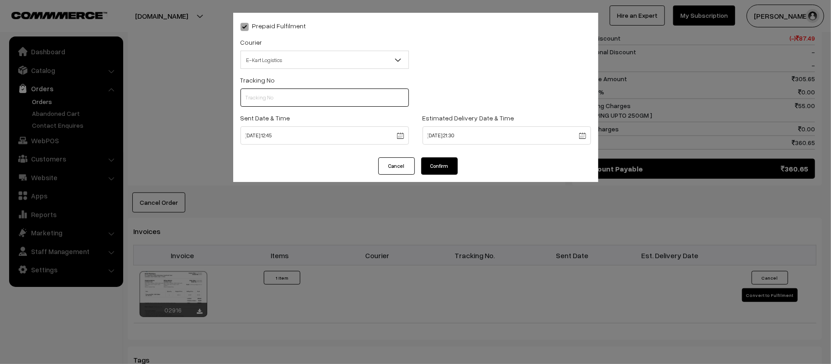
click at [318, 94] on input "text" at bounding box center [324, 98] width 168 height 18
paste input "ICYP0004109085"
type input "ICYP0004109085"
click at [454, 159] on button "Confirm" at bounding box center [439, 165] width 37 height 17
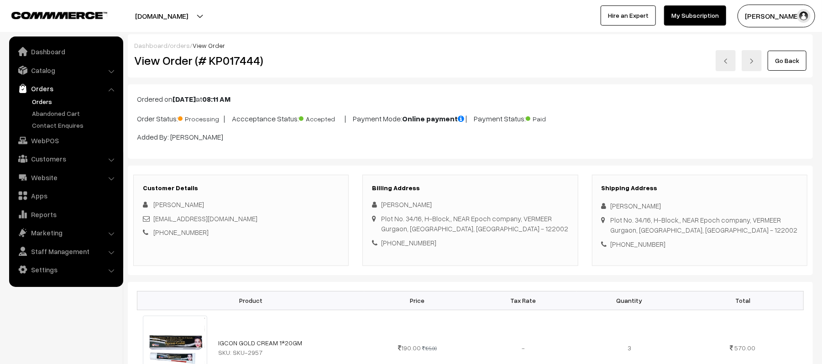
click at [647, 244] on div "[PHONE_NUMBER]" at bounding box center [699, 244] width 196 height 10
copy div "8957405950"
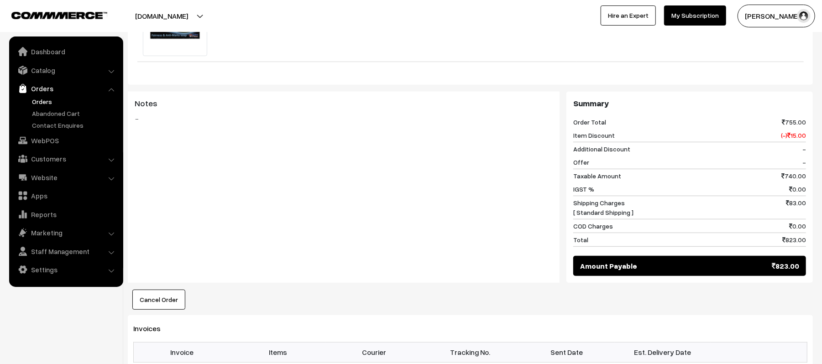
scroll to position [486, 0]
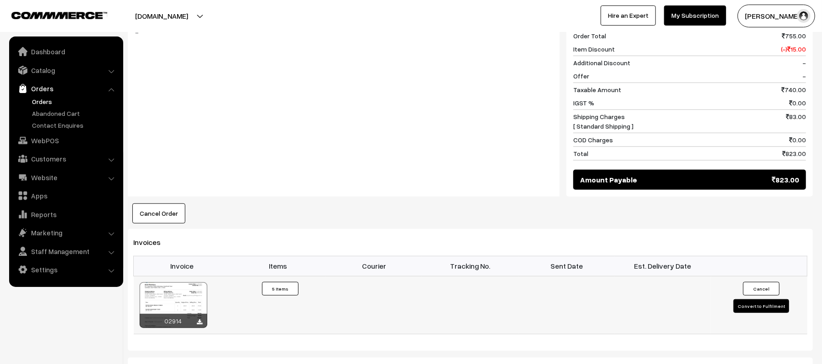
click at [737, 311] on button "Convert to Fulfilment" at bounding box center [761, 306] width 56 height 14
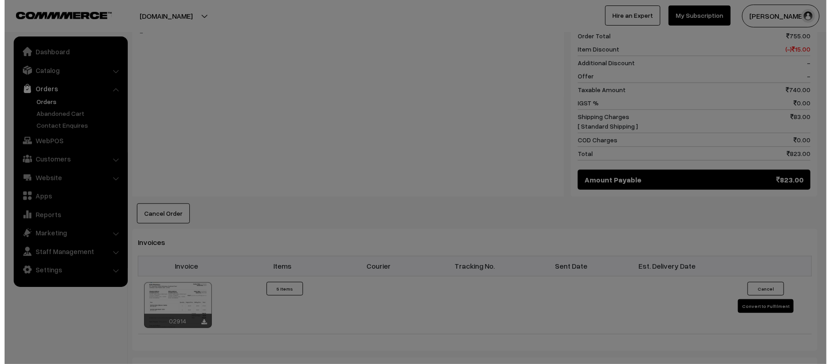
scroll to position [489, 0]
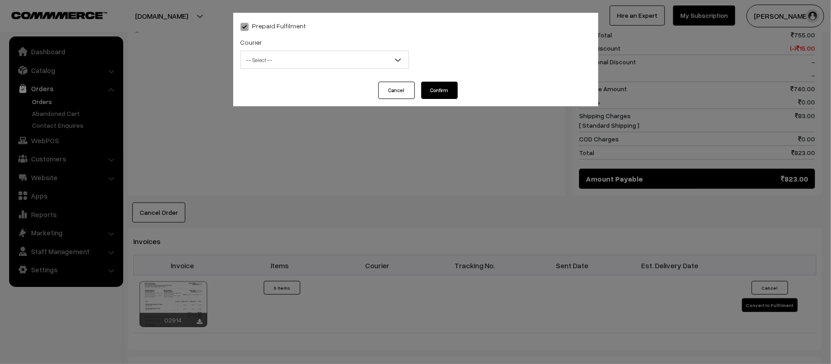
click at [346, 53] on span "-- Select --" at bounding box center [324, 60] width 167 height 16
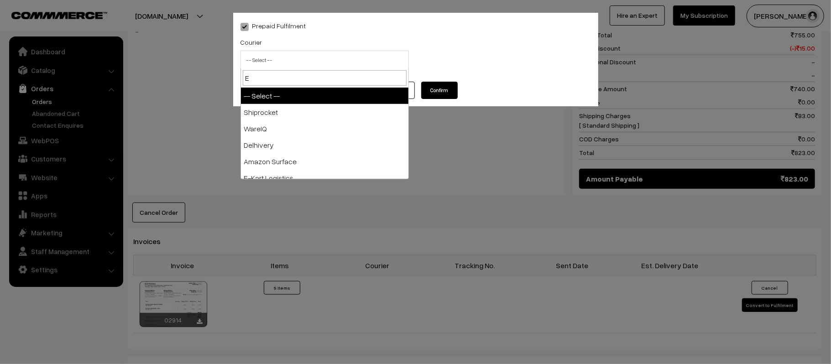
type input "E-"
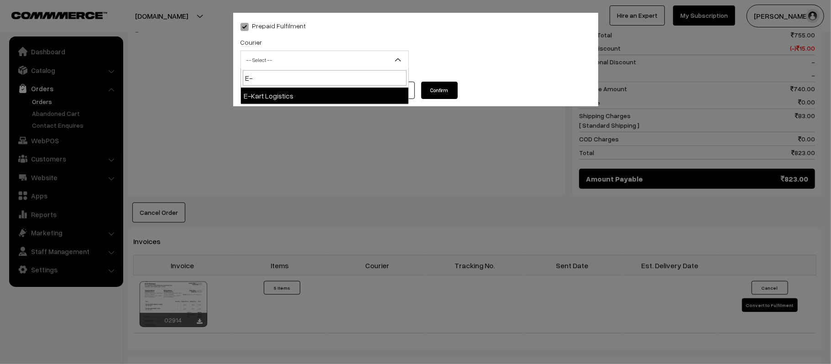
select select "6"
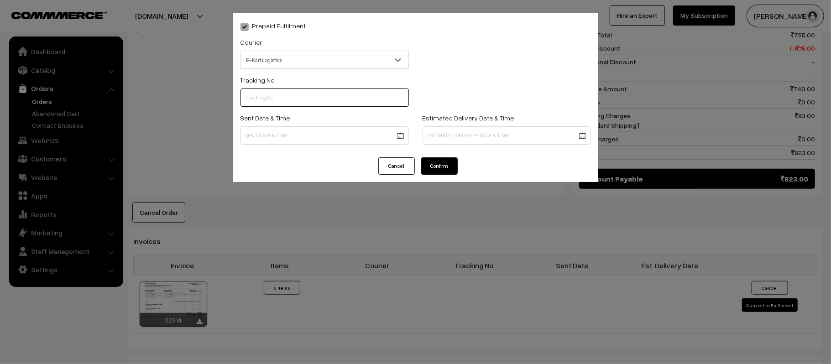
scroll to position [0, 0]
paste input "ICYP0004109105"
type input "ICYP0004109105"
click at [302, 140] on body "Thank you for showing interest. Our team will call you shortly. Close [DOMAIN_N…" at bounding box center [415, 46] width 831 height 1071
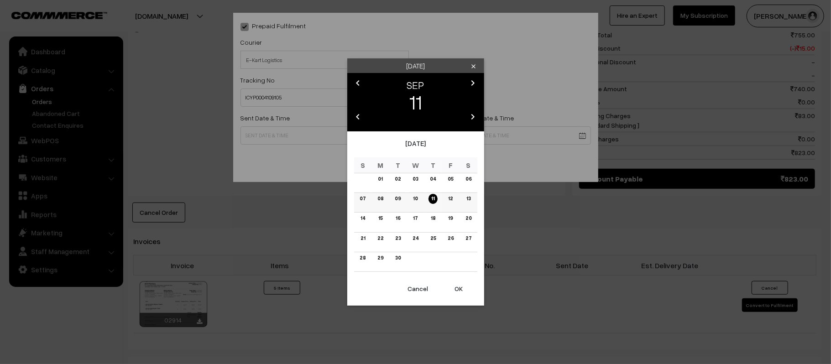
click at [449, 198] on link "12" at bounding box center [450, 199] width 10 height 10
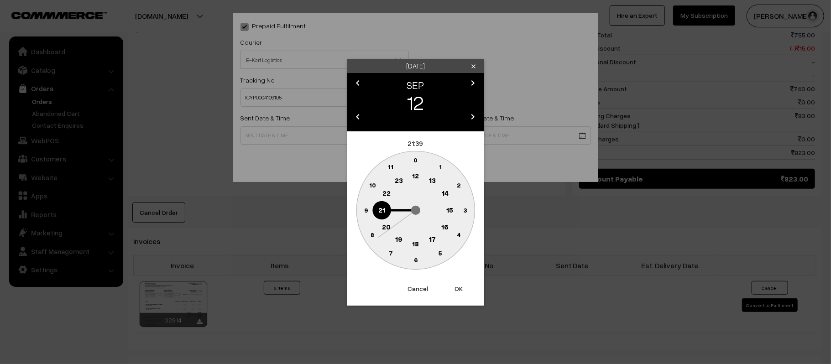
click at [418, 174] on text "12" at bounding box center [415, 176] width 7 height 8
click at [356, 211] on circle at bounding box center [365, 210] width 19 height 19
type input "[DATE] 12:45"
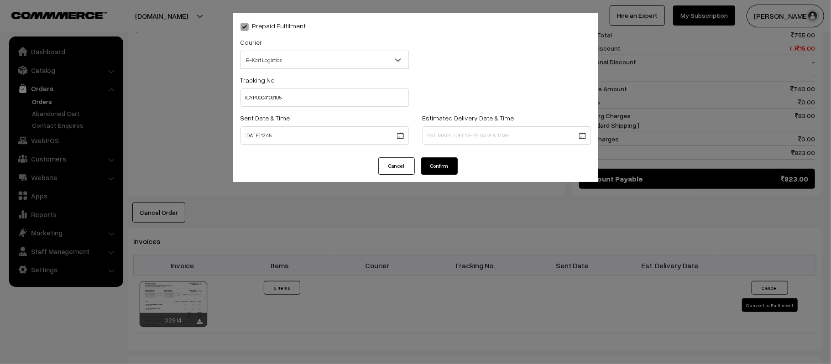
click at [488, 132] on body "Thank you for showing interest. Our team will call you shortly. Close [DOMAIN_N…" at bounding box center [415, 46] width 831 height 1071
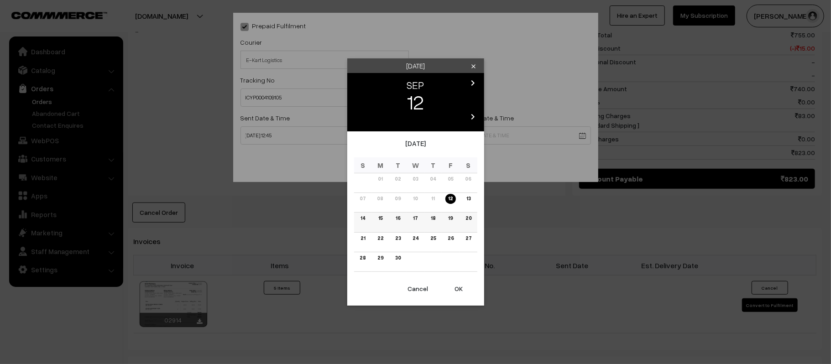
click at [414, 218] on link "17" at bounding box center [415, 219] width 10 height 10
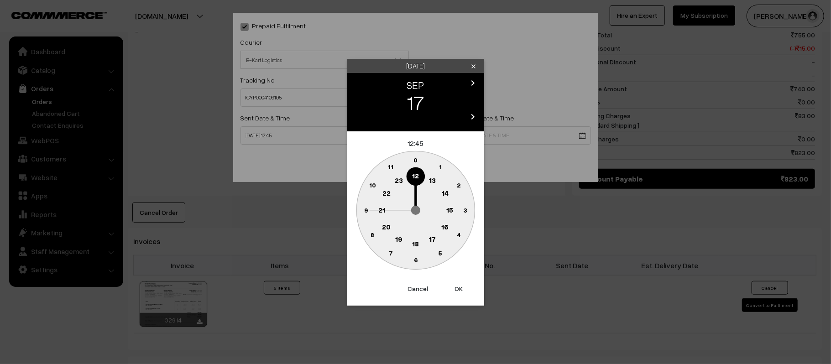
click at [377, 209] on circle at bounding box center [381, 210] width 19 height 19
click at [414, 265] on circle at bounding box center [415, 260] width 19 height 19
type input "[DATE] 21:30"
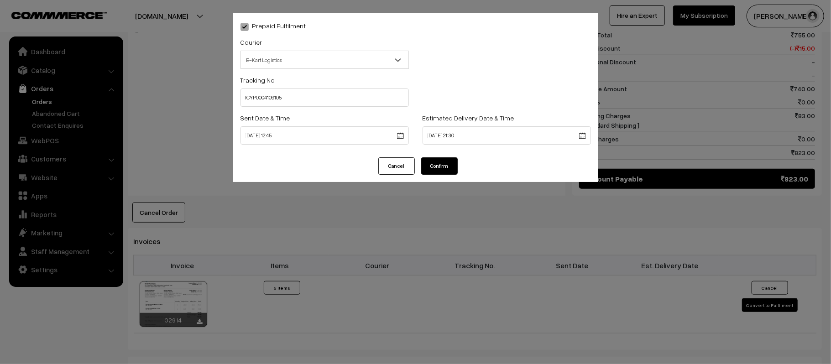
click at [426, 161] on button "Confirm" at bounding box center [439, 165] width 37 height 17
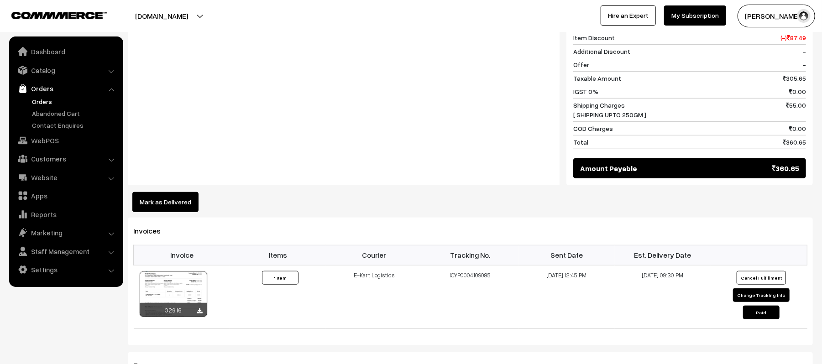
scroll to position [426, 0]
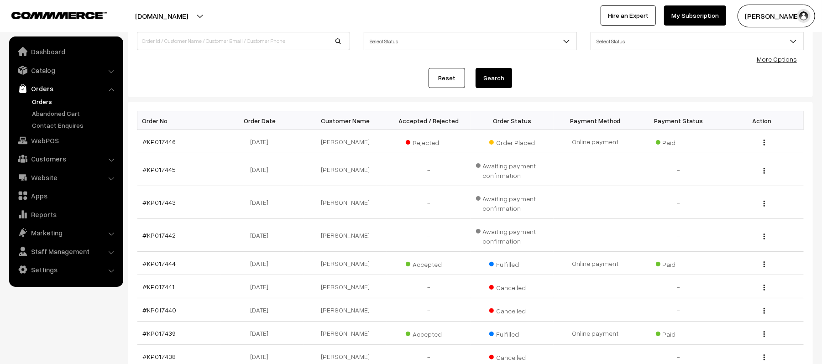
scroll to position [219, 0]
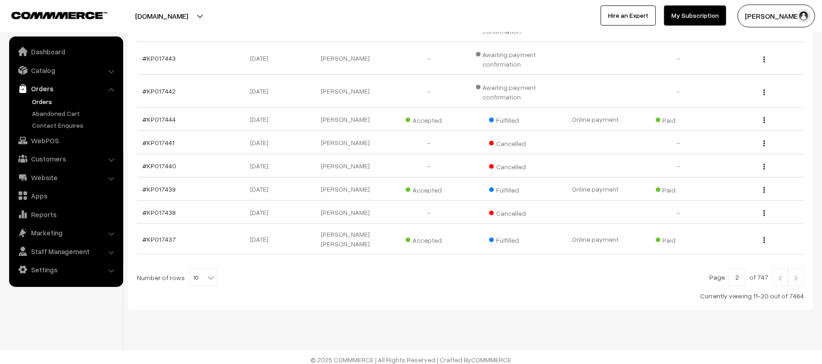
click at [779, 276] on img at bounding box center [780, 278] width 8 height 5
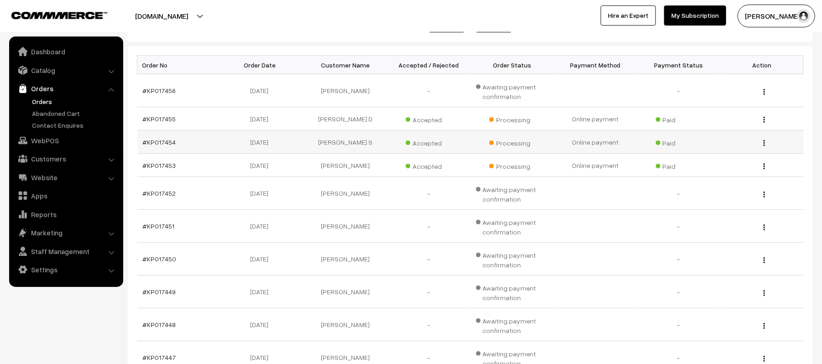
scroll to position [121, 0]
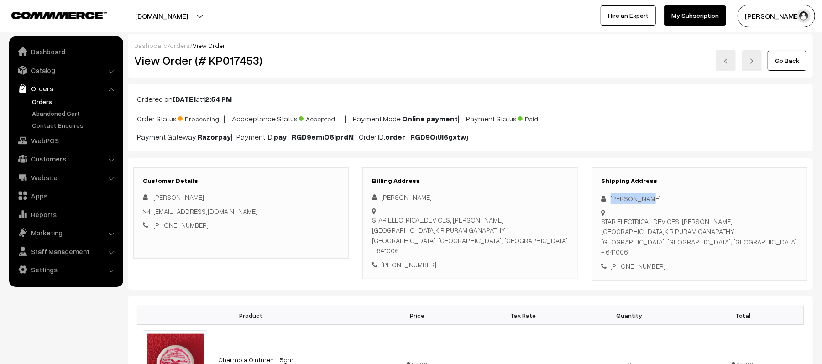
click at [590, 199] on div "Shipping Address [PERSON_NAME] STAR.ELECTRICAL.DEVICES, [PERSON_NAME][GEOGRAPHI…" at bounding box center [699, 224] width 229 height 114
copy div "[PERSON_NAME]"
click at [654, 261] on div "[PHONE_NUMBER]" at bounding box center [699, 266] width 196 height 10
click at [639, 261] on div "[PHONE_NUMBER]" at bounding box center [699, 266] width 196 height 10
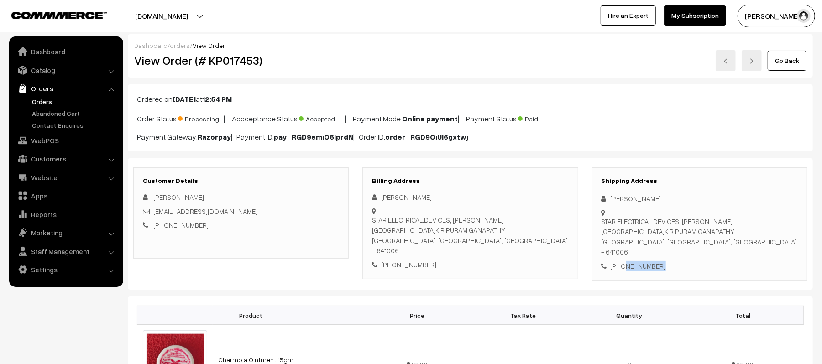
click at [639, 261] on div "[PHONE_NUMBER]" at bounding box center [699, 266] width 196 height 10
copy div "9341479165"
drag, startPoint x: 225, startPoint y: 213, endPoint x: 154, endPoint y: 215, distance: 70.8
click at [154, 215] on div "[EMAIL_ADDRESS][DOMAIN_NAME]" at bounding box center [241, 211] width 196 height 10
copy link "[EMAIL_ADDRESS][DOMAIN_NAME]"
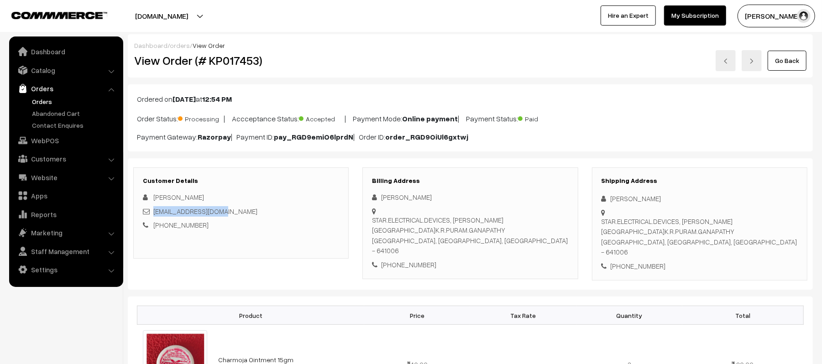
drag, startPoint x: 603, startPoint y: 223, endPoint x: 731, endPoint y: 236, distance: 128.9
click at [731, 236] on div "STAR.ELECTRICAL.DEVICES, ELANGO NAGAR.K.R.PURAM.GANAPATHY Coimbatore, Tamil Nad…" at bounding box center [699, 236] width 196 height 41
copy div "STAR.ELECTRICAL.DEVICES, ELANGO NAGAR.K.R.PURAM.GANAPATHY Coimbatore, Tamil Nad…"
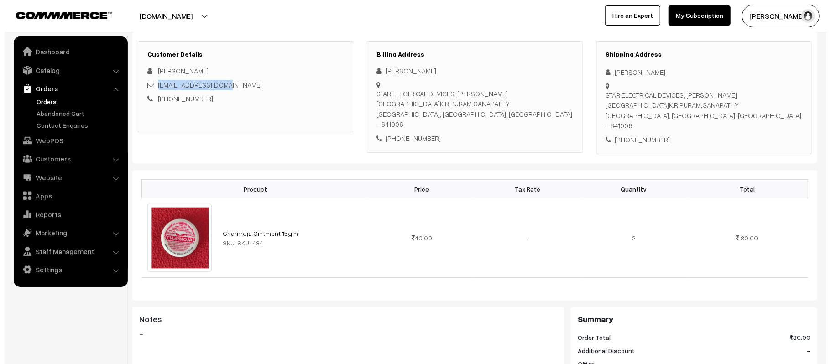
scroll to position [365, 0]
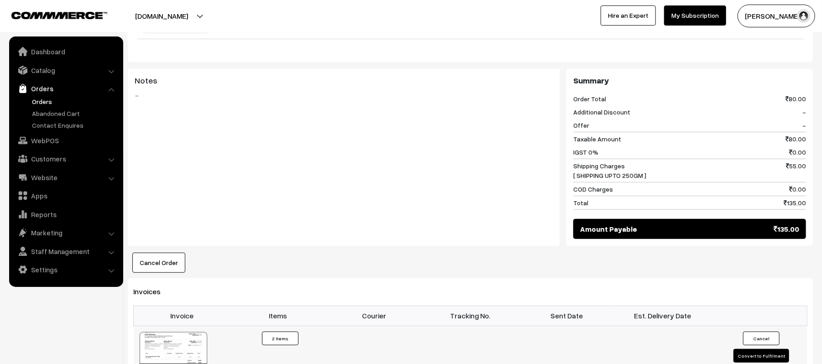
click at [765, 349] on button "Convert to Fulfilment" at bounding box center [761, 356] width 56 height 14
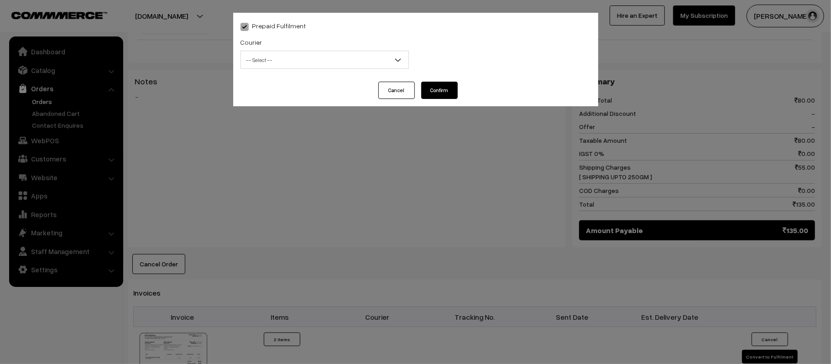
click at [266, 53] on span "-- Select --" at bounding box center [324, 60] width 167 height 16
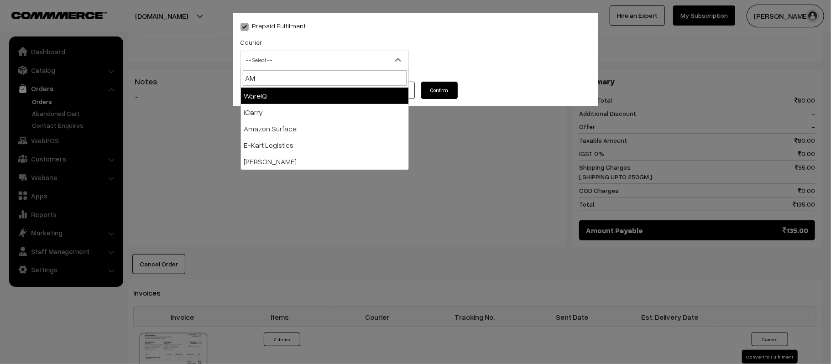
type input "AMA"
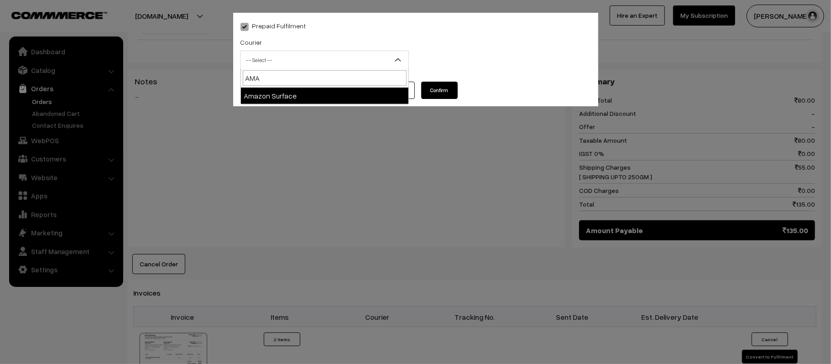
select select "5"
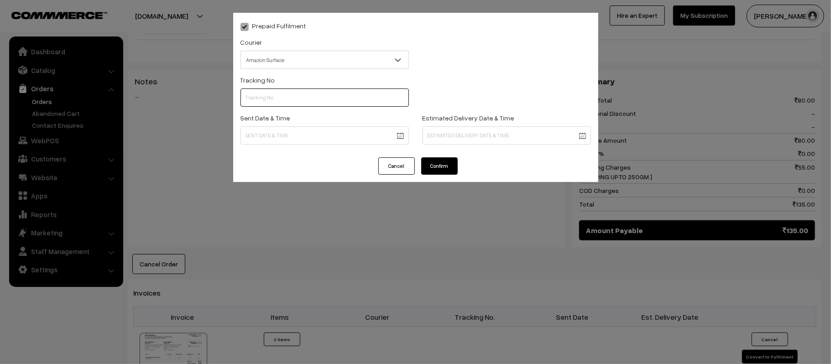
paste input "363378419318"
type input "363378419318"
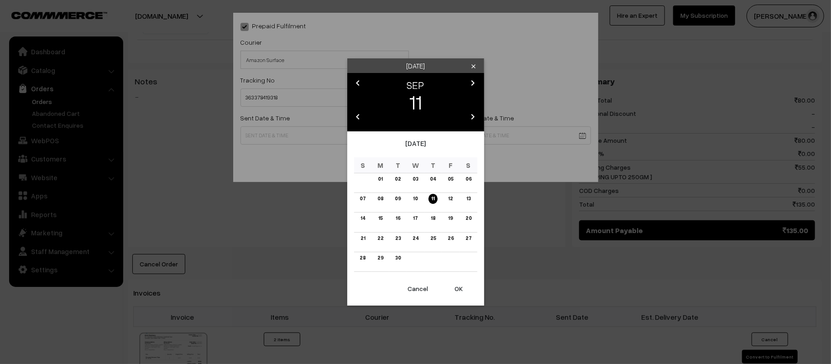
click at [335, 134] on body "Thank you for showing interest. Our team will call you shortly. Close [DOMAIN_N…" at bounding box center [415, 162] width 831 height 1055
click at [449, 201] on link "12" at bounding box center [450, 199] width 10 height 10
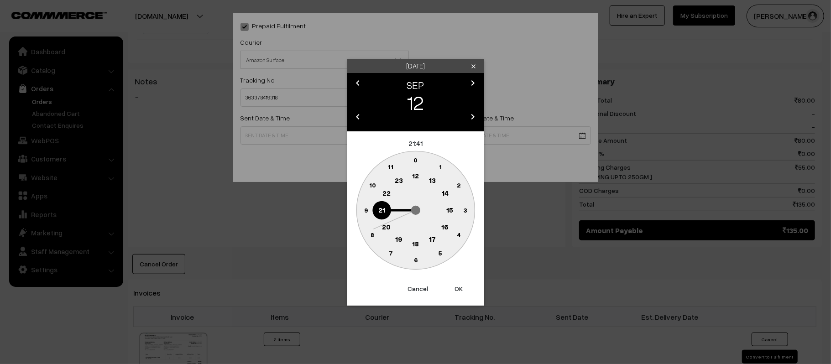
click at [416, 174] on text "12" at bounding box center [415, 176] width 7 height 8
click at [365, 211] on text "45" at bounding box center [366, 210] width 8 height 8
type input "[DATE] 12:45"
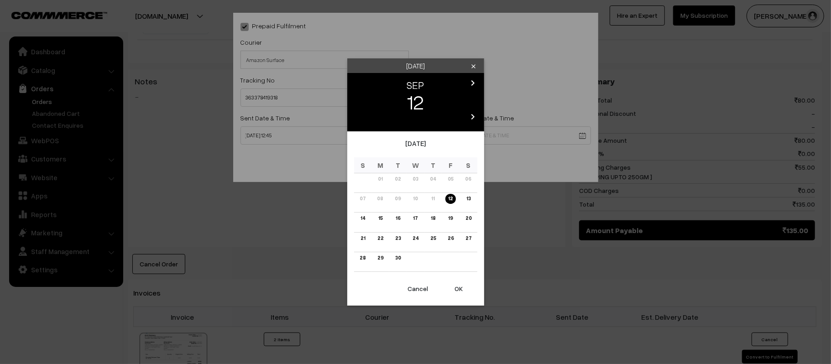
click at [511, 139] on body "Thank you for showing interest. Our team will call you shortly. Close [DOMAIN_N…" at bounding box center [415, 162] width 831 height 1055
click at [435, 218] on link "18" at bounding box center [433, 219] width 10 height 10
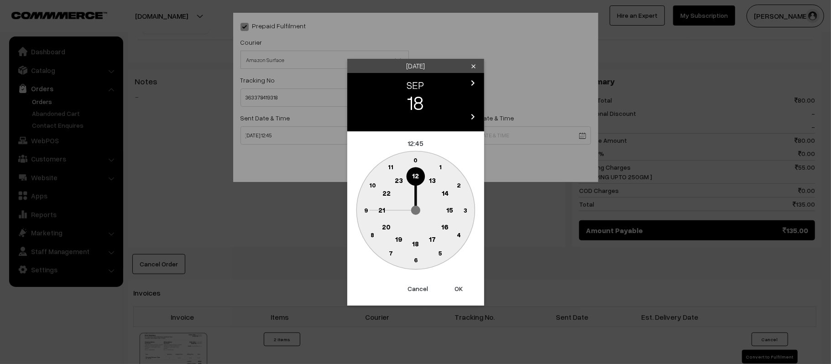
click at [381, 209] on text "21" at bounding box center [381, 209] width 7 height 8
click at [413, 260] on text "30" at bounding box center [416, 260] width 8 height 8
type input "[DATE] 21:30"
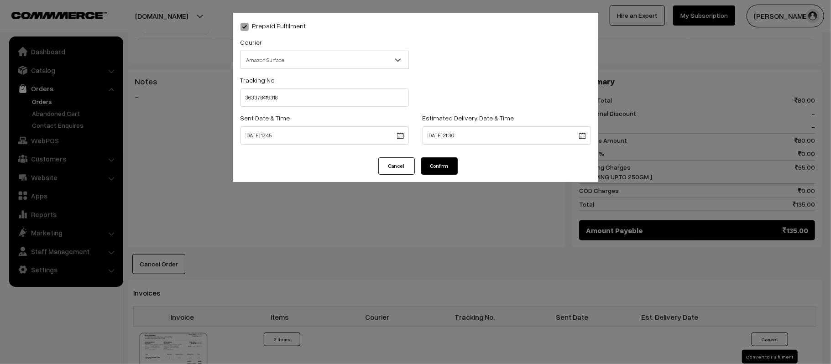
click at [435, 159] on button "Confirm" at bounding box center [439, 165] width 37 height 17
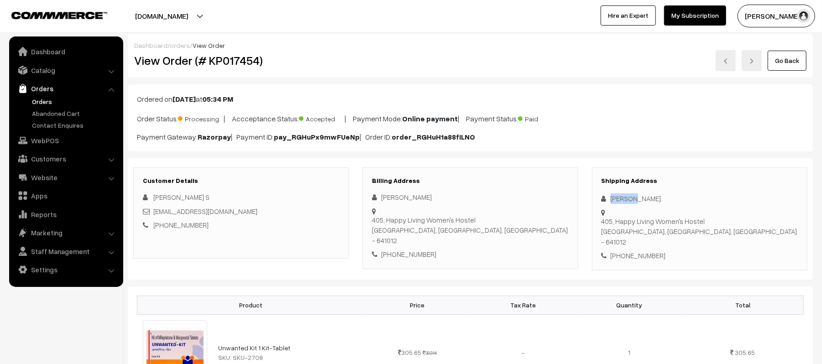
drag, startPoint x: 639, startPoint y: 201, endPoint x: 588, endPoint y: 198, distance: 50.8
click at [588, 198] on div "Shipping Address [PERSON_NAME] 405, Happy Living Women's Hostel [GEOGRAPHIC_DAT…" at bounding box center [699, 218] width 229 height 103
copy div "[PERSON_NAME]"
click at [631, 251] on div "[PHONE_NUMBER]" at bounding box center [699, 256] width 196 height 10
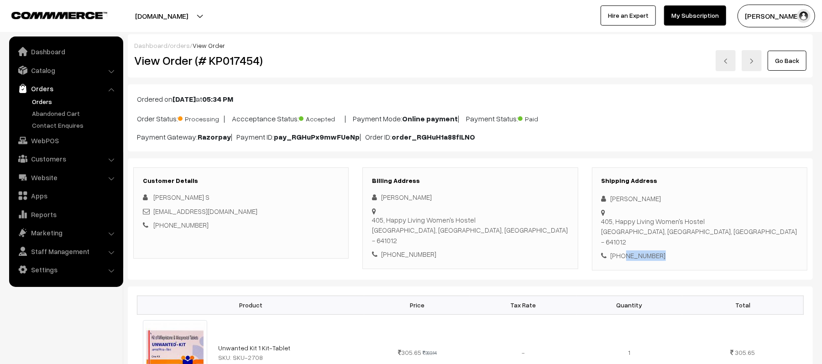
copy div "6381346619"
drag, startPoint x: 269, startPoint y: 214, endPoint x: 153, endPoint y: 216, distance: 115.5
click at [153, 216] on div "[EMAIL_ADDRESS][DOMAIN_NAME]" at bounding box center [241, 211] width 196 height 10
copy link "[EMAIL_ADDRESS][DOMAIN_NAME]"
drag, startPoint x: 611, startPoint y: 213, endPoint x: 748, endPoint y: 225, distance: 138.4
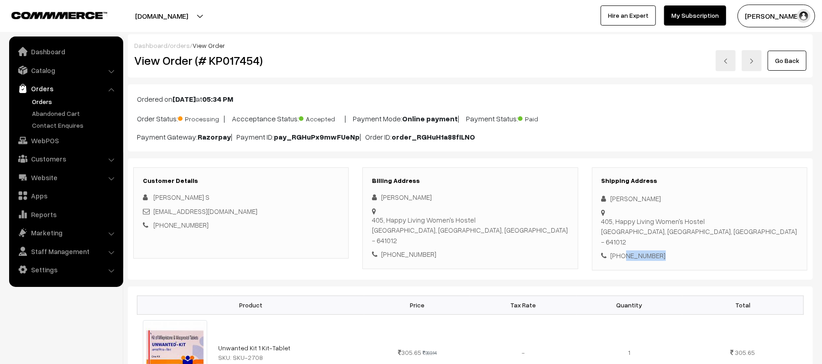
click at [748, 225] on div "Shipping Address Mouni G 405, Happy Living Women's Hostel Coimbatore, Tamil Nad…" at bounding box center [699, 218] width 215 height 103
copy div "405, Happy Living Women's Hostel Coimbatore, Tamil Nadu, India - 641012"
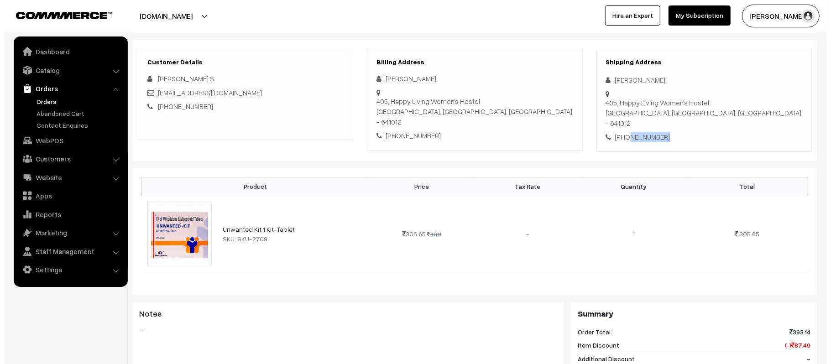
scroll to position [365, 0]
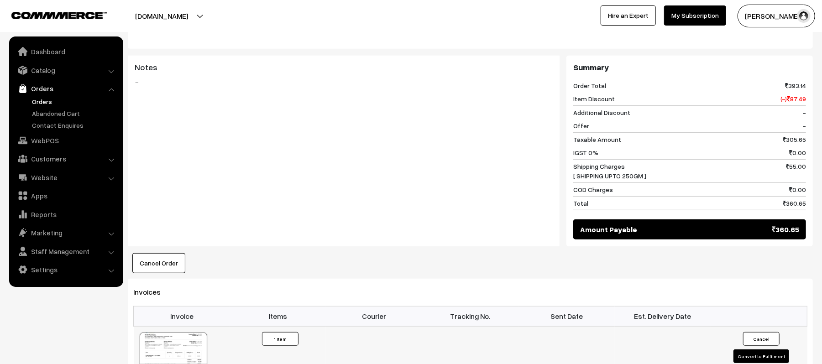
click at [750, 350] on button "Convert to Fulfilment" at bounding box center [761, 357] width 56 height 14
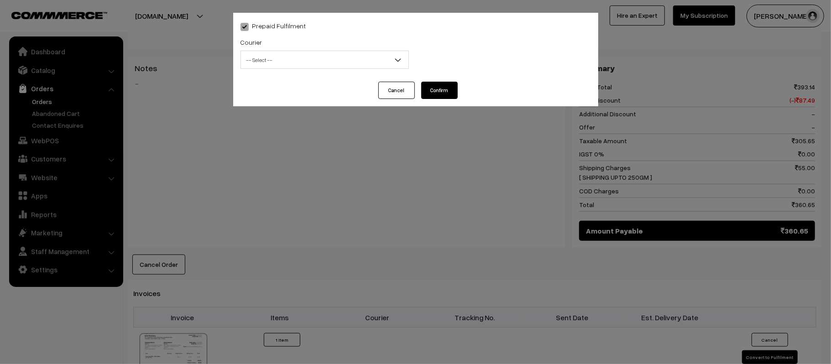
click at [333, 59] on span "-- Select --" at bounding box center [324, 60] width 167 height 16
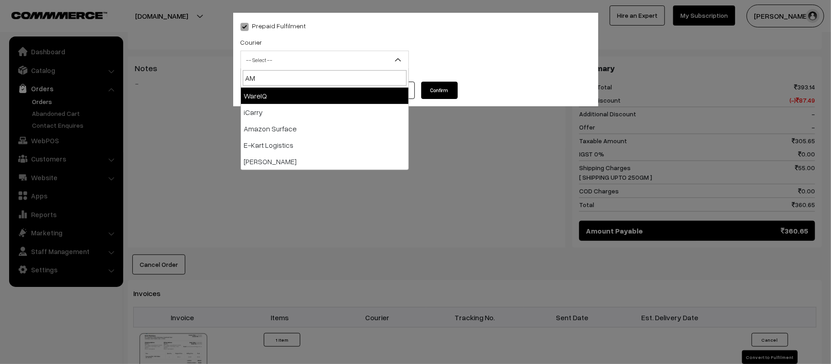
type input "AMA"
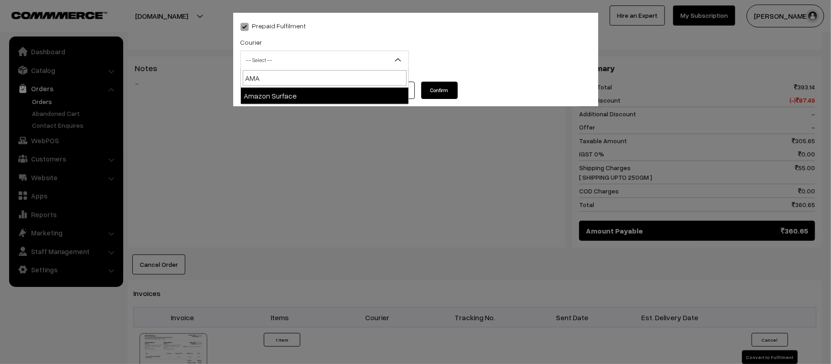
select select "5"
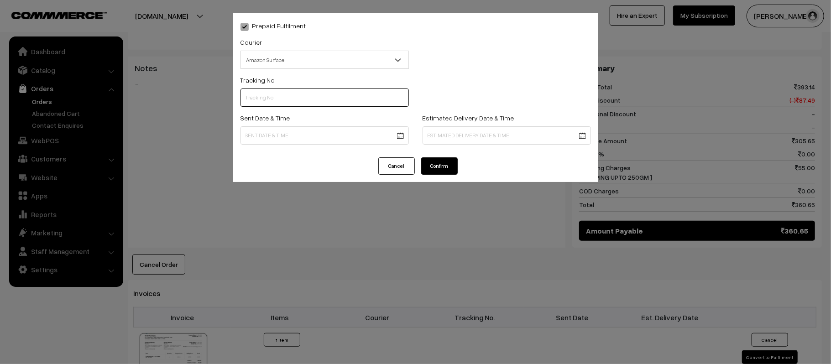
click at [294, 96] on input "text" at bounding box center [324, 98] width 168 height 18
paste input "363378450496"
type input "363378450496"
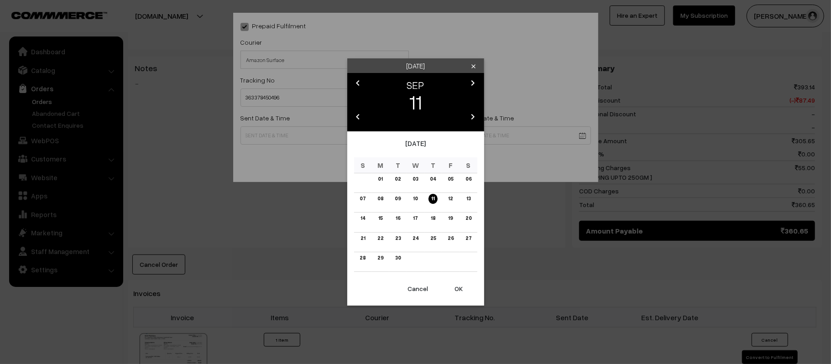
click at [338, 143] on body "Thank you for showing interest. Our team will call you shortly. Close [DOMAIN_N…" at bounding box center [415, 163] width 831 height 1056
click at [451, 198] on link "12" at bounding box center [450, 199] width 10 height 10
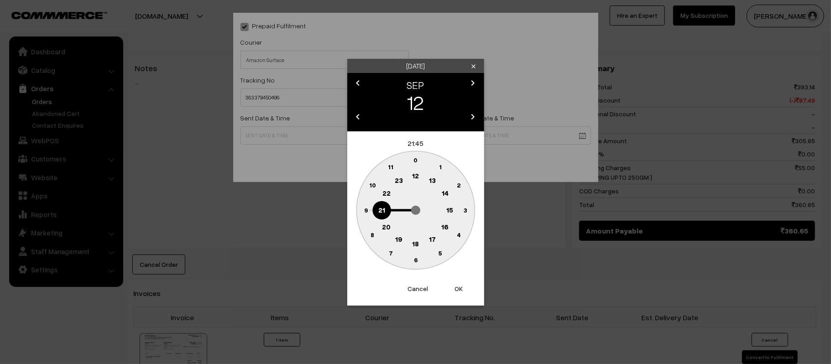
click at [413, 177] on text "12" at bounding box center [415, 176] width 7 height 8
click at [361, 207] on circle at bounding box center [365, 210] width 19 height 19
type input "12-09-2025 12:45"
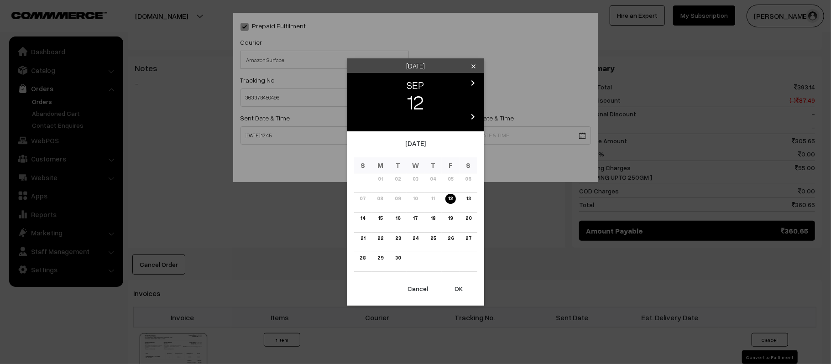
click at [520, 139] on body "Thank you for showing interest. Our team will call you shortly. Close kirtiphar…" at bounding box center [415, 163] width 831 height 1056
click at [433, 220] on link "18" at bounding box center [433, 219] width 10 height 10
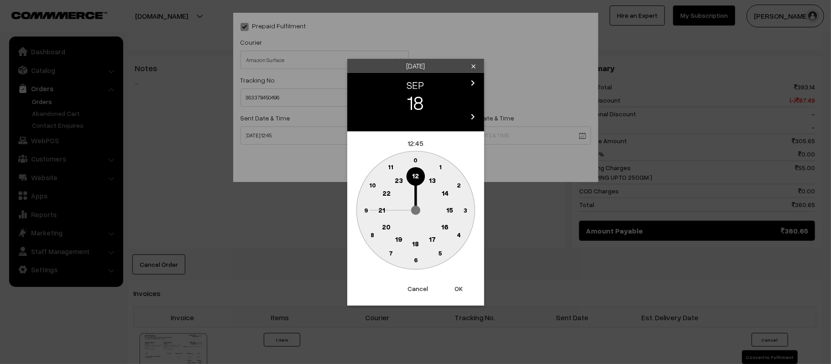
click at [382, 210] on text "21" at bounding box center [381, 209] width 7 height 8
click at [415, 259] on text "30" at bounding box center [416, 260] width 8 height 8
type input "18-09-2025 21:30"
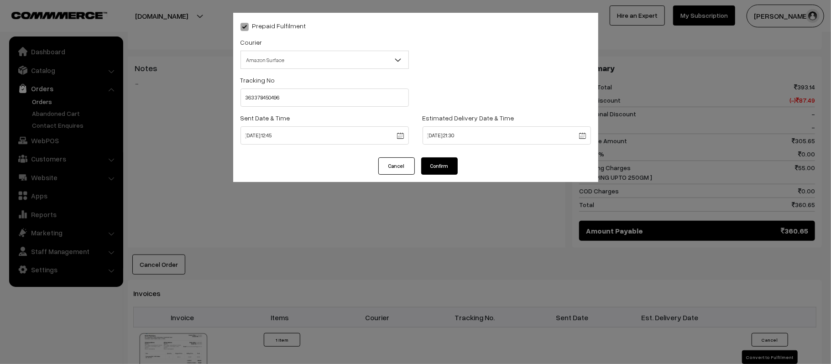
click at [442, 165] on button "Confirm" at bounding box center [439, 165] width 37 height 17
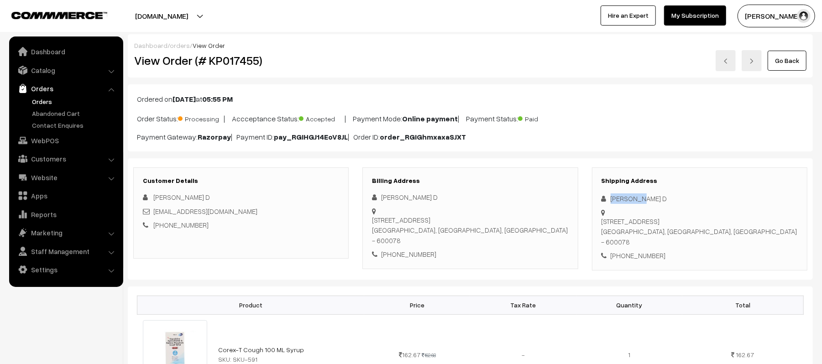
drag, startPoint x: 650, startPoint y: 199, endPoint x: 590, endPoint y: 199, distance: 59.8
click at [590, 199] on div "Shipping Address Sathish D 33 /44 erikarai St nesapakkam, Kk Nagar Chennai, Tam…" at bounding box center [699, 218] width 229 height 103
click at [642, 251] on div "+91 9884135673" at bounding box center [699, 256] width 196 height 10
copy div "9884135673"
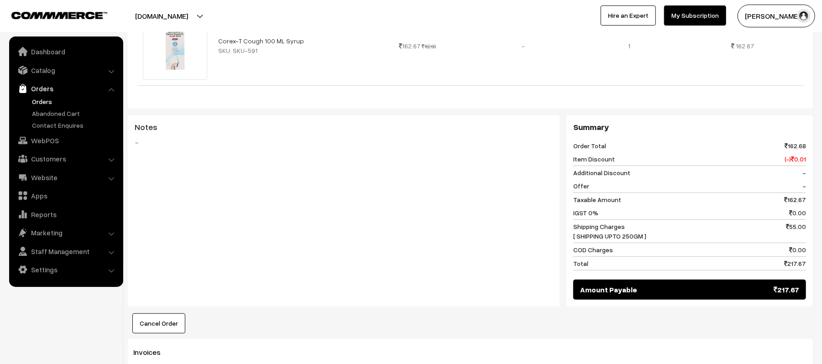
scroll to position [486, 0]
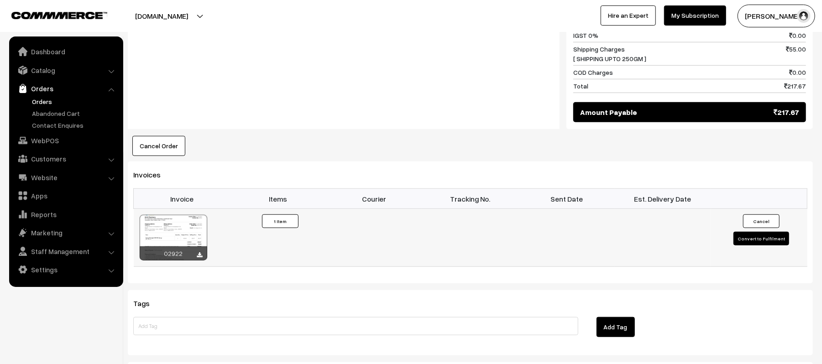
click at [756, 232] on button "Convert to Fulfilment" at bounding box center [761, 239] width 56 height 14
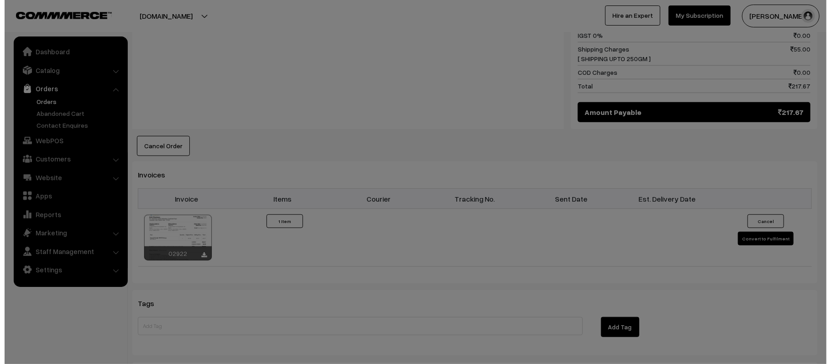
scroll to position [488, 0]
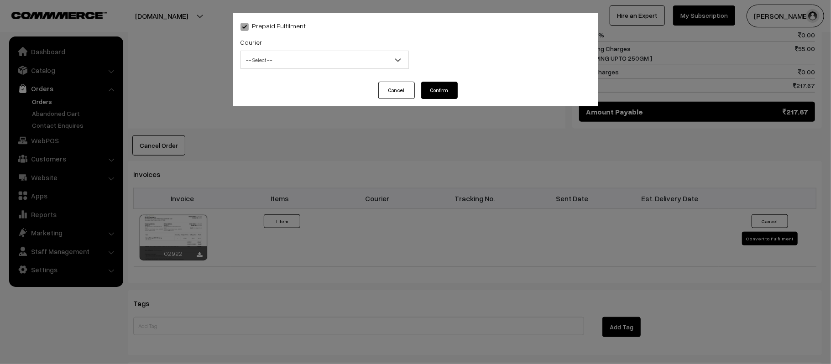
click at [296, 57] on span "-- Select --" at bounding box center [324, 60] width 167 height 16
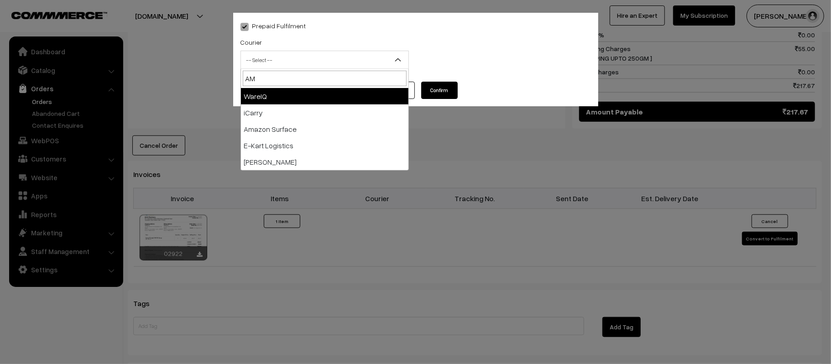
type input "AMA"
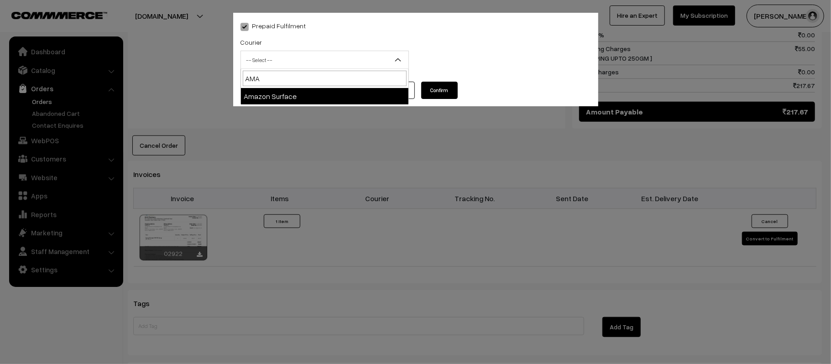
select select "5"
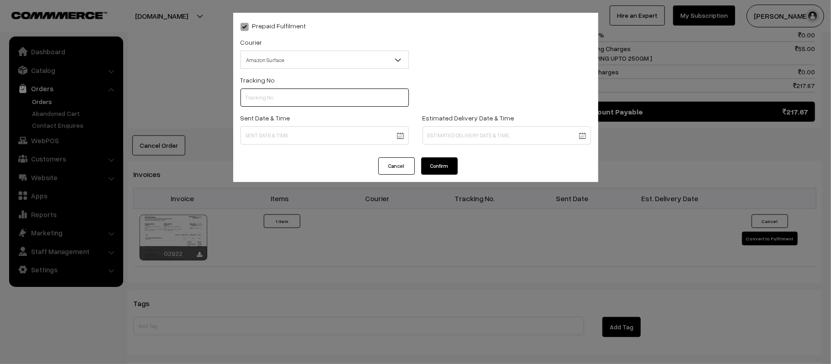
paste input "363378505479"
type input "363378505479"
click at [324, 136] on body "Thank you for showing interest. Our team will call you shortly. Close kirtiphar…" at bounding box center [415, 42] width 831 height 1060
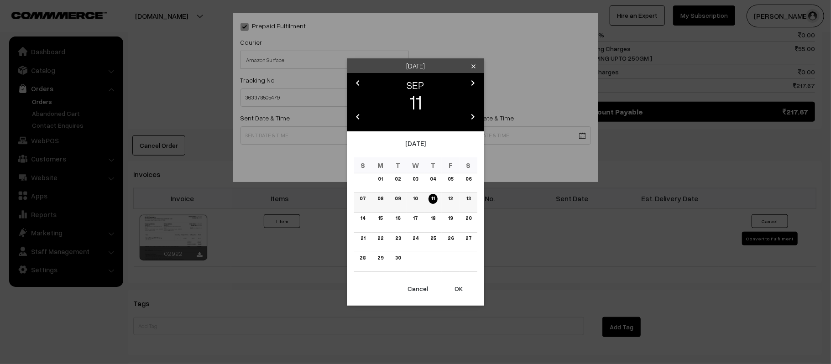
click at [451, 196] on link "12" at bounding box center [450, 199] width 10 height 10
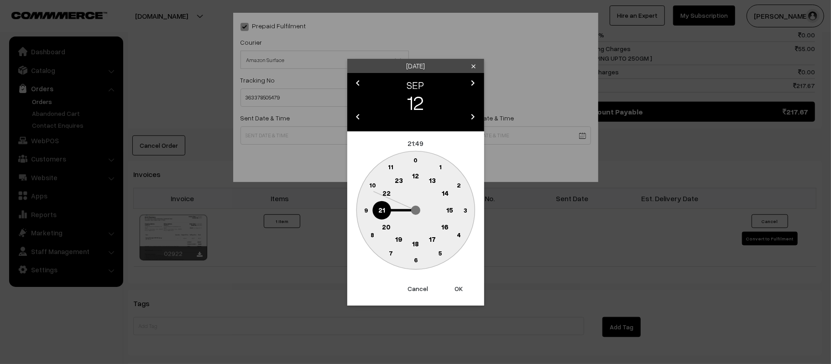
click at [415, 175] on text "12" at bounding box center [415, 176] width 7 height 8
click at [363, 207] on text "45" at bounding box center [366, 210] width 8 height 8
type input "12-09-2025 12:45"
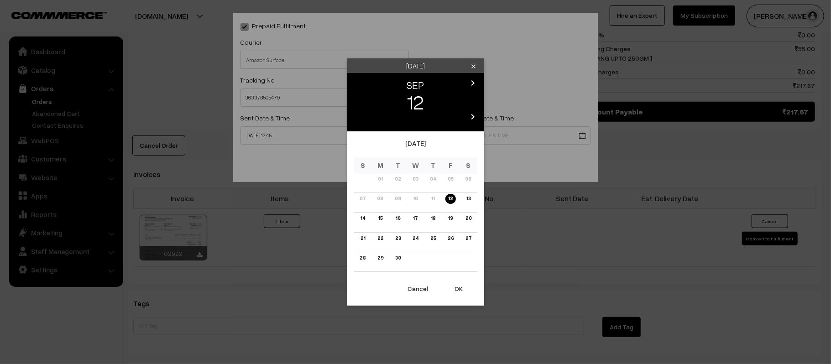
click at [525, 129] on body "Thank you for showing interest. Our team will call you shortly. Close kirtiphar…" at bounding box center [415, 42] width 831 height 1060
click at [429, 219] on link "18" at bounding box center [433, 219] width 10 height 10
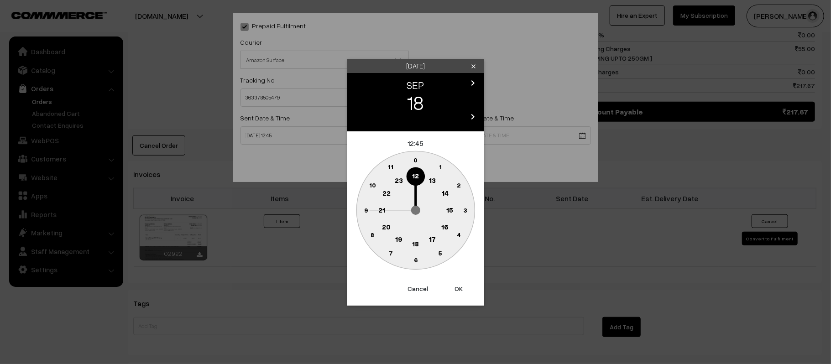
click at [382, 216] on circle at bounding box center [381, 210] width 19 height 19
click at [416, 266] on circle at bounding box center [415, 260] width 19 height 19
type input "18-09-2025 21:30"
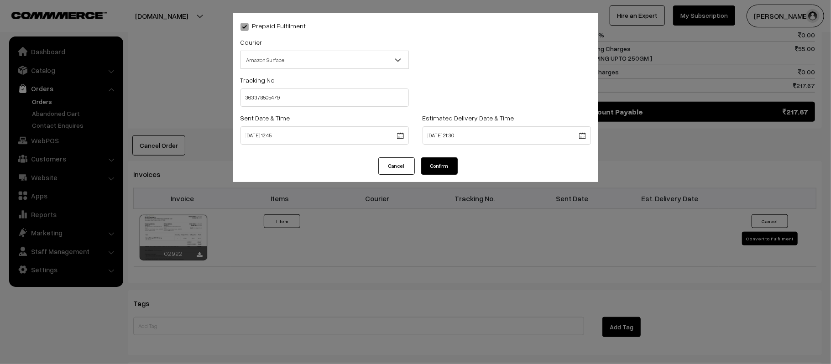
click at [438, 172] on button "Confirm" at bounding box center [439, 165] width 37 height 17
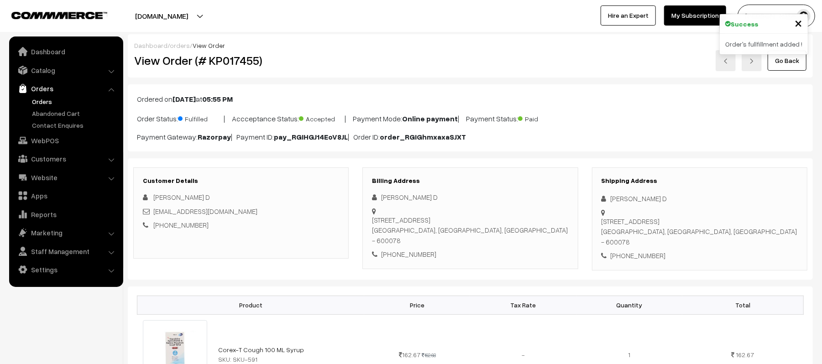
click at [37, 99] on link "Orders" at bounding box center [75, 102] width 90 height 10
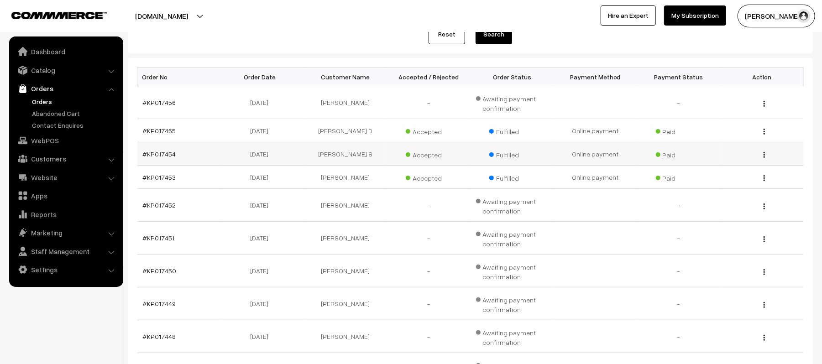
scroll to position [121, 0]
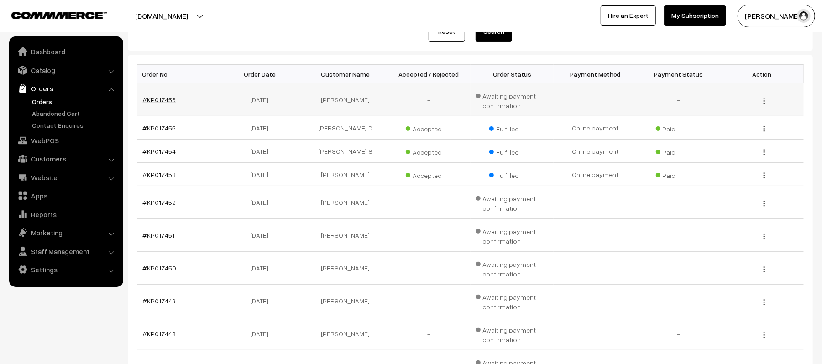
click at [154, 96] on link "#KP017456" at bounding box center [159, 100] width 33 height 8
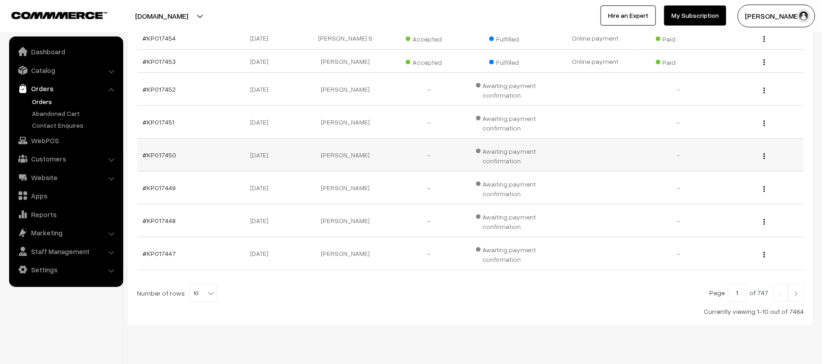
scroll to position [257, 0]
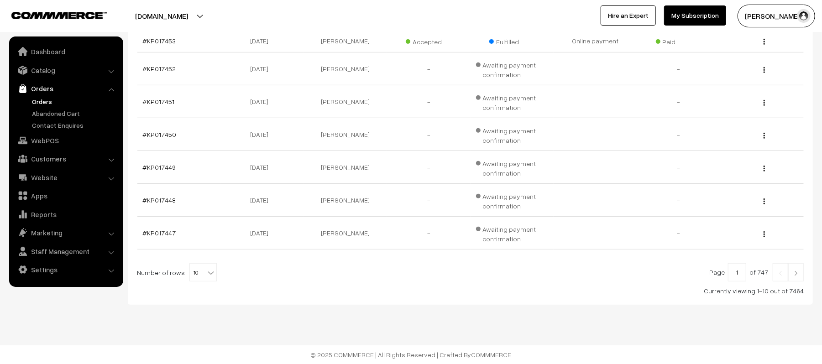
click at [799, 276] on link at bounding box center [796, 272] width 16 height 18
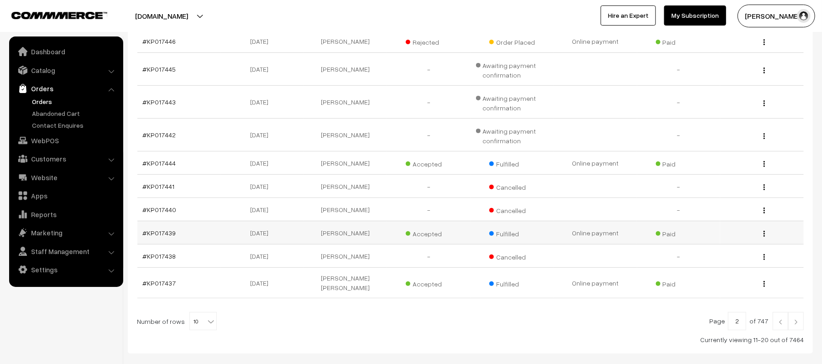
scroll to position [183, 0]
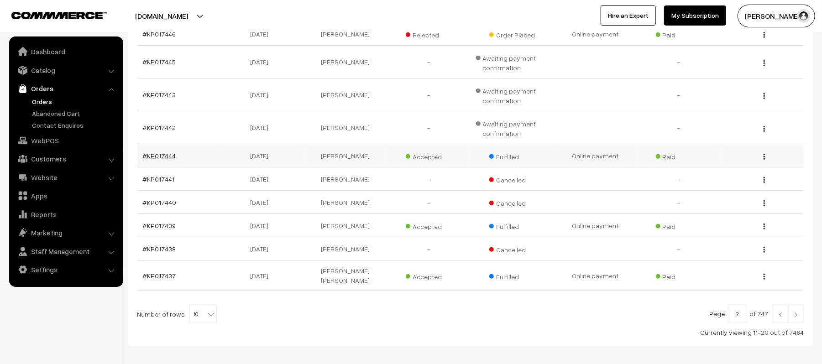
click at [165, 159] on link "#KP017444" at bounding box center [159, 156] width 33 height 8
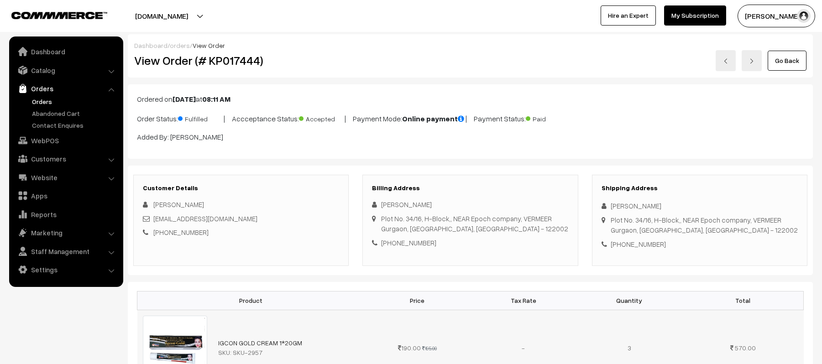
scroll to position [243, 0]
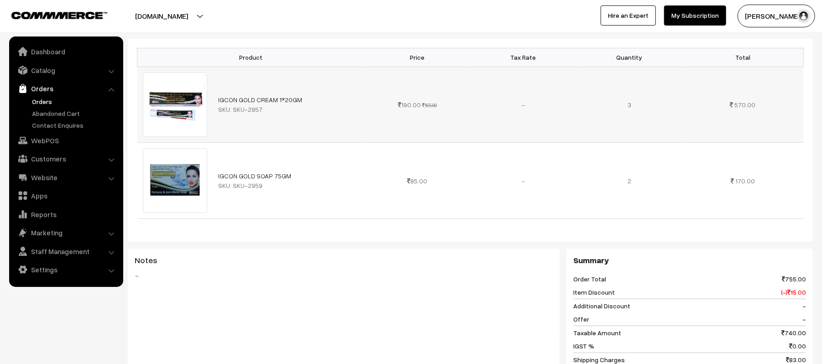
drag, startPoint x: 393, startPoint y: 110, endPoint x: 772, endPoint y: 83, distance: 380.1
click at [772, 83] on tr "IGCON GOLD CREAM 1*20GM SKU: SKU-2957 190.00 195.00" at bounding box center [470, 105] width 666 height 76
click at [609, 166] on td "2" at bounding box center [629, 181] width 106 height 76
click at [512, 192] on td "-" at bounding box center [523, 181] width 106 height 76
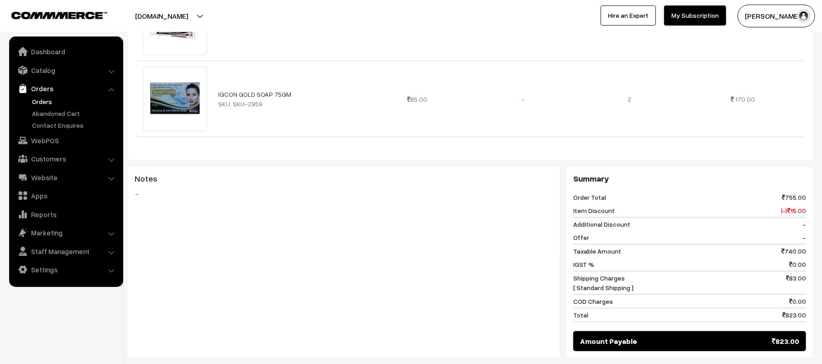
scroll to position [365, 0]
